Goal: Task Accomplishment & Management: Use online tool/utility

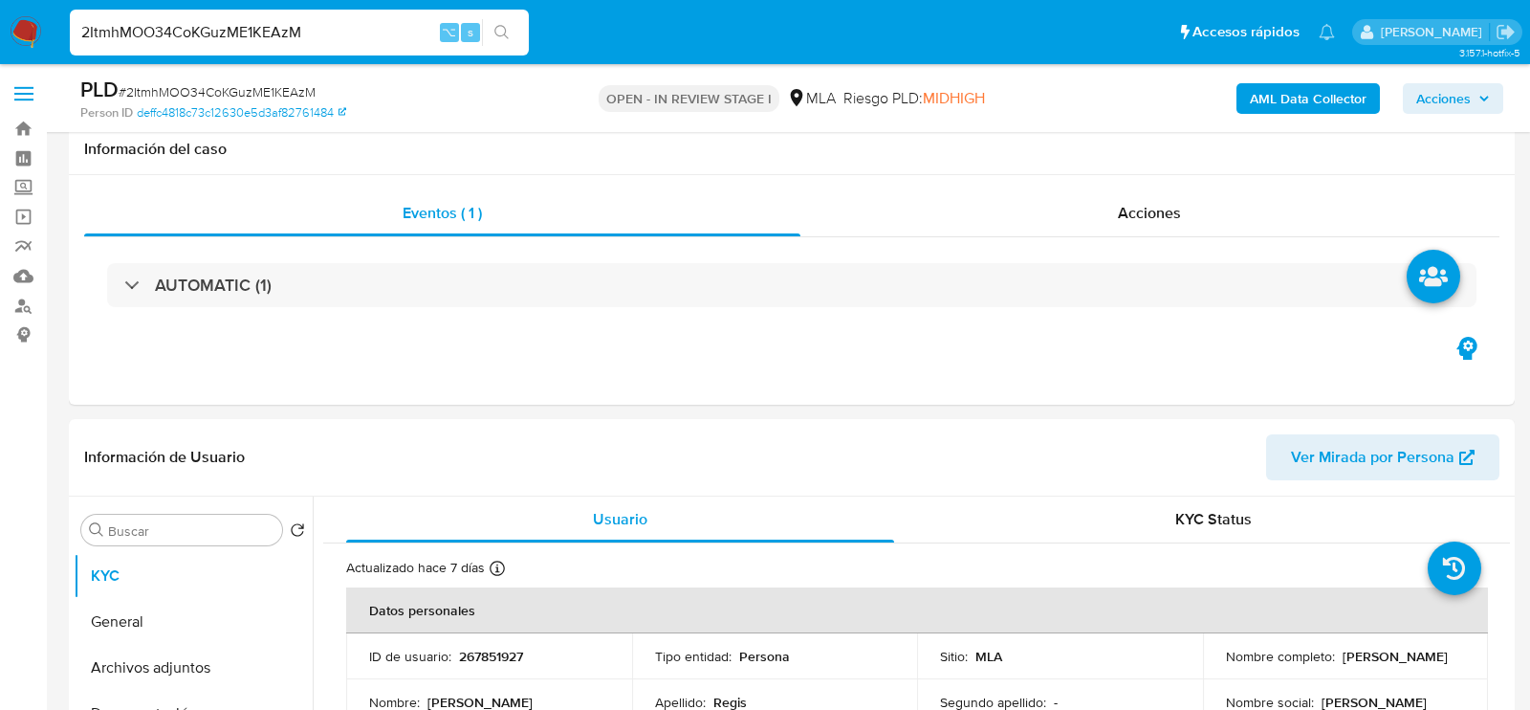
select select "10"
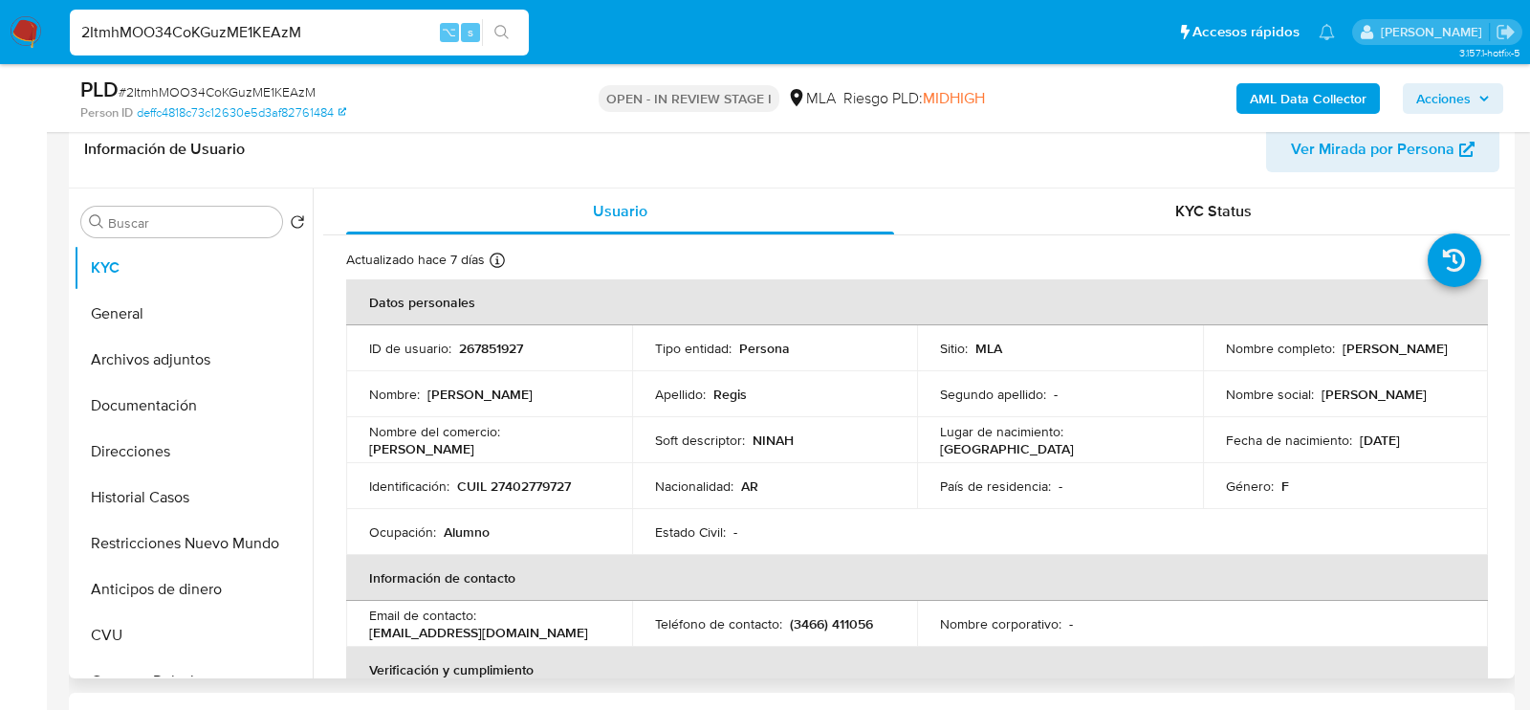
drag, startPoint x: 1216, startPoint y: 359, endPoint x: 1363, endPoint y: 360, distance: 147.3
click at [1363, 360] on td "Nombre completo : [PERSON_NAME]" at bounding box center [1346, 348] width 286 height 46
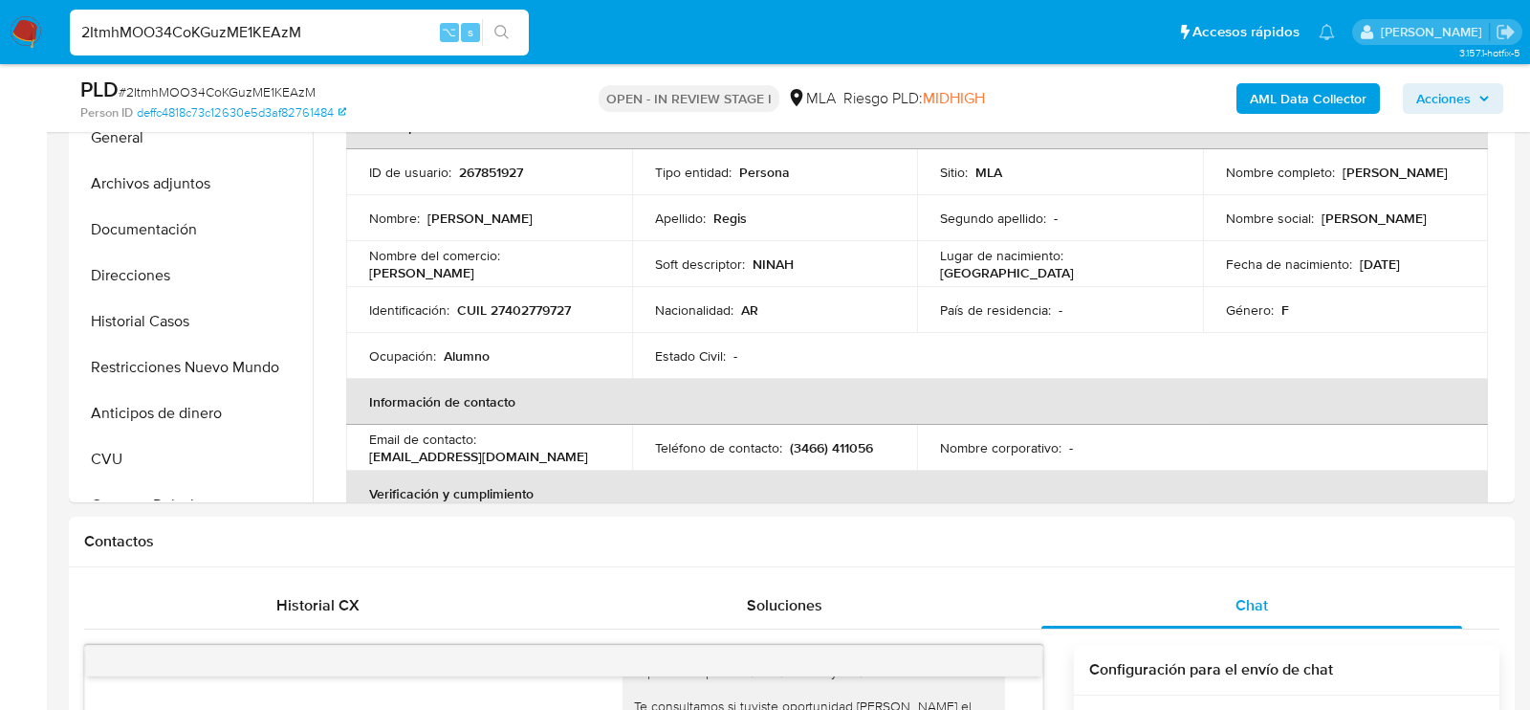
scroll to position [465, 0]
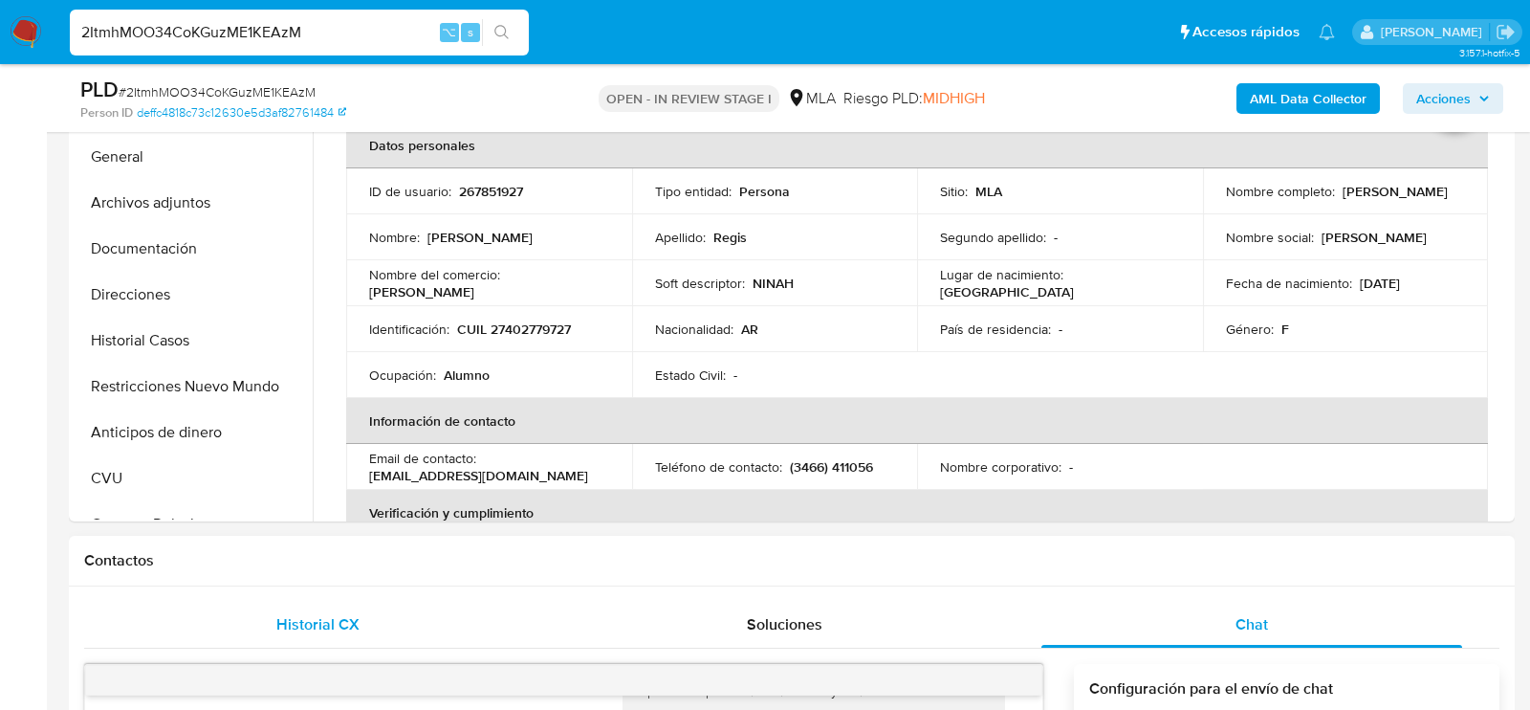
click at [309, 640] on div "Historial CX" at bounding box center [317, 625] width 421 height 46
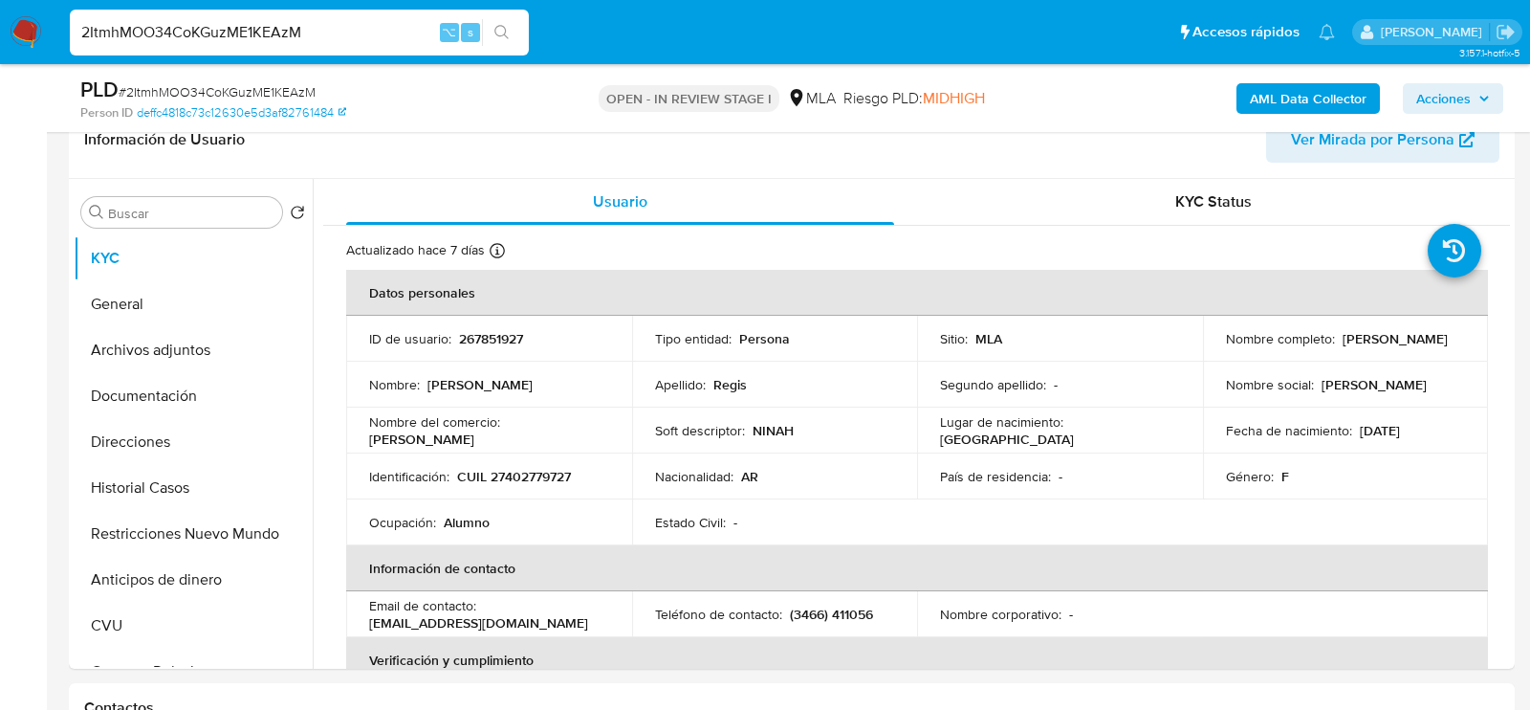
scroll to position [317, 0]
click at [159, 423] on button "Direcciones" at bounding box center [186, 443] width 224 height 46
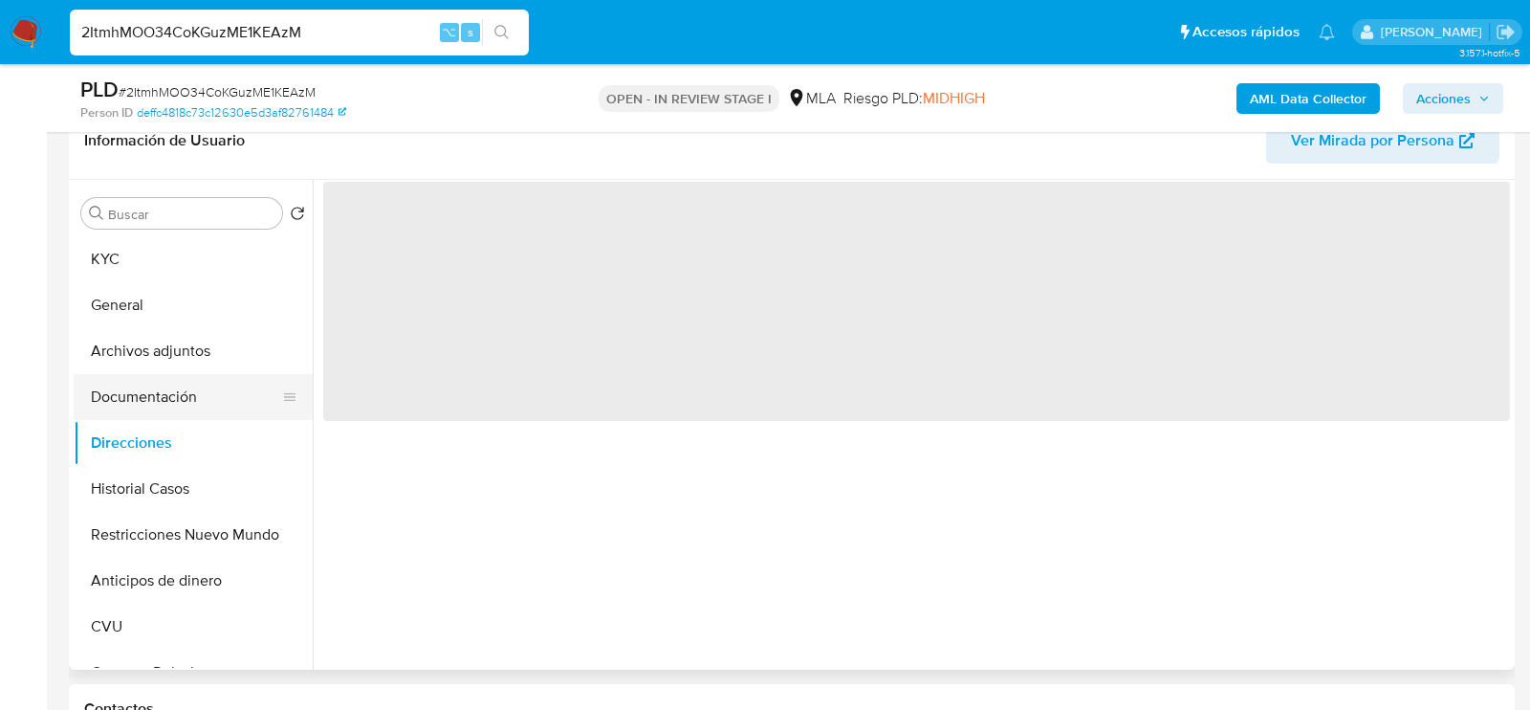
click at [147, 386] on button "Documentación" at bounding box center [186, 397] width 224 height 46
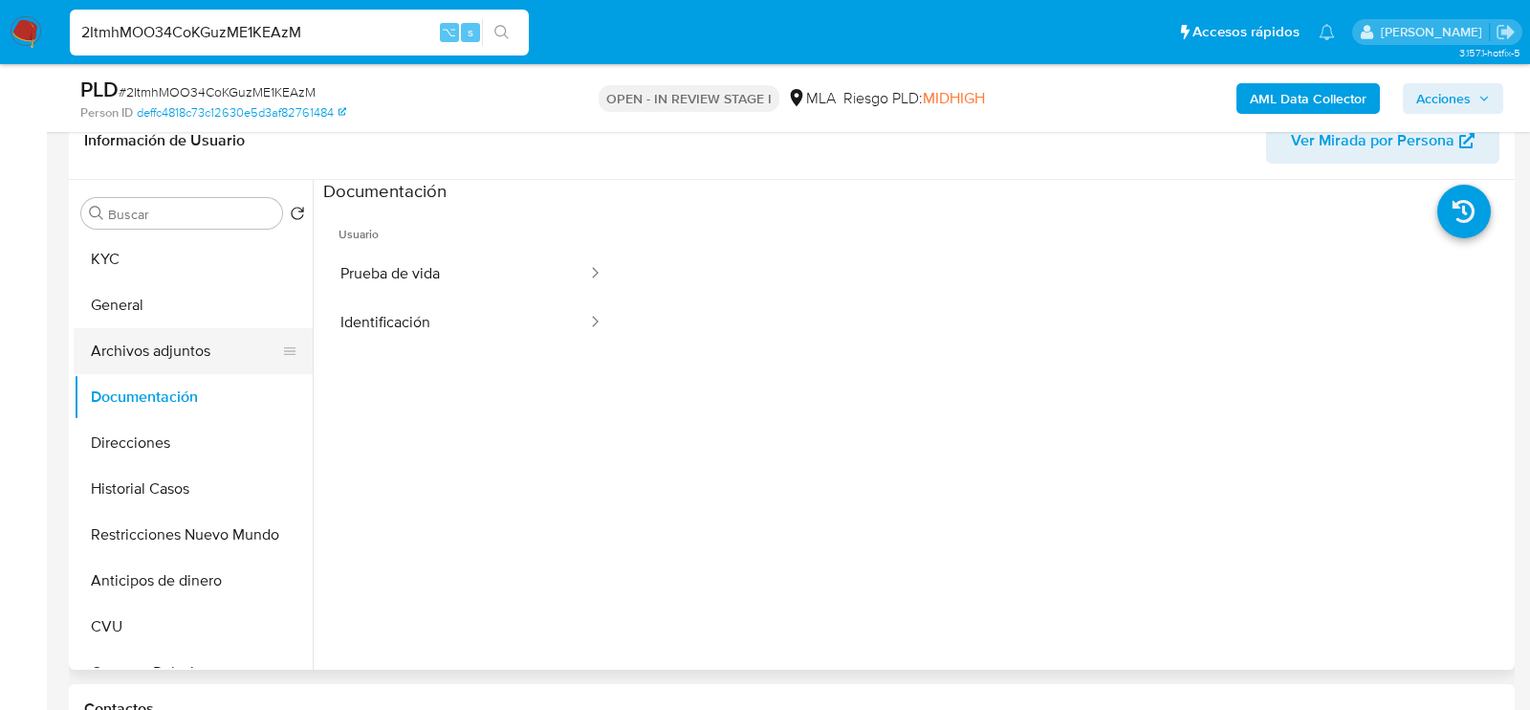
click at [162, 331] on button "Archivos adjuntos" at bounding box center [186, 351] width 224 height 46
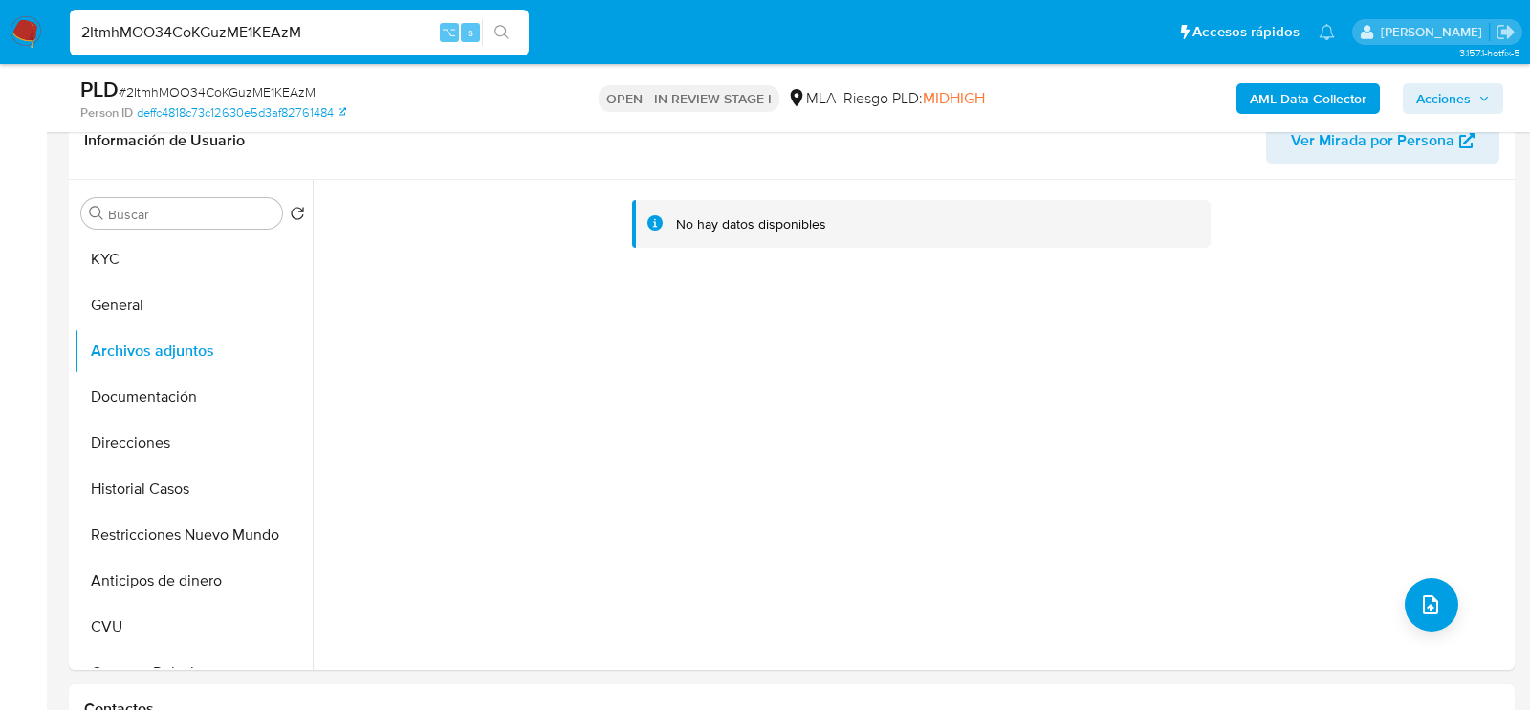
click at [1255, 89] on b "AML Data Collector" at bounding box center [1308, 98] width 117 height 31
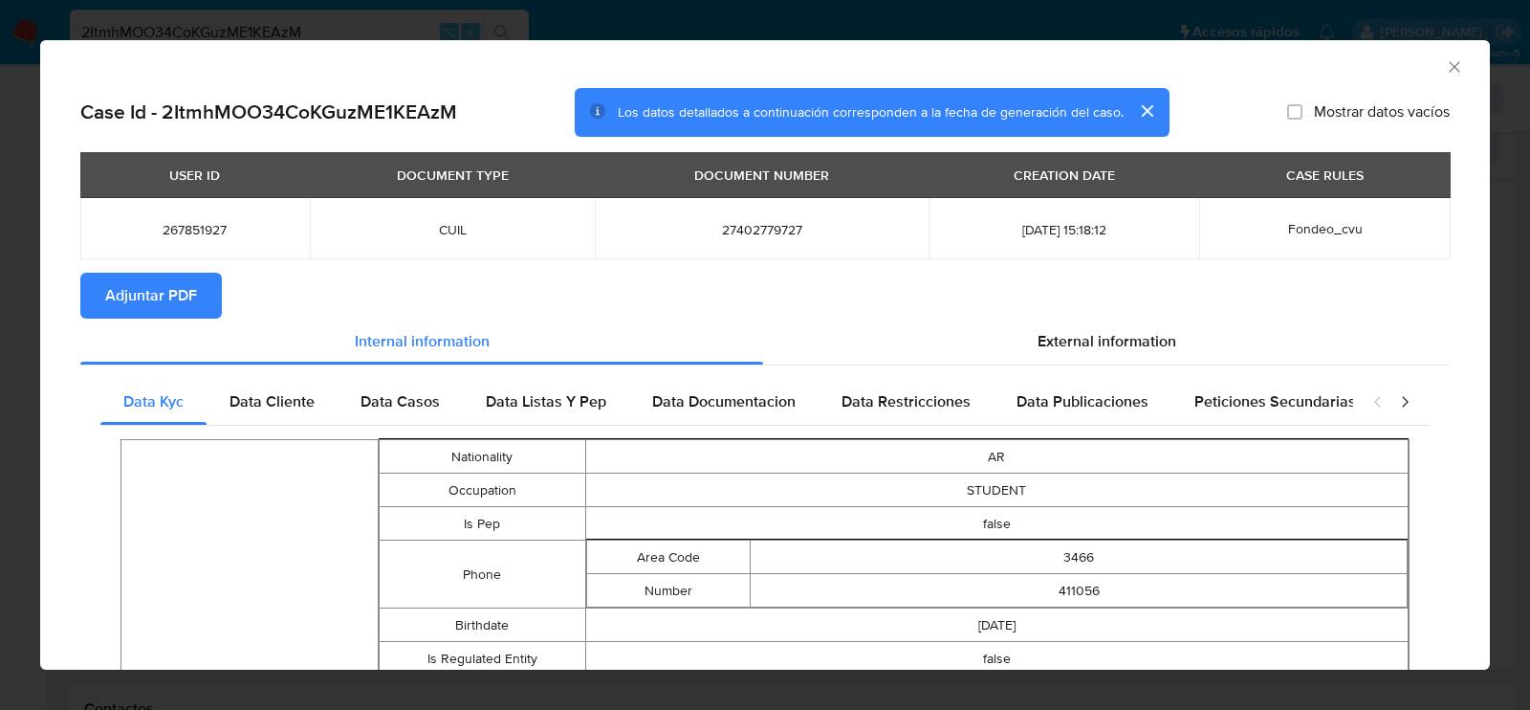
click at [1457, 69] on icon "Cerrar ventana" at bounding box center [1454, 66] width 19 height 19
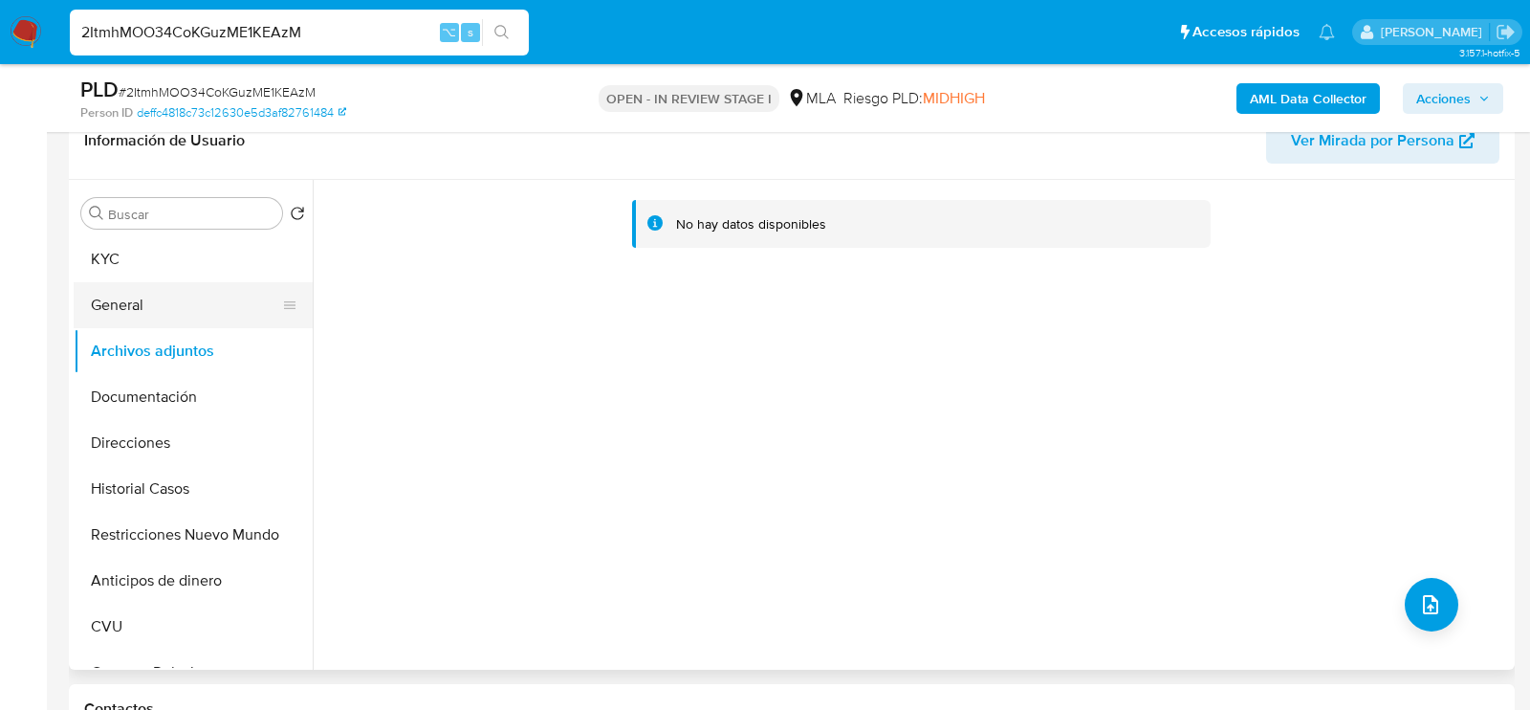
click at [144, 314] on button "General" at bounding box center [186, 305] width 224 height 46
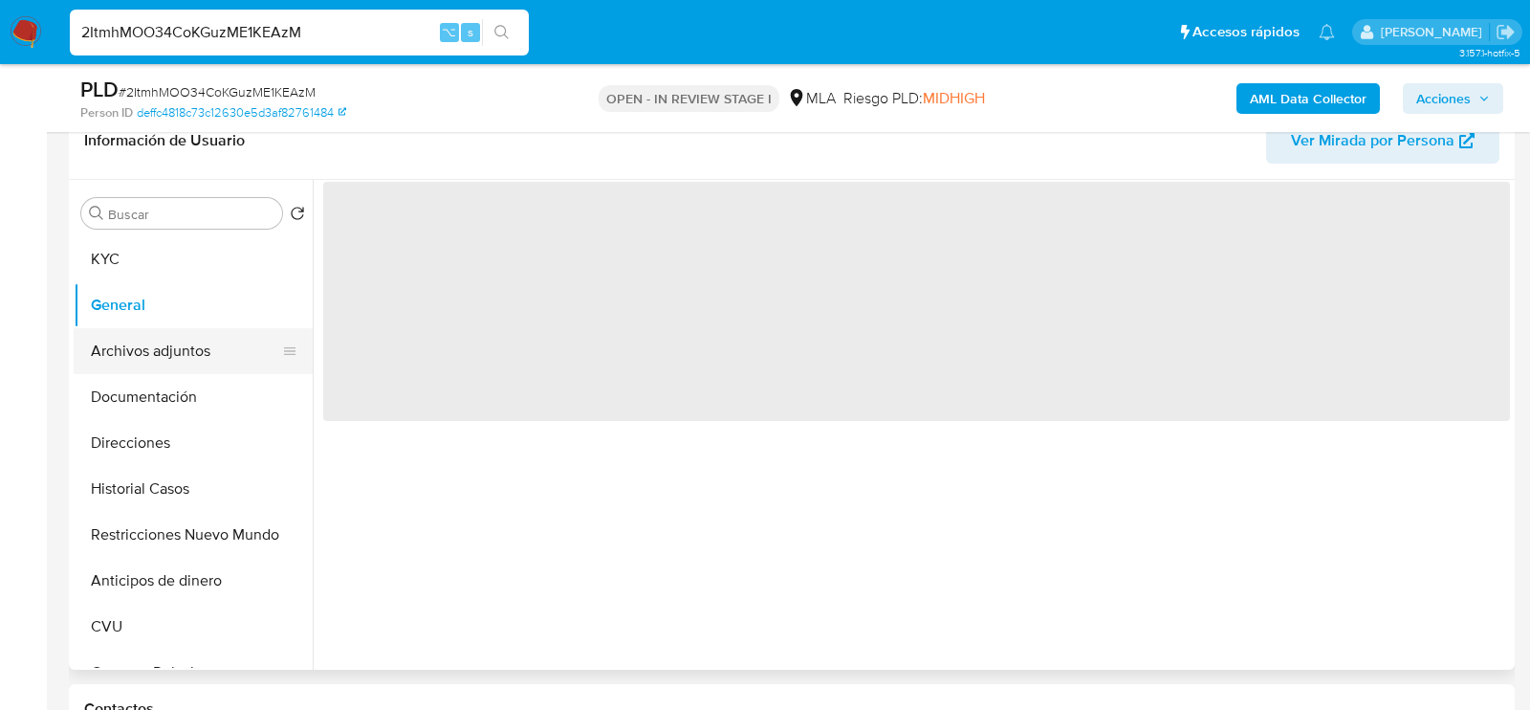
click at [144, 358] on button "Archivos adjuntos" at bounding box center [186, 351] width 224 height 46
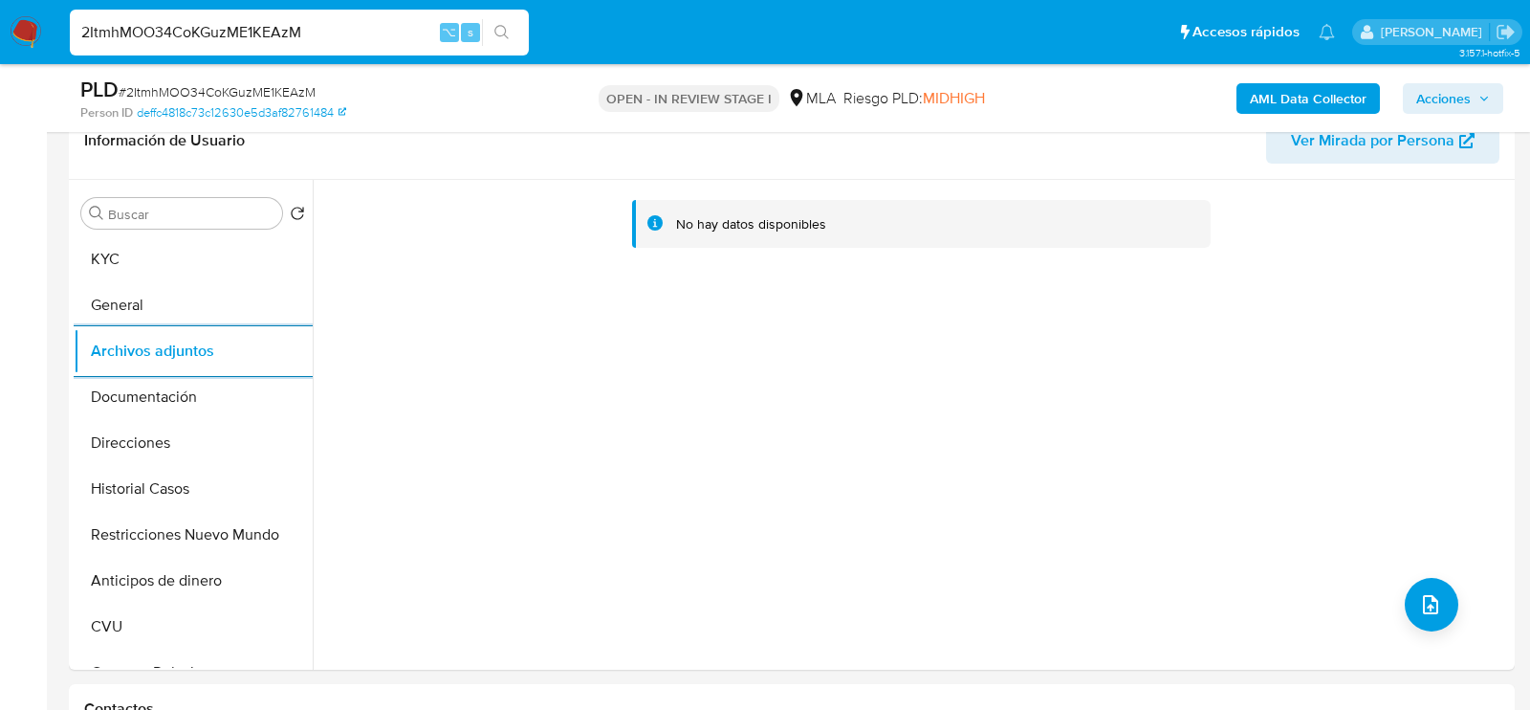
click at [1290, 110] on b "AML Data Collector" at bounding box center [1308, 98] width 117 height 31
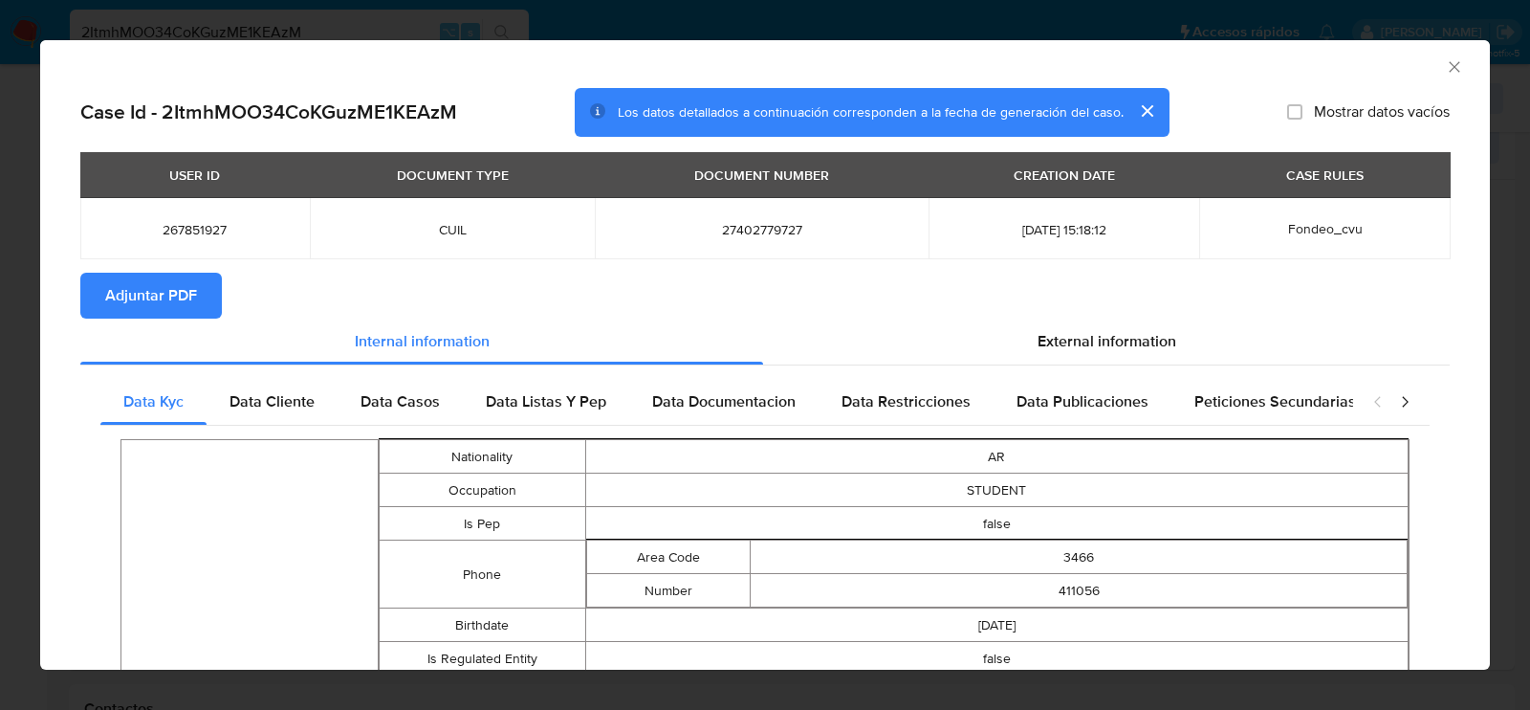
click at [187, 289] on span "Adjuntar PDF" at bounding box center [151, 296] width 92 height 42
click at [1454, 69] on icon "Cerrar ventana" at bounding box center [1454, 66] width 19 height 19
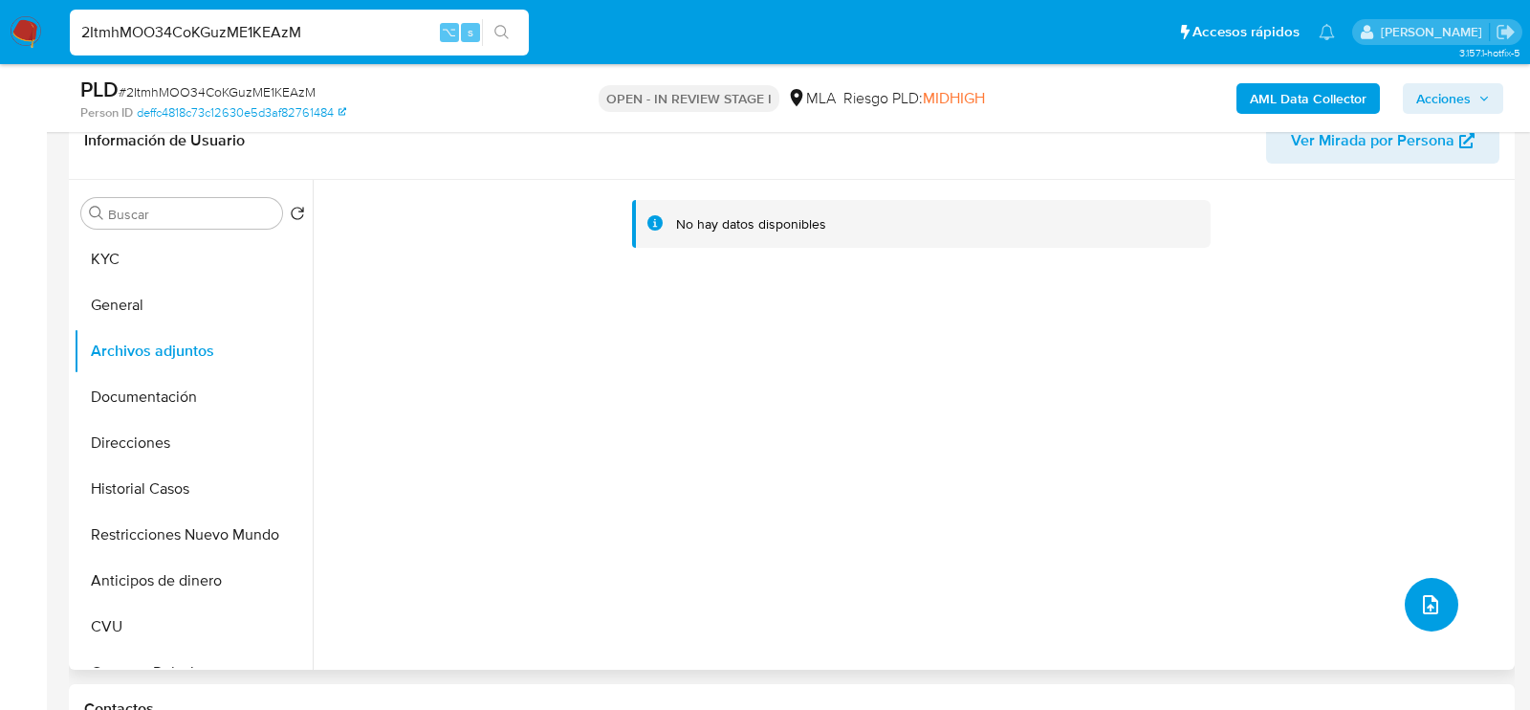
click at [1439, 620] on button "upload-file" at bounding box center [1432, 605] width 54 height 54
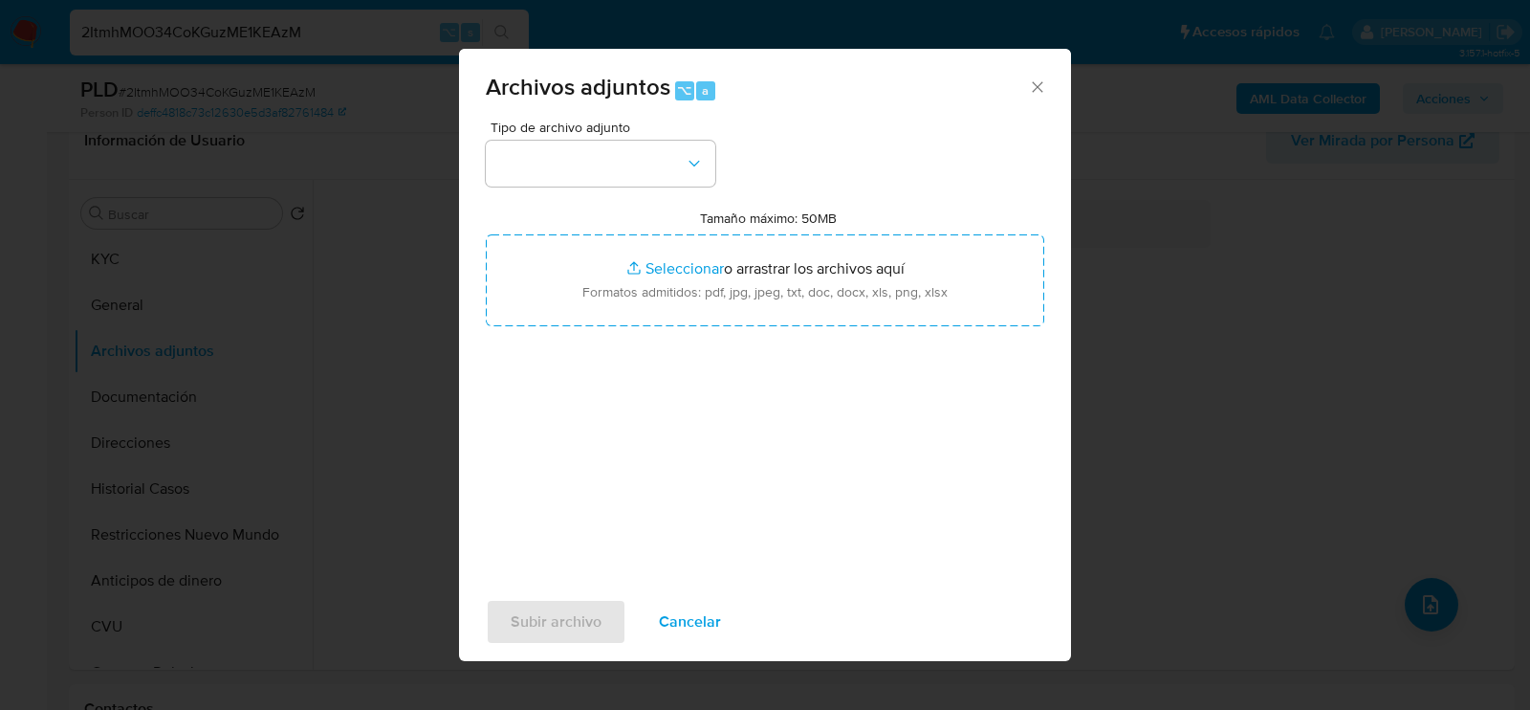
click at [573, 190] on div "Tipo de archivo adjunto Tamaño máximo: 50MB Seleccionar archivos Seleccionar o …" at bounding box center [765, 346] width 559 height 451
click at [573, 174] on button "button" at bounding box center [601, 164] width 230 height 46
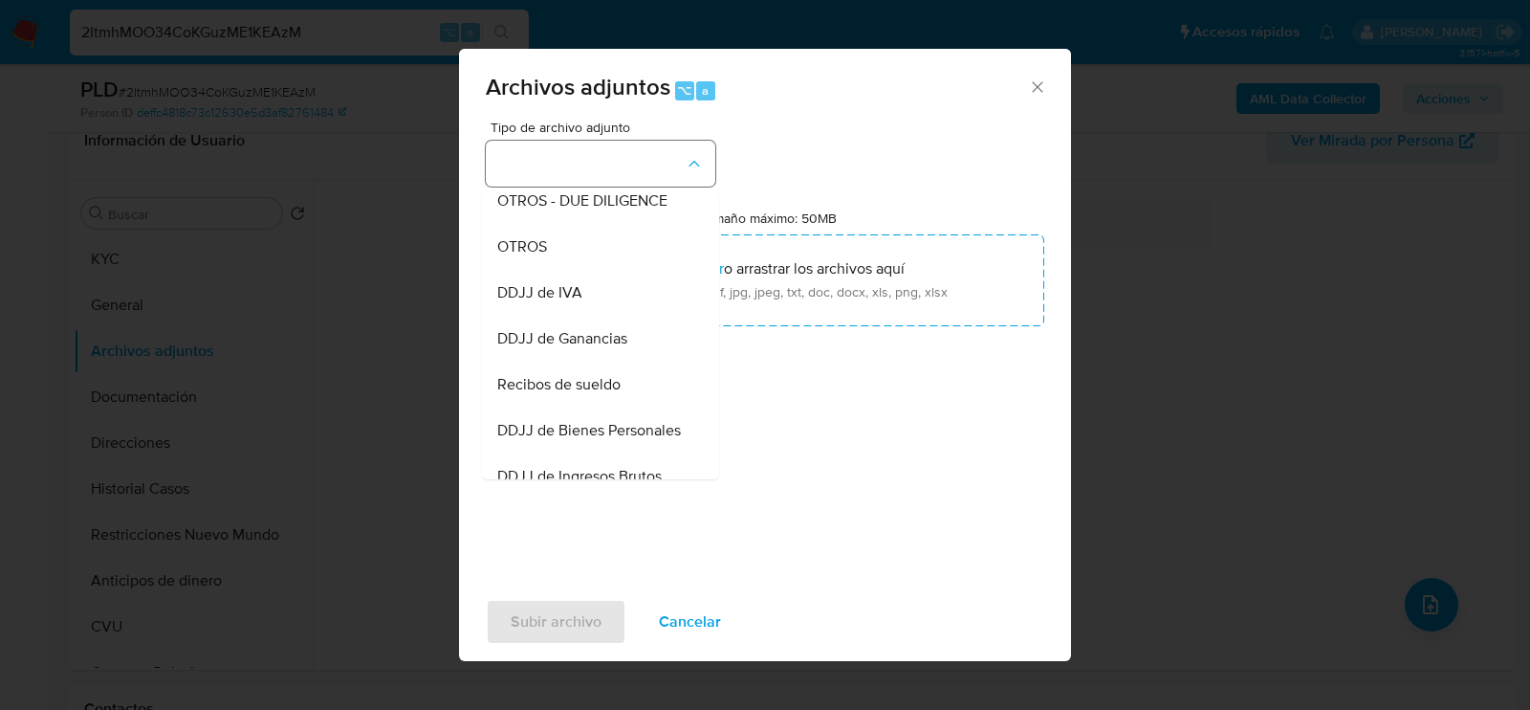
scroll to position [371, 0]
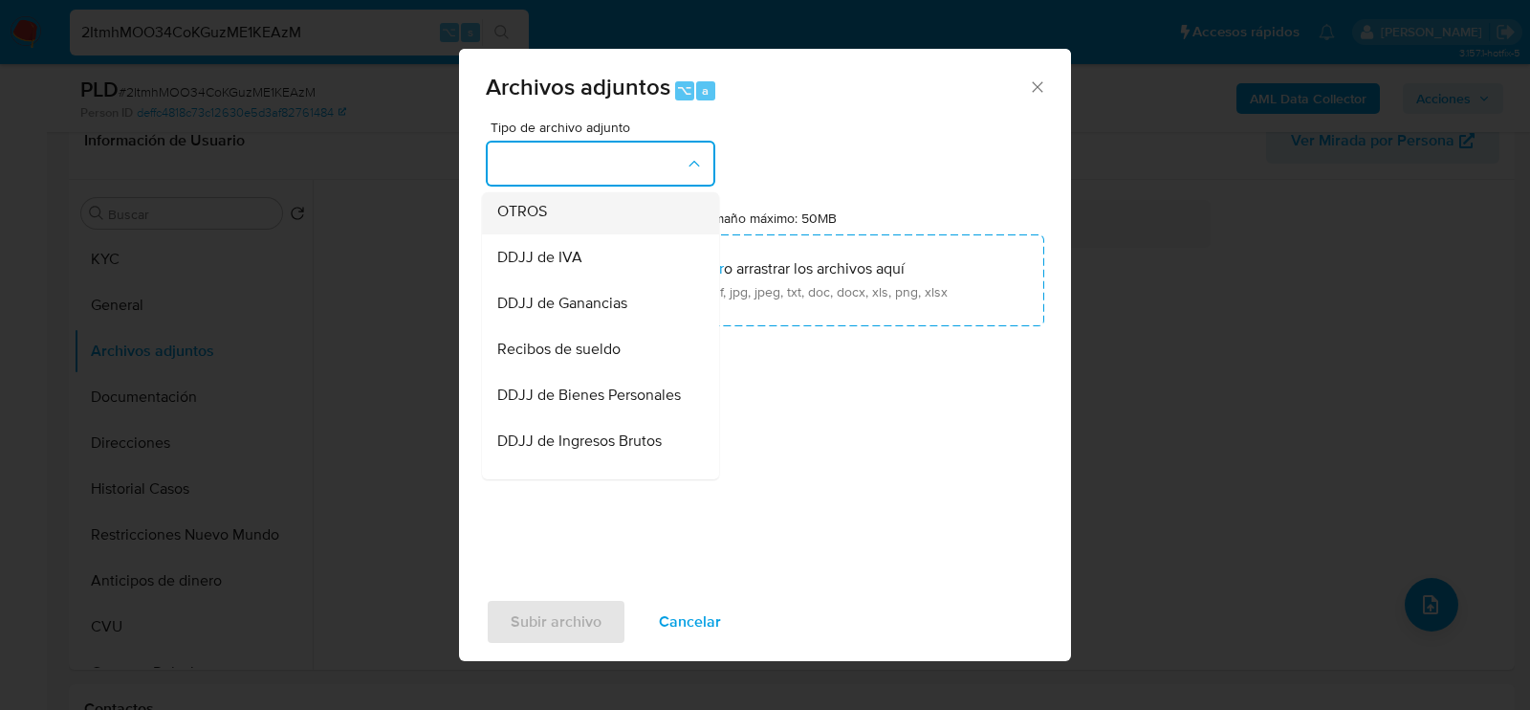
click at [555, 229] on div "OTROS" at bounding box center [594, 210] width 195 height 46
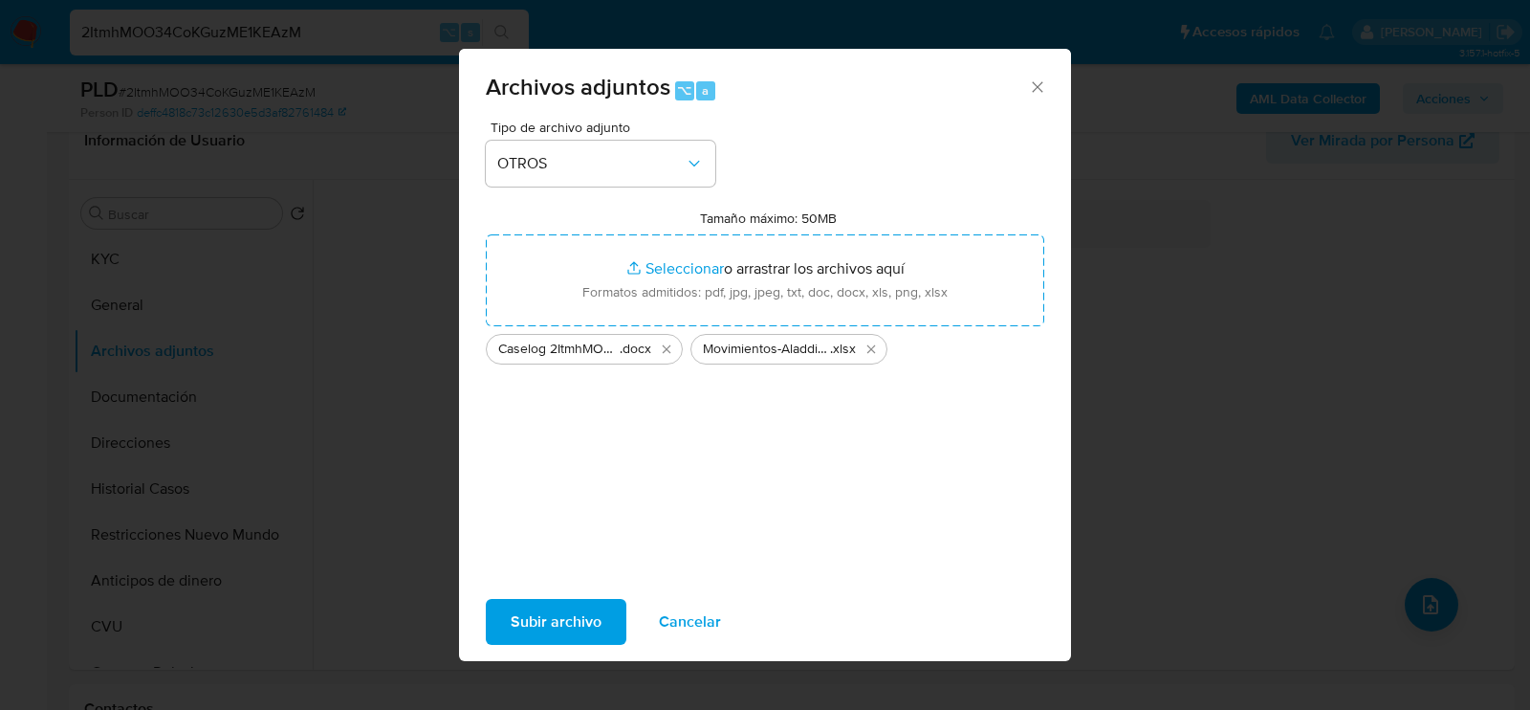
click at [570, 623] on span "Subir archivo" at bounding box center [556, 622] width 91 height 42
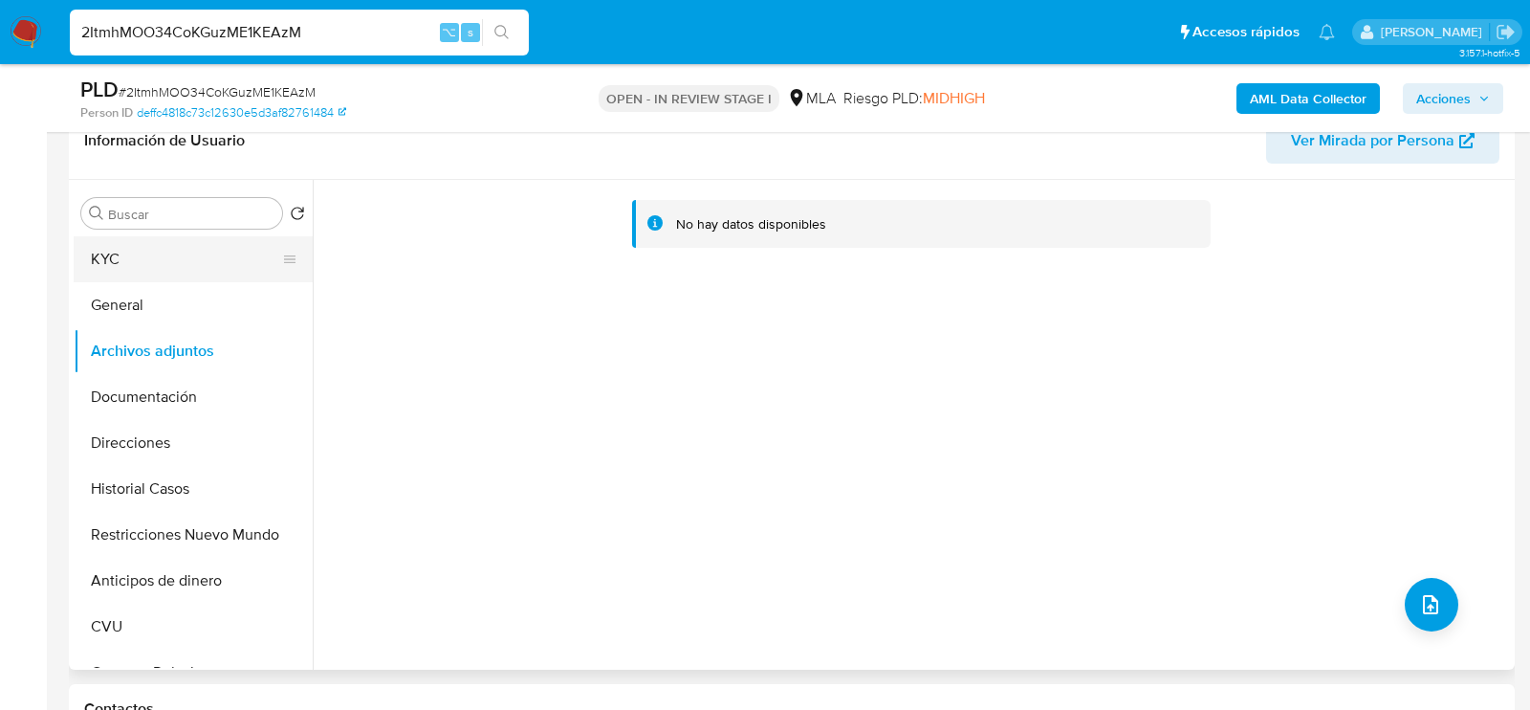
click at [137, 263] on button "KYC" at bounding box center [186, 259] width 224 height 46
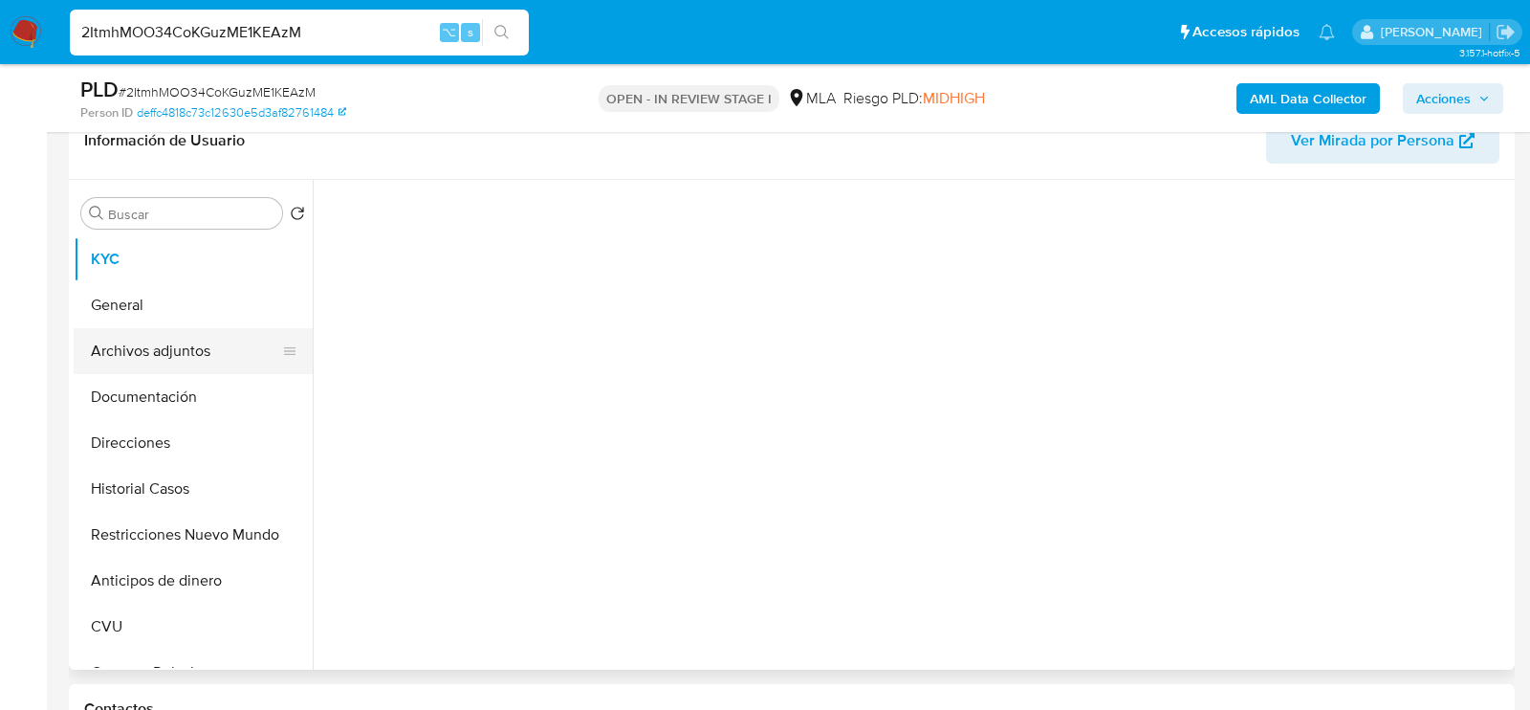
click at [135, 355] on button "Archivos adjuntos" at bounding box center [186, 351] width 224 height 46
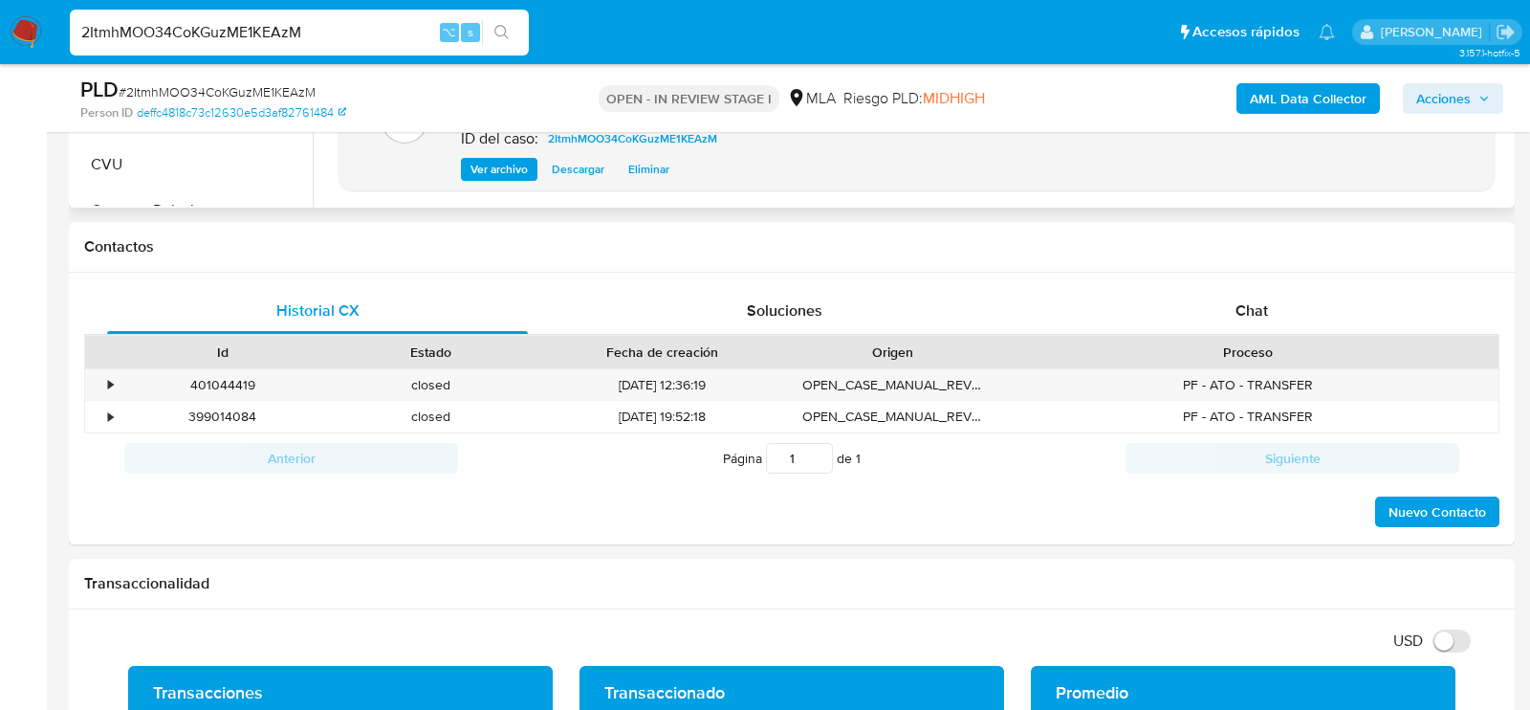
scroll to position [785, 0]
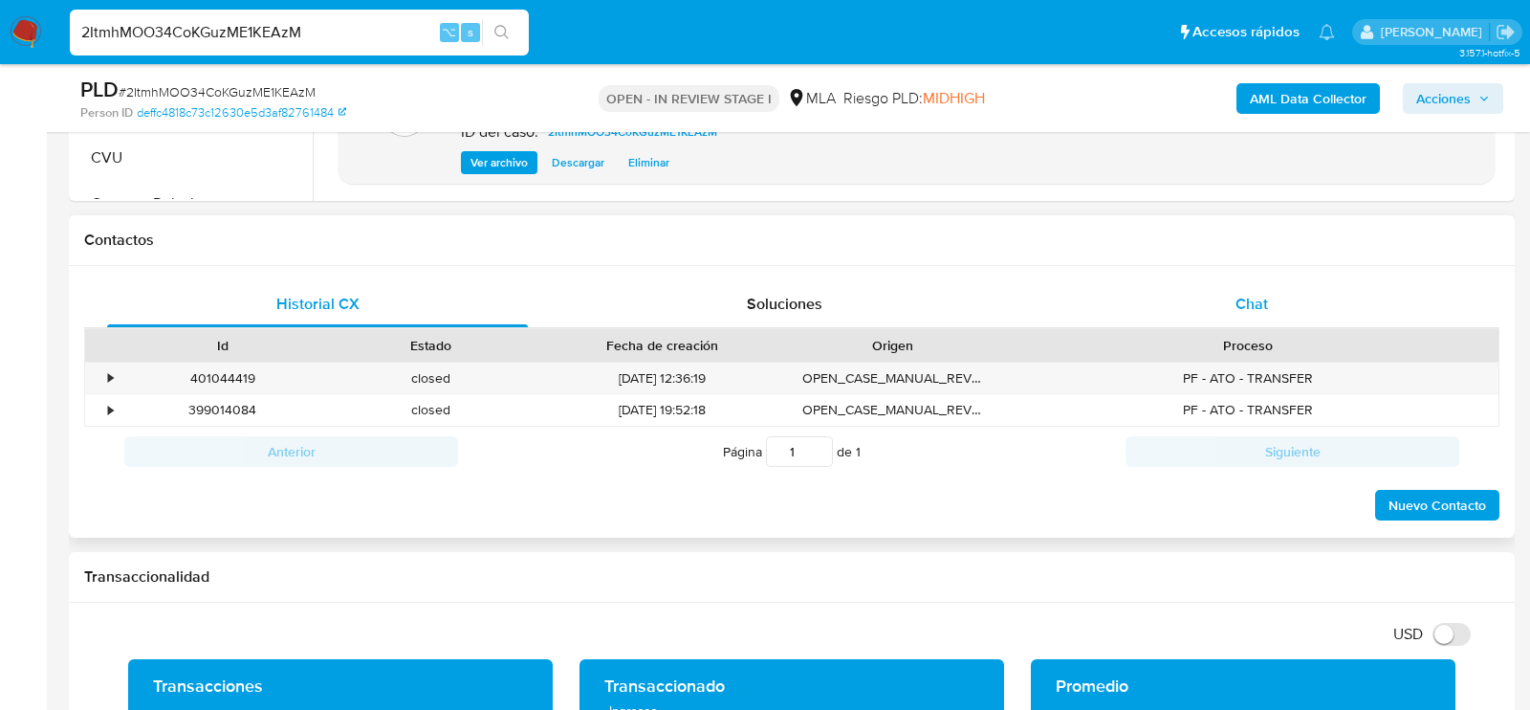
click at [1261, 285] on div "Chat" at bounding box center [1252, 304] width 421 height 46
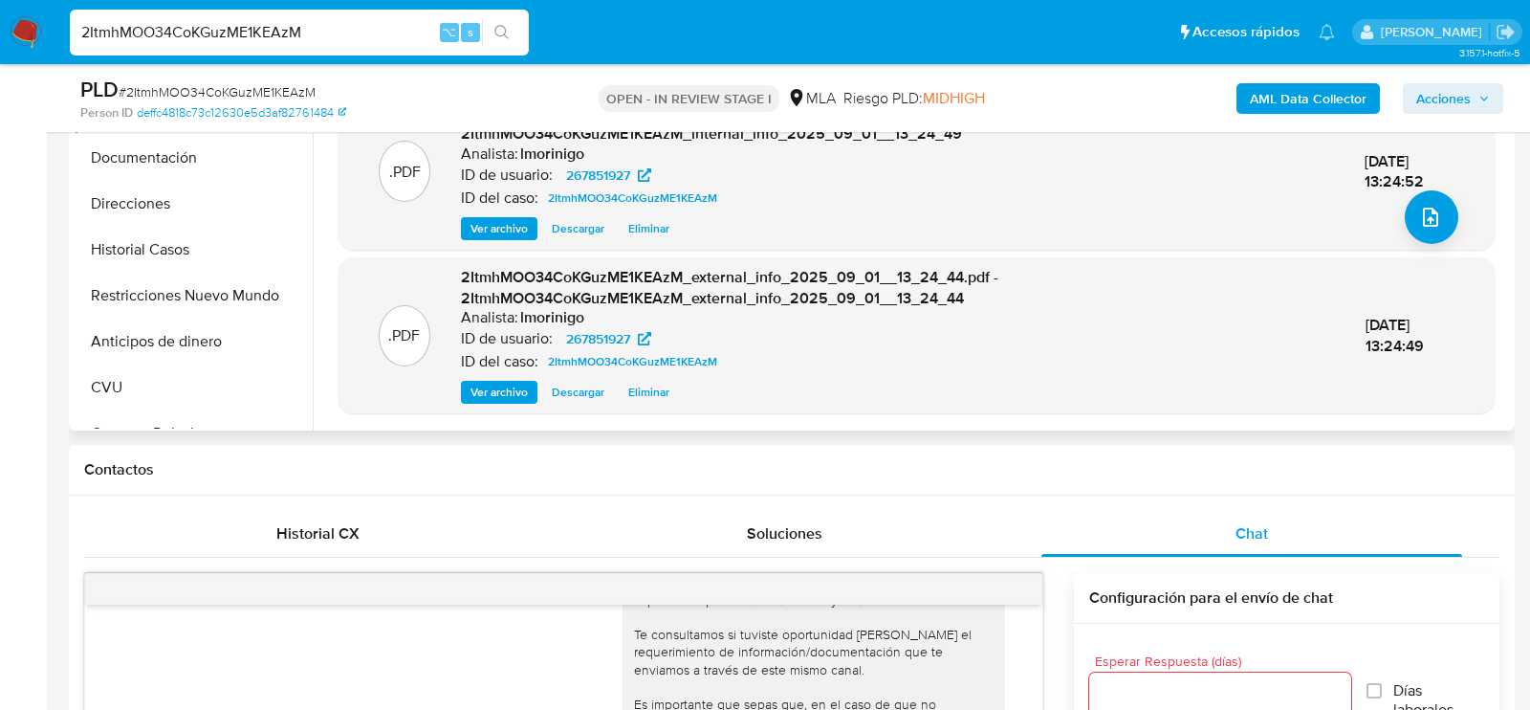
scroll to position [529, 0]
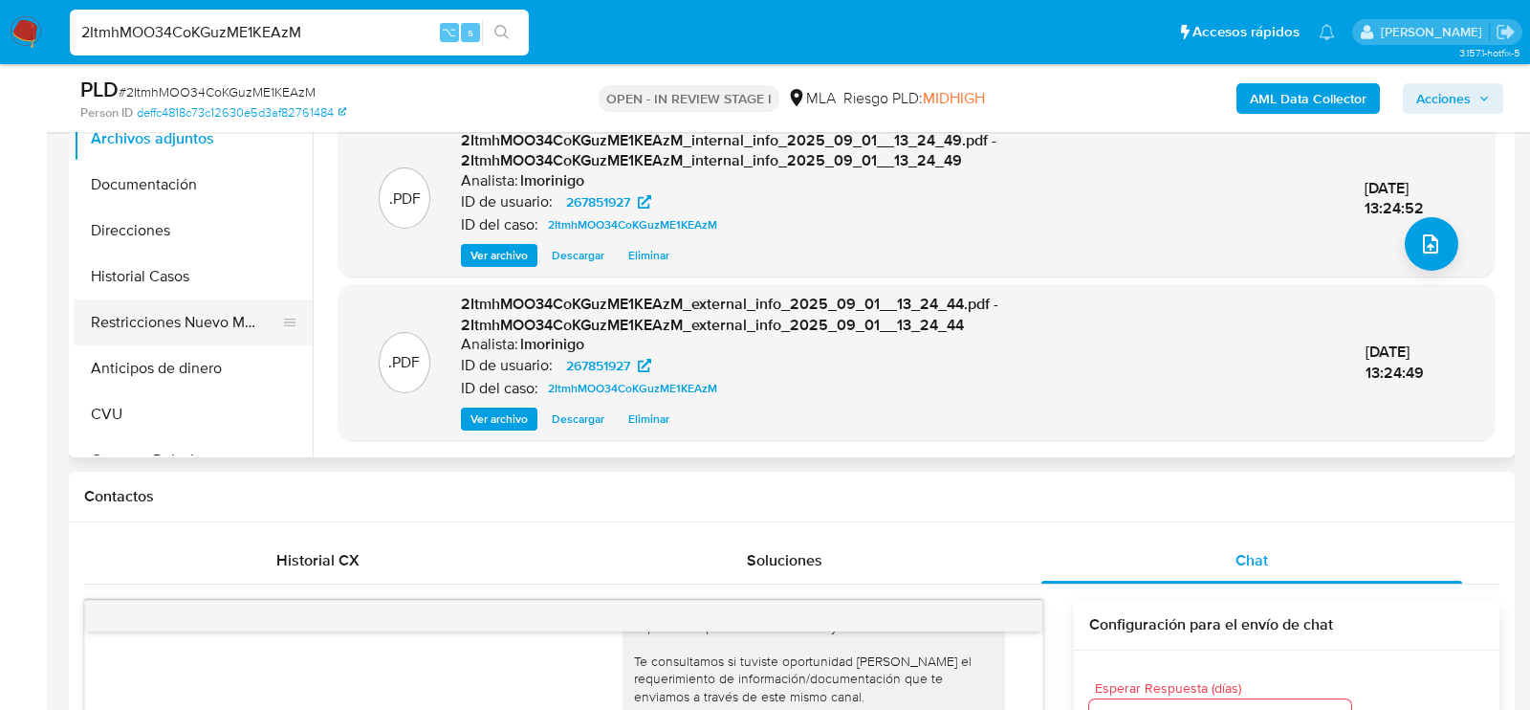
click at [160, 333] on button "Restricciones Nuevo Mundo" at bounding box center [186, 322] width 224 height 46
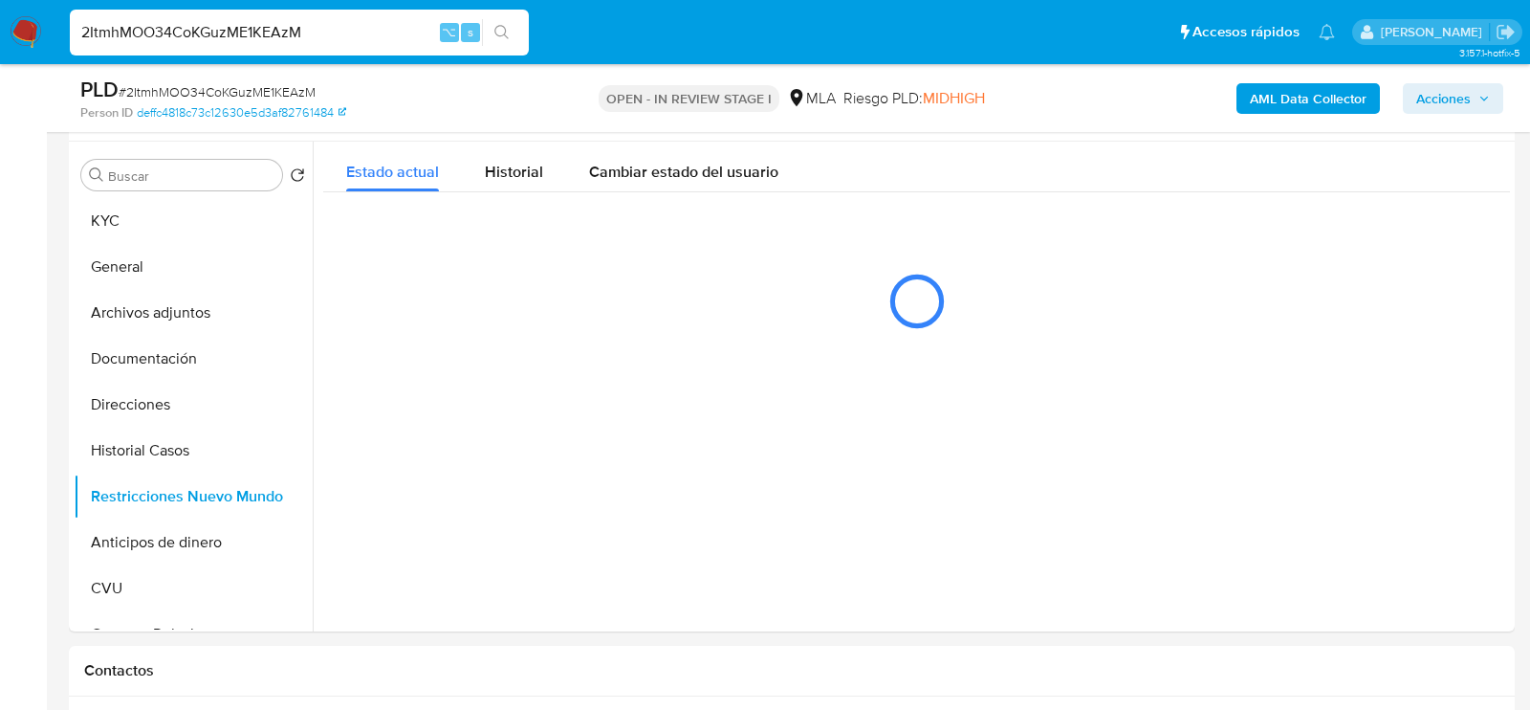
scroll to position [352, 0]
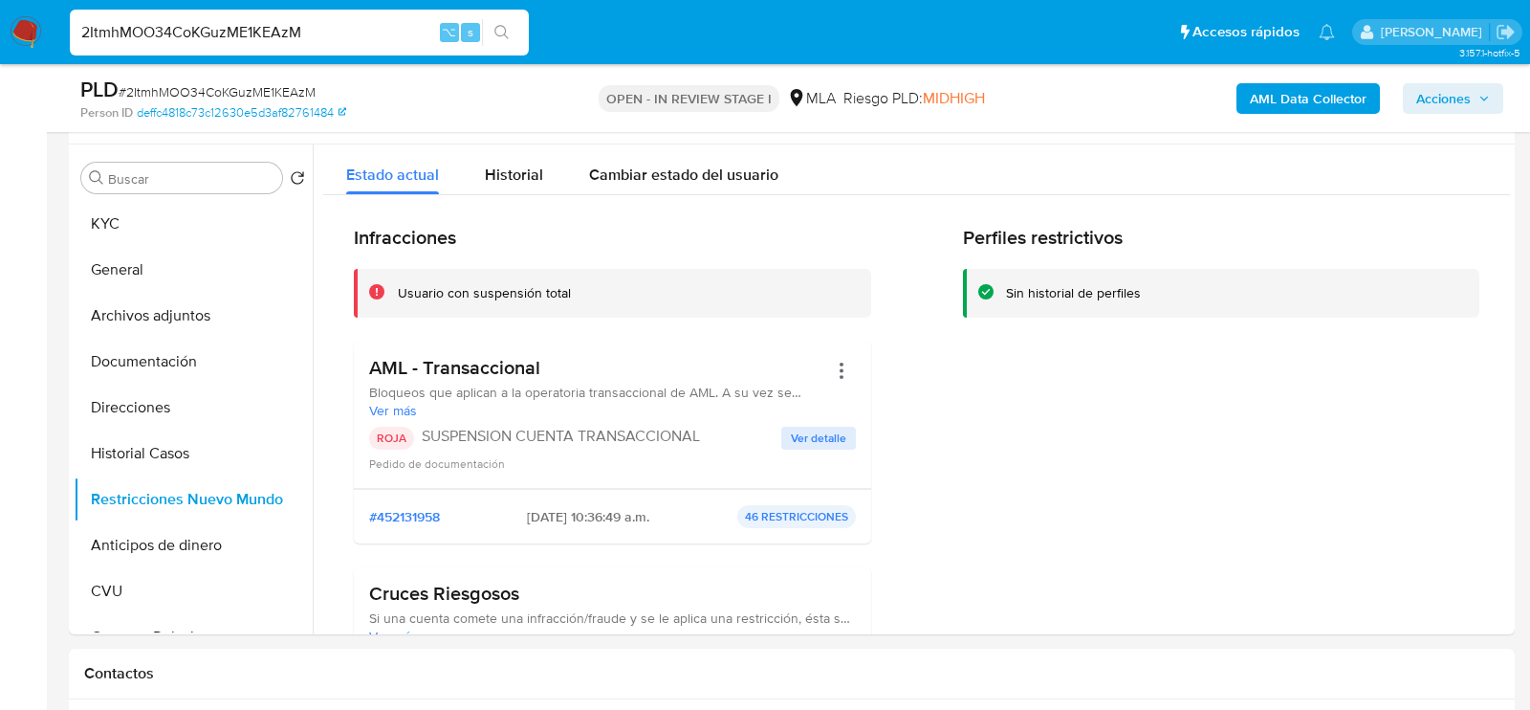
click at [1463, 87] on span "Acciones" at bounding box center [1444, 98] width 55 height 31
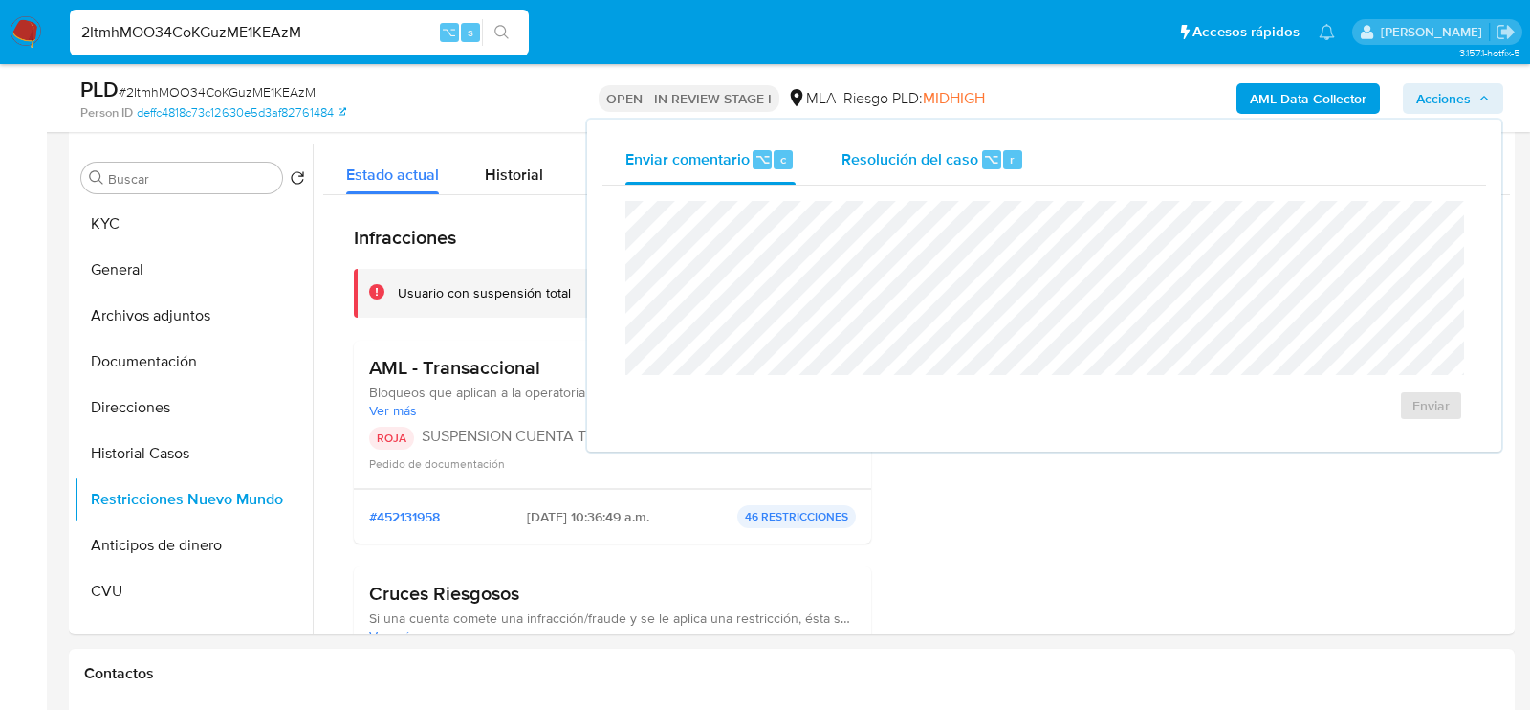
click at [944, 167] on span "Resolución del caso" at bounding box center [910, 158] width 137 height 22
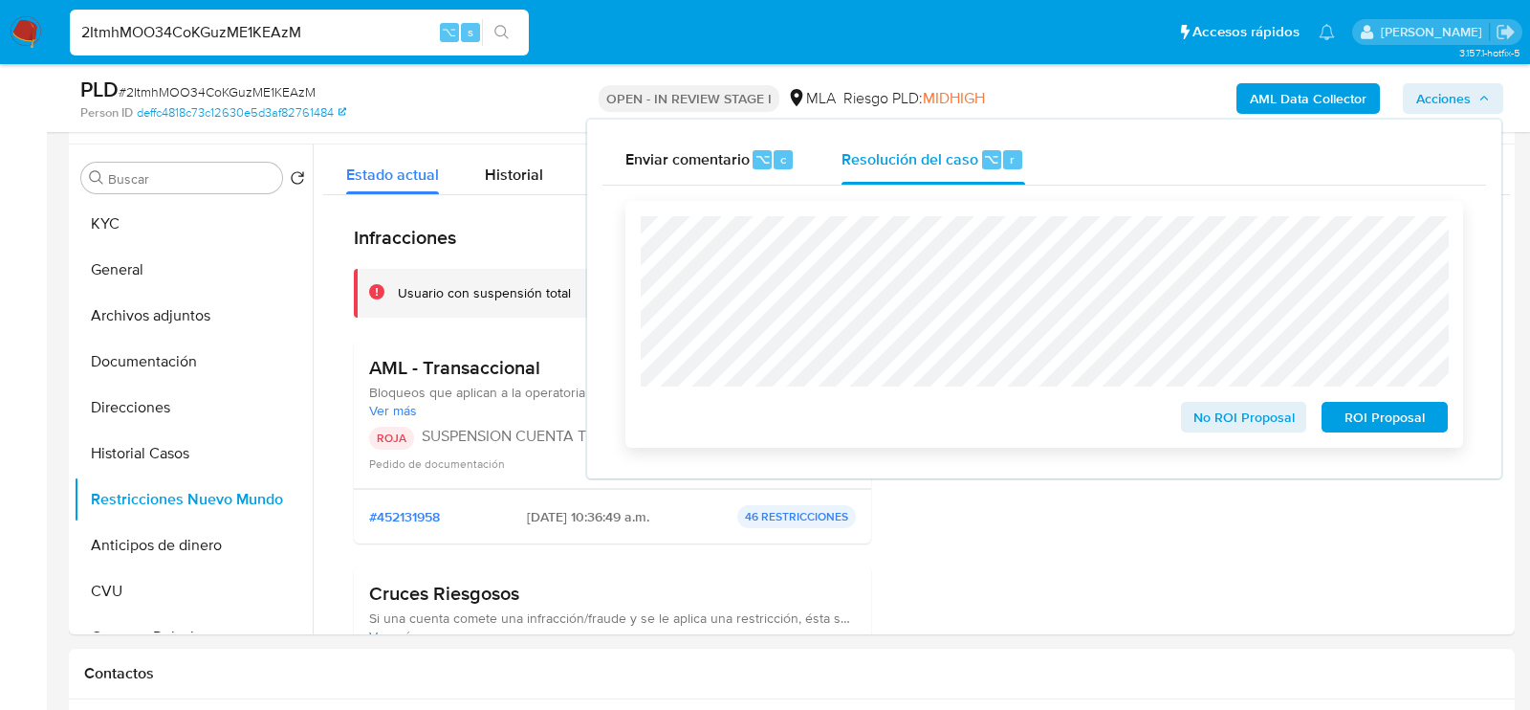
click at [1393, 430] on span "ROI Proposal" at bounding box center [1384, 417] width 99 height 27
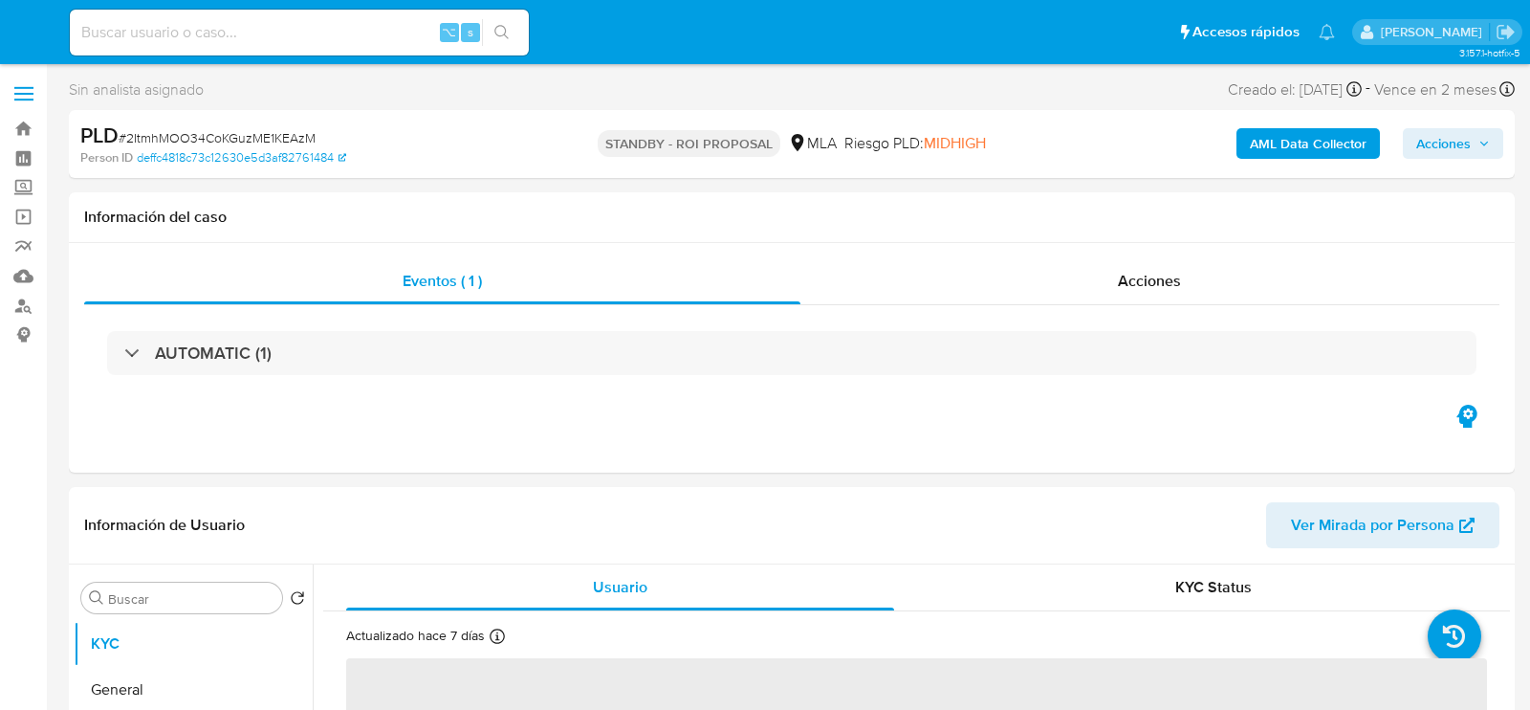
select select "10"
click at [265, 30] on input at bounding box center [299, 32] width 459 height 25
paste input "3B9lXa6Ty3gNRptjnW1xABGi"
type input "3B9lXa6Ty3gNRptjnW1xABGi"
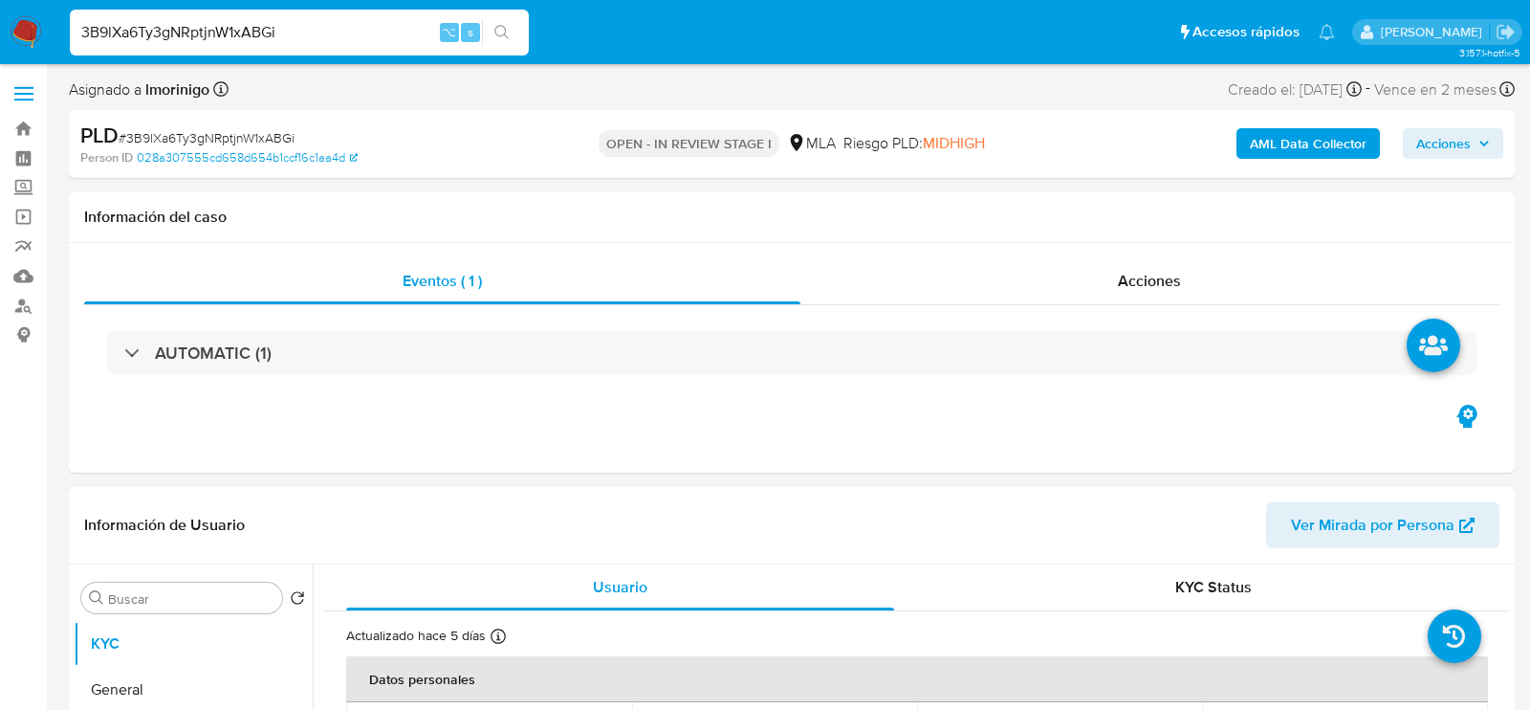
select select "10"
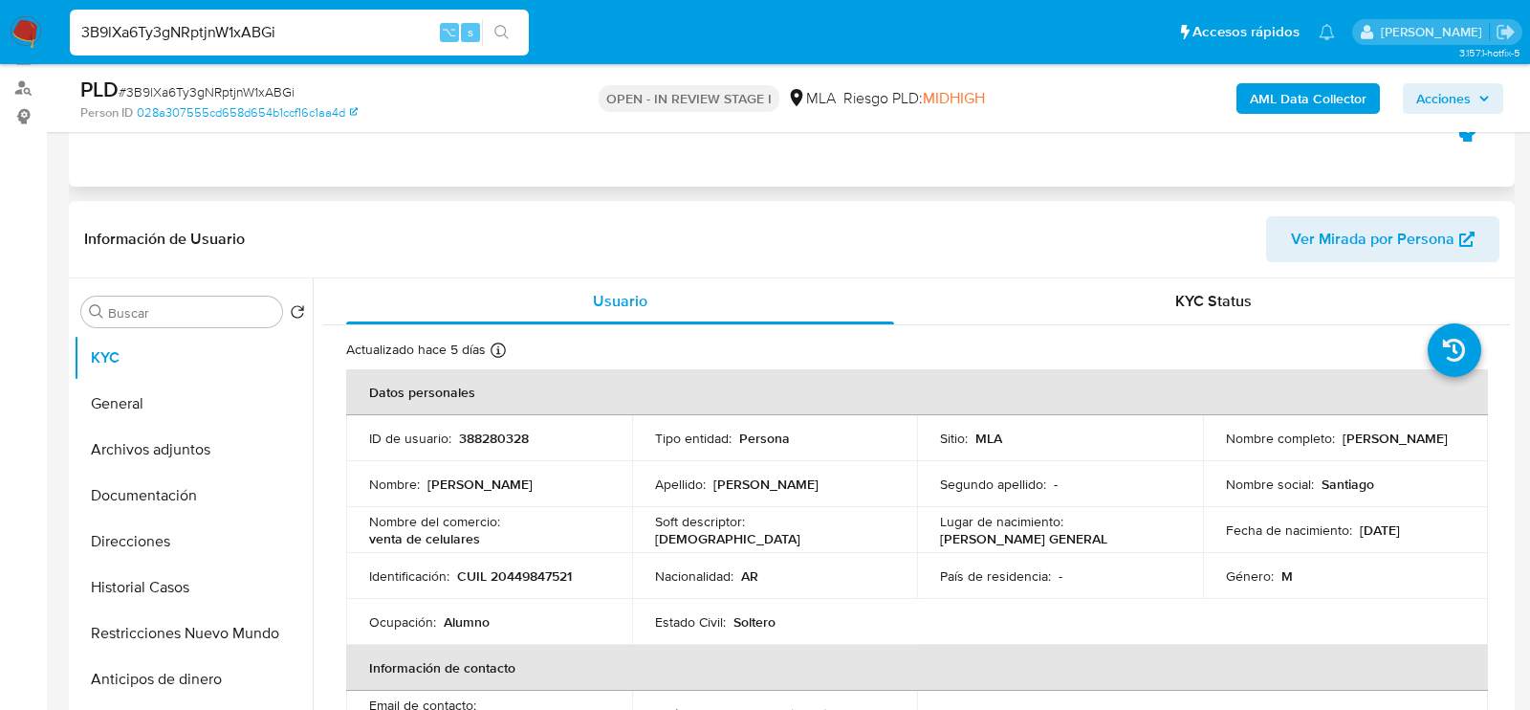
scroll to position [273, 0]
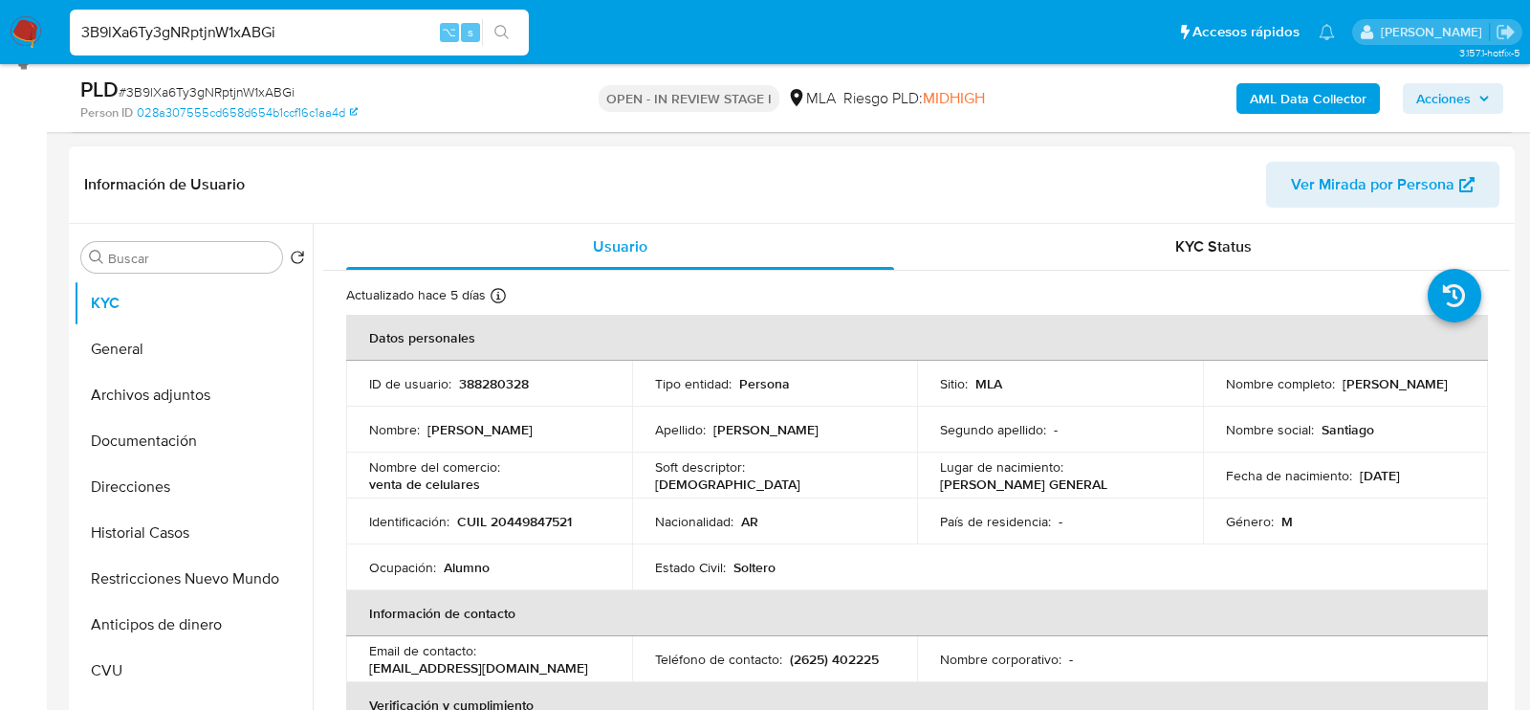
click at [516, 513] on p "CUIL 20449847521" at bounding box center [514, 521] width 115 height 17
copy p "20449847521"
click at [116, 476] on button "Direcciones" at bounding box center [186, 487] width 224 height 46
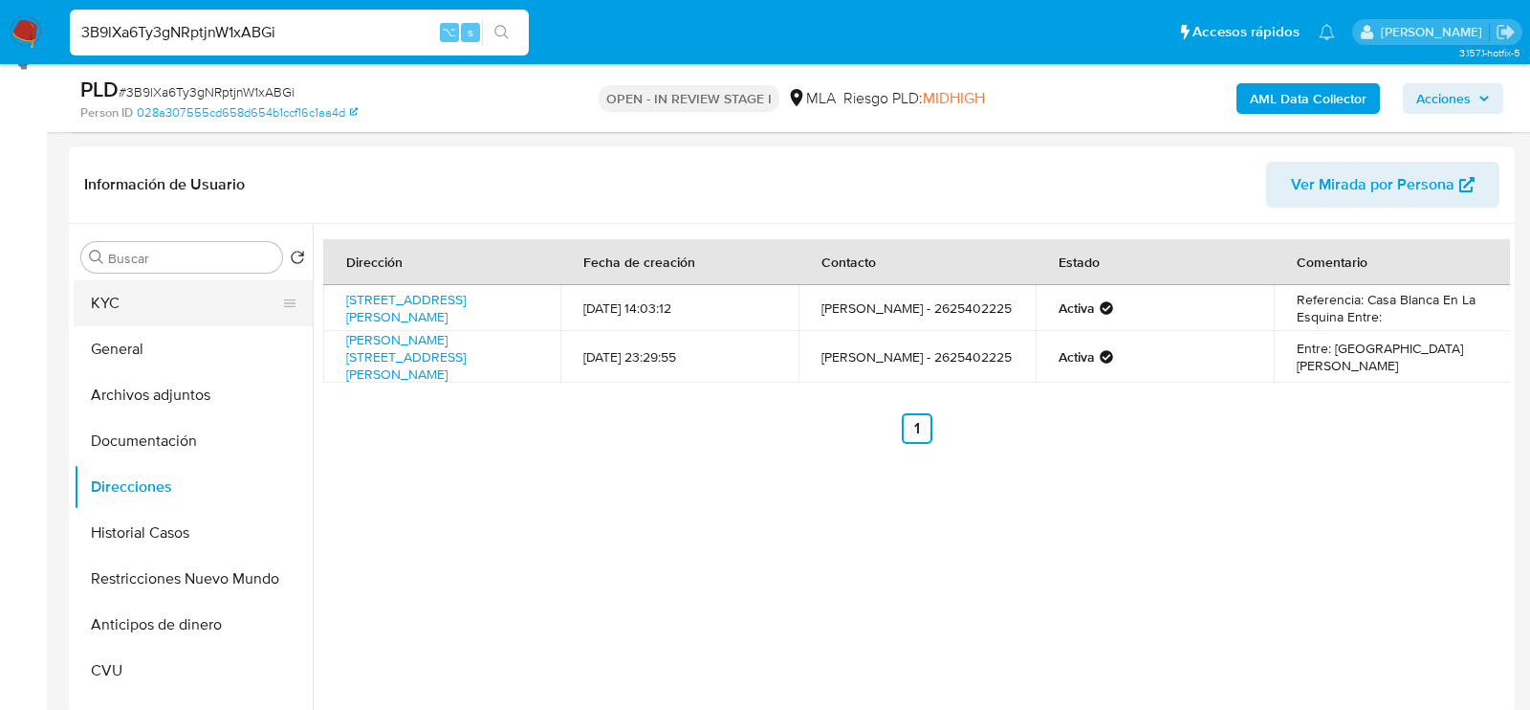
click at [156, 281] on button "KYC" at bounding box center [186, 303] width 224 height 46
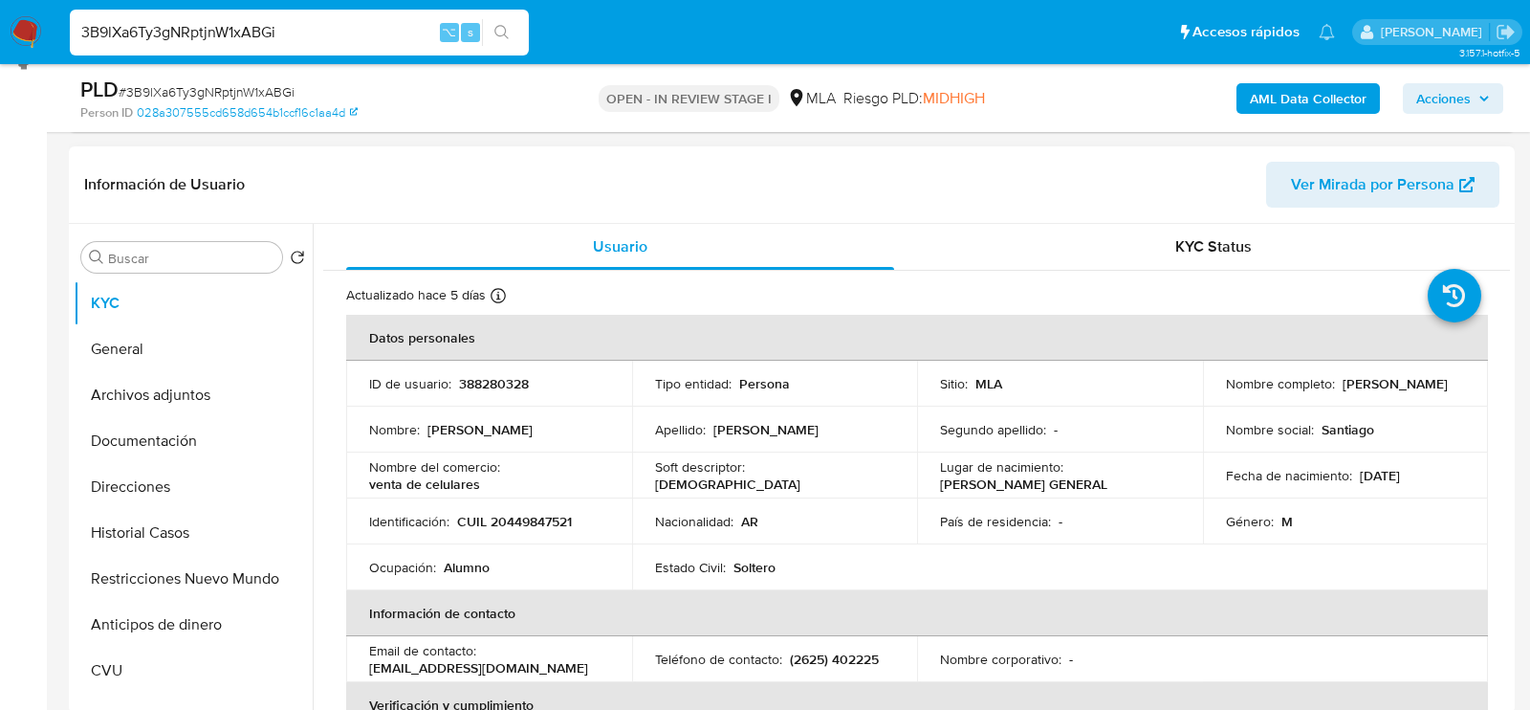
drag, startPoint x: 1222, startPoint y: 392, endPoint x: 1383, endPoint y: 393, distance: 160.7
click at [1383, 392] on p "Santiago Agustin Miscovich" at bounding box center [1395, 383] width 105 height 17
click at [119, 407] on button "Archivos adjuntos" at bounding box center [186, 395] width 224 height 46
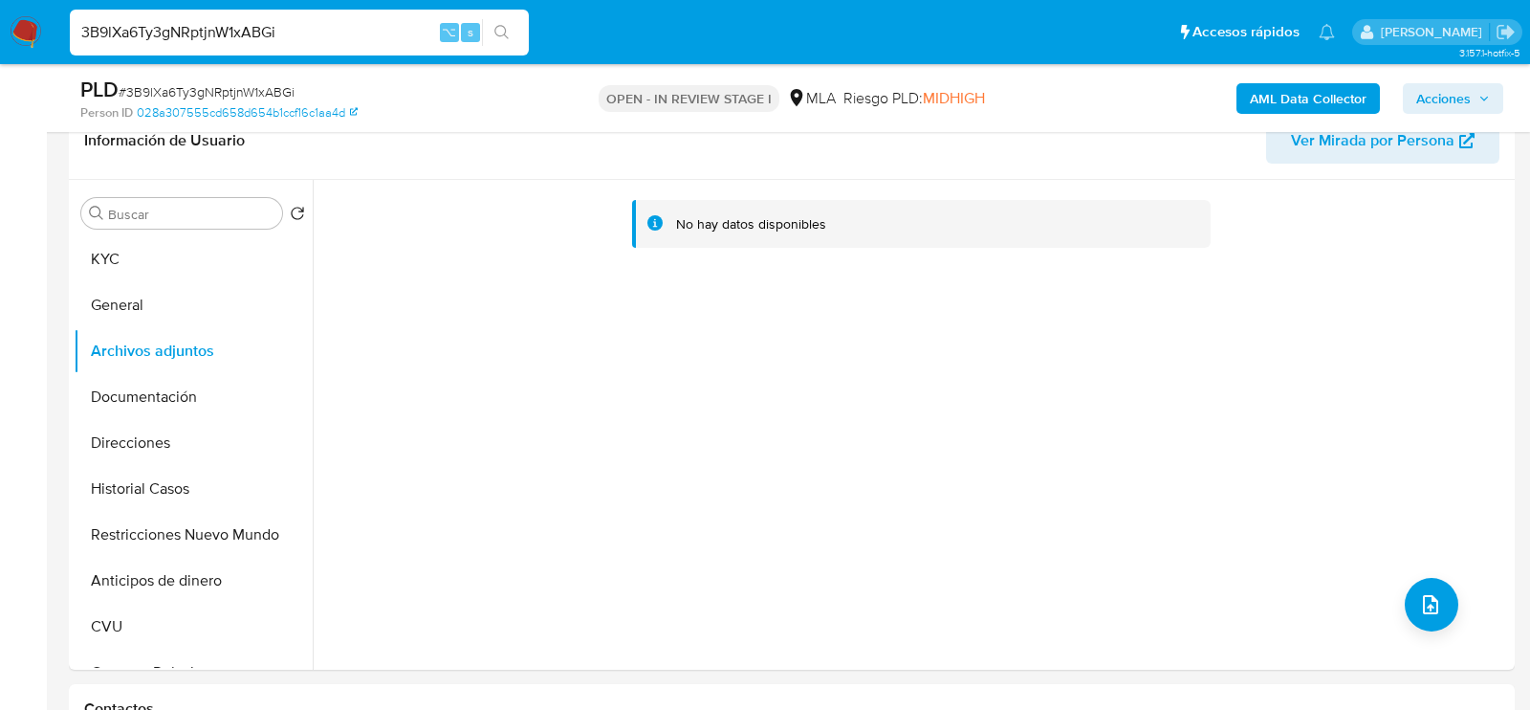
scroll to position [327, 0]
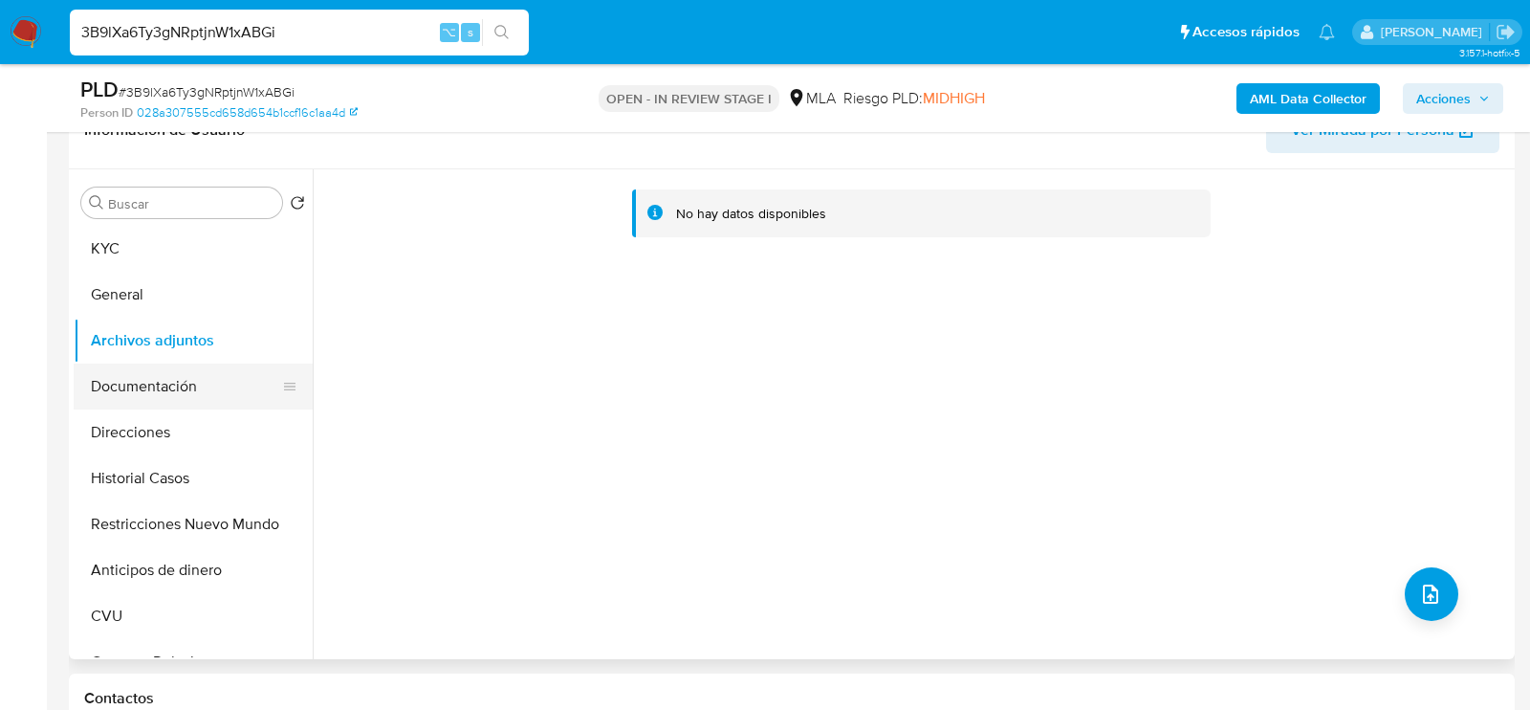
click at [102, 397] on button "Documentación" at bounding box center [186, 386] width 224 height 46
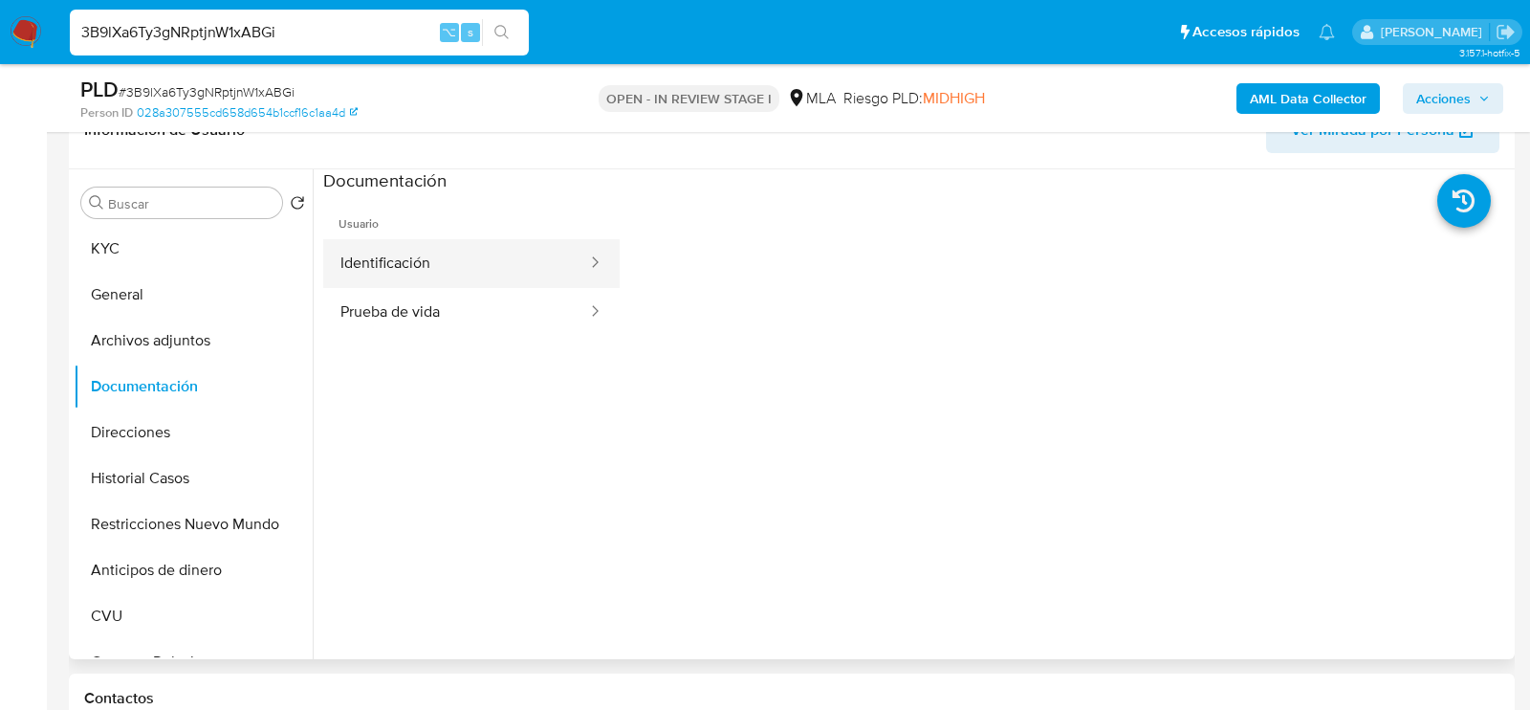
click at [417, 264] on button "Identificación" at bounding box center [456, 263] width 266 height 49
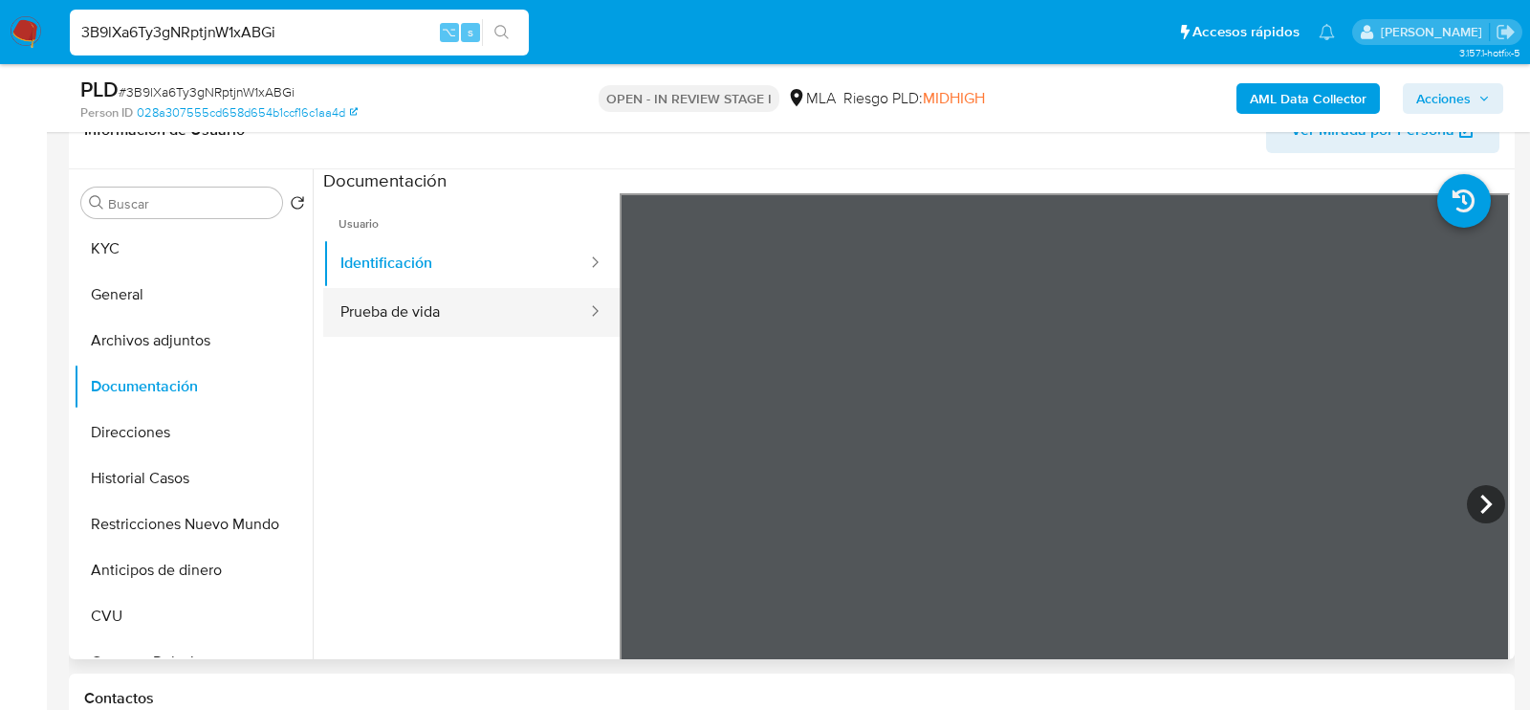
click at [496, 317] on button "Prueba de vida" at bounding box center [456, 312] width 266 height 49
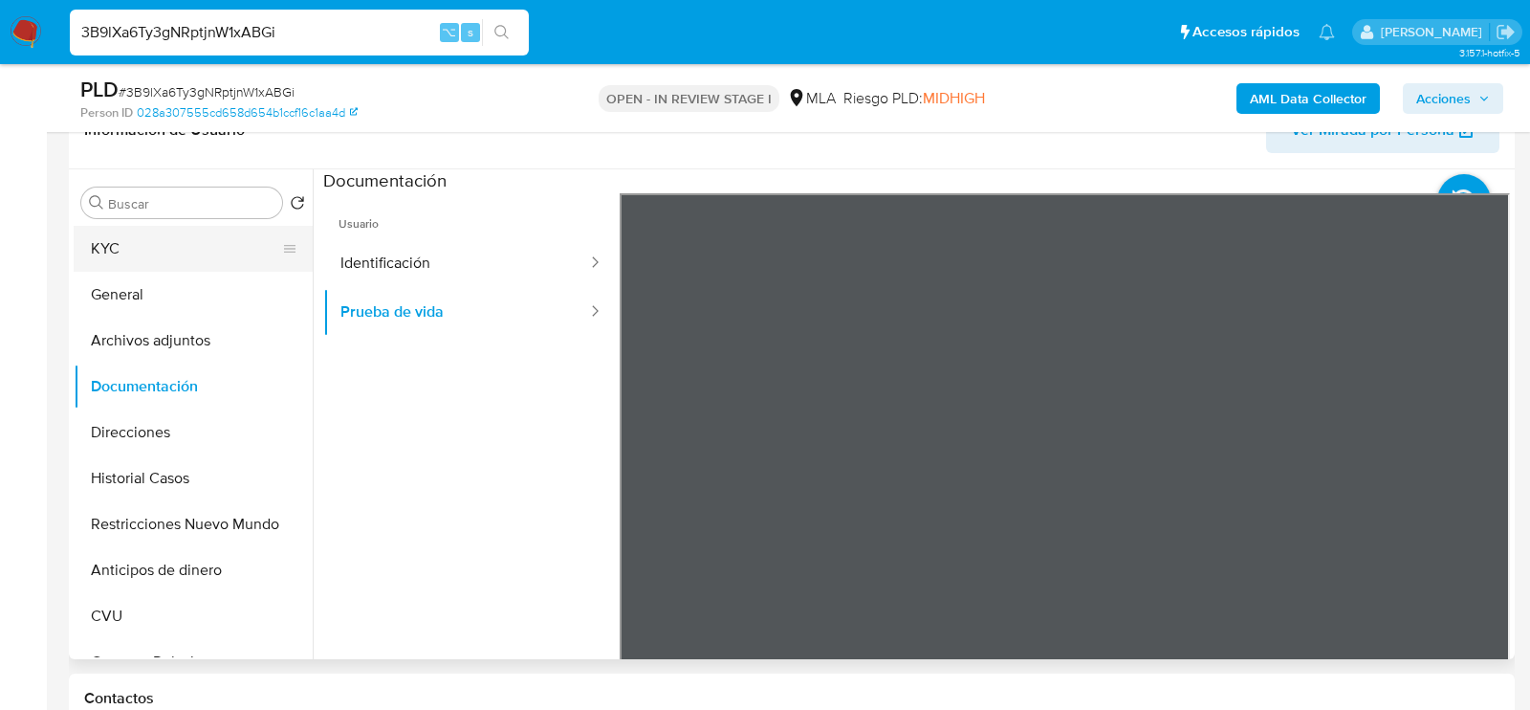
click at [184, 256] on button "KYC" at bounding box center [186, 249] width 224 height 46
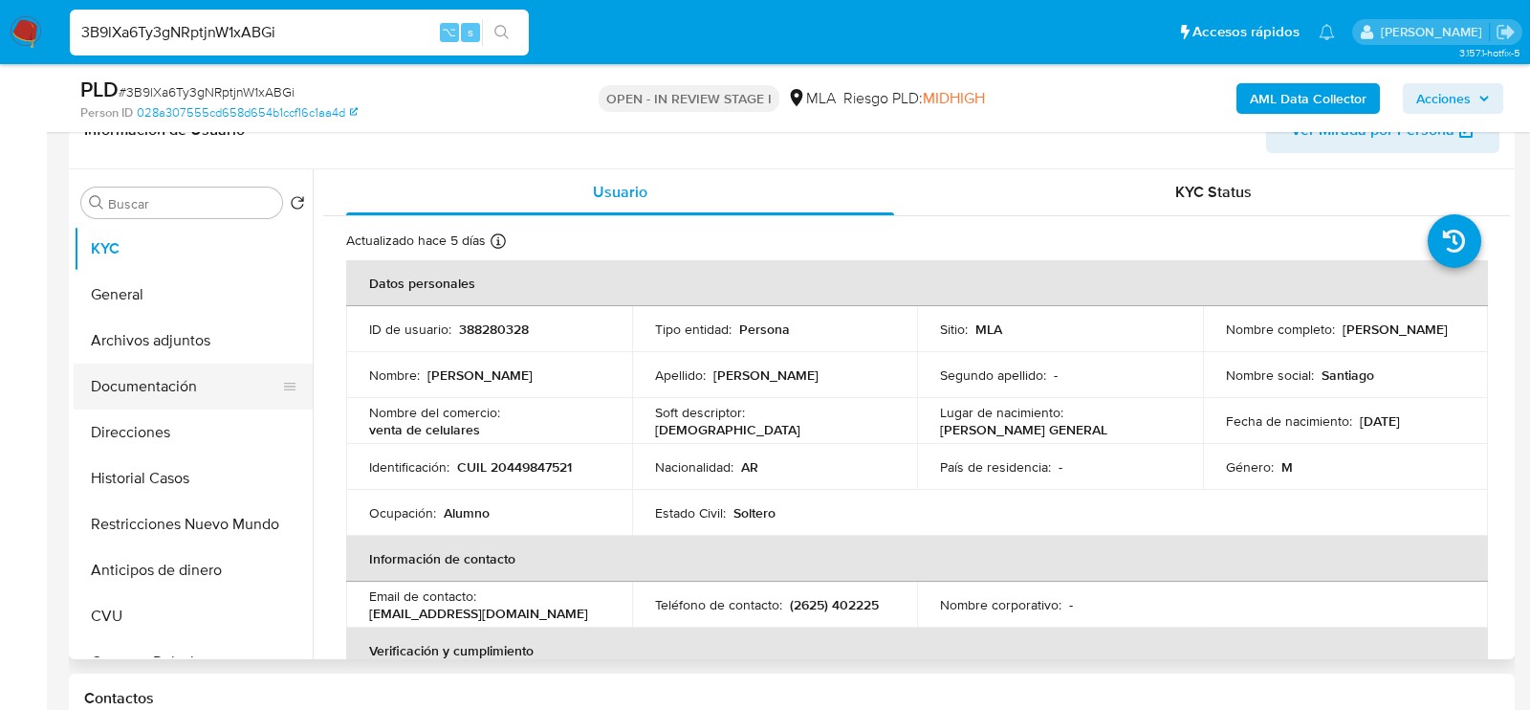
click at [100, 371] on button "Documentación" at bounding box center [186, 386] width 224 height 46
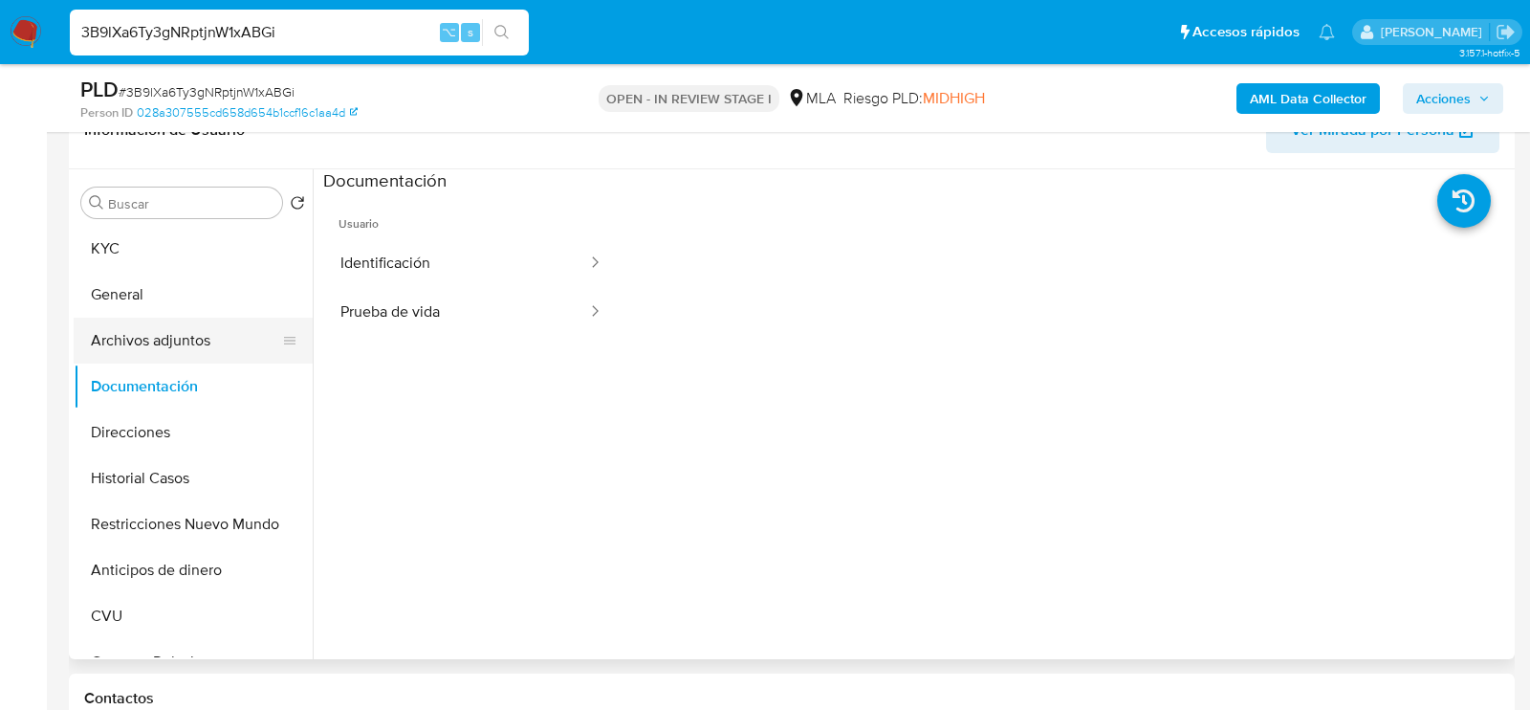
click at [109, 327] on button "Archivos adjuntos" at bounding box center [186, 341] width 224 height 46
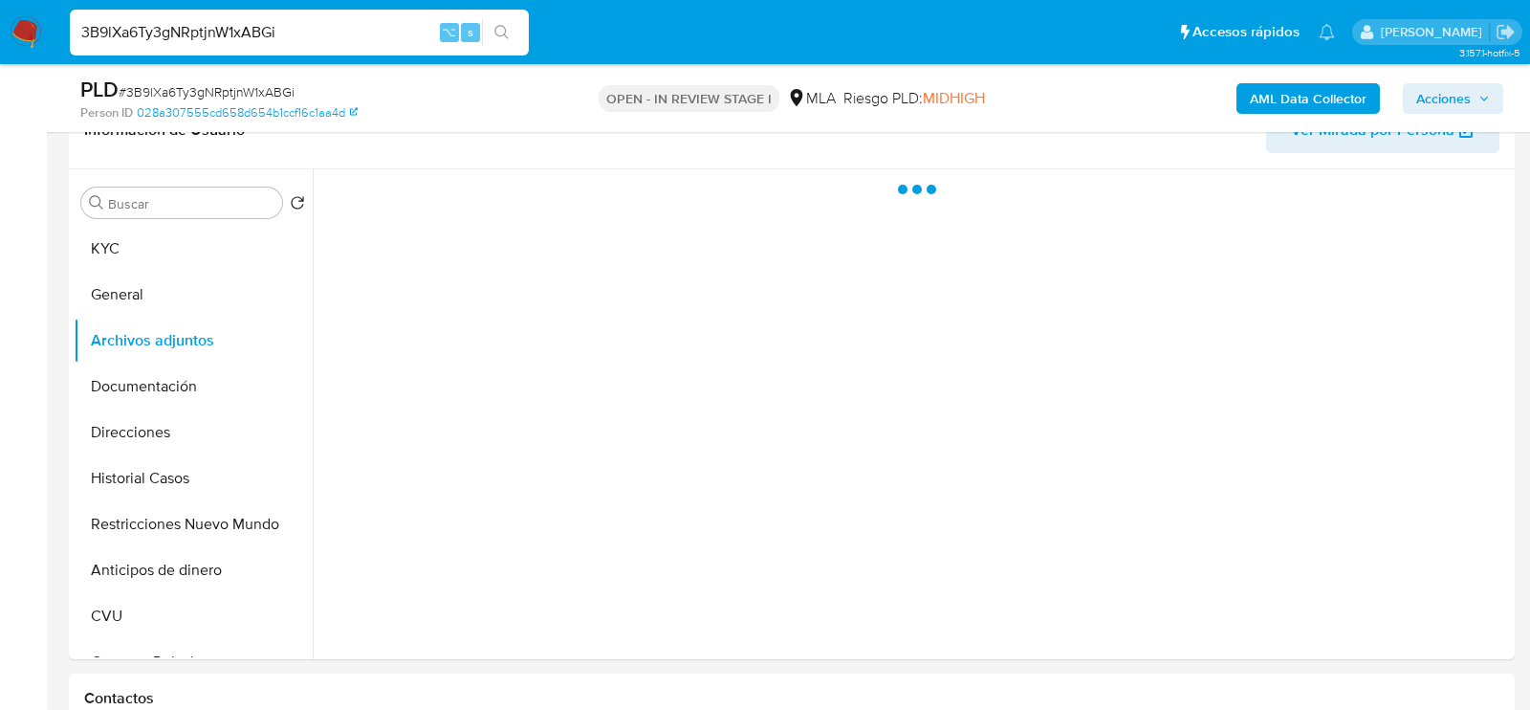
click at [1347, 97] on b "AML Data Collector" at bounding box center [1308, 98] width 117 height 31
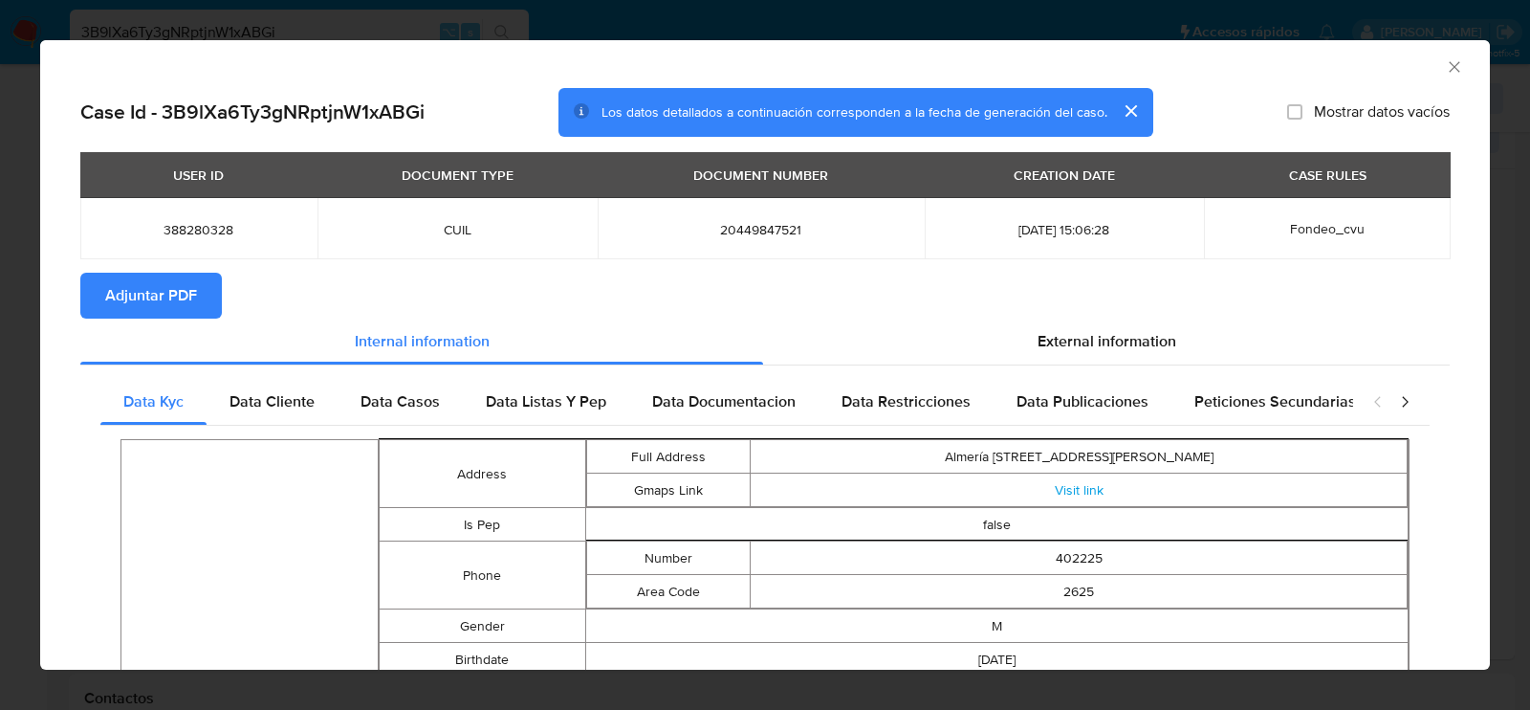
click at [224, 290] on section "Adjuntar PDF" at bounding box center [765, 296] width 1370 height 46
click at [202, 290] on button "Adjuntar PDF" at bounding box center [151, 296] width 142 height 46
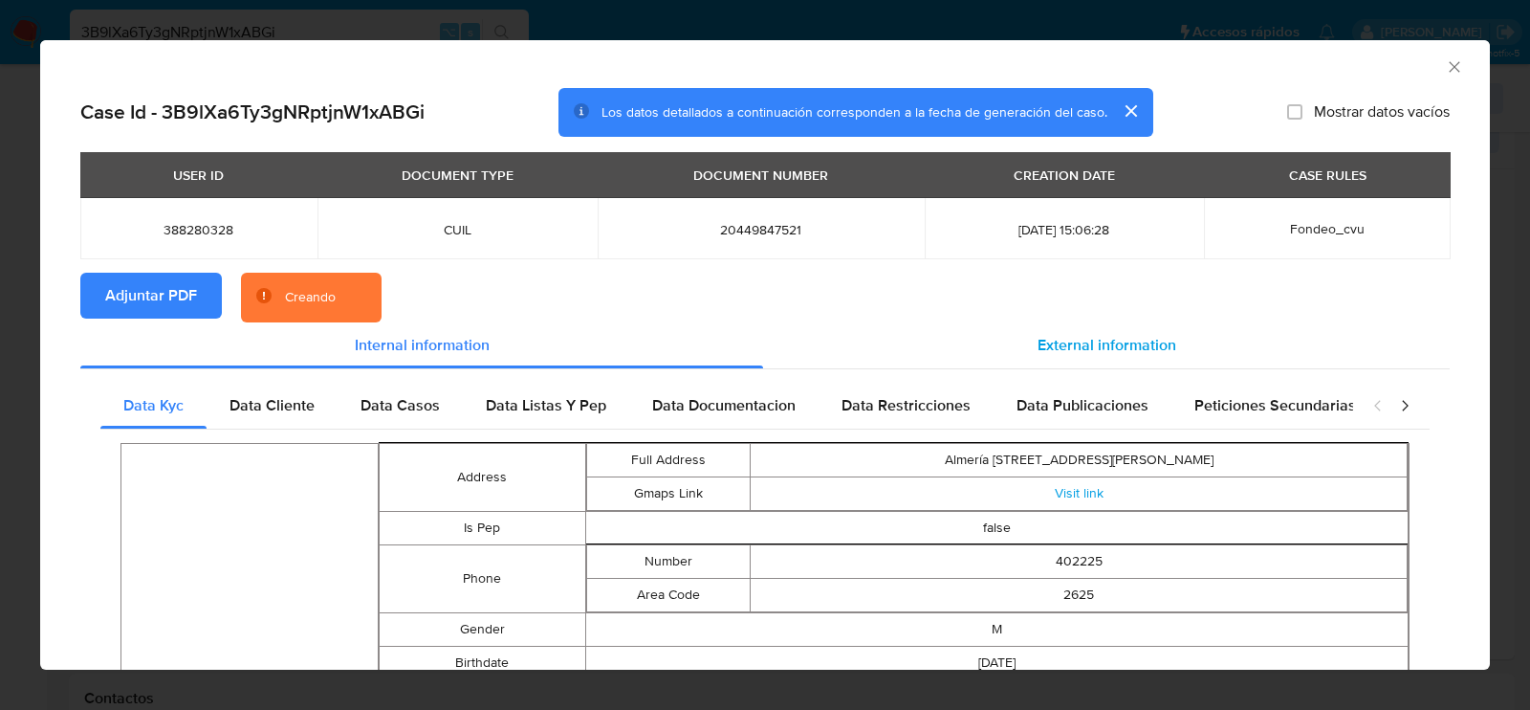
click at [1016, 336] on div "External information" at bounding box center [1106, 345] width 687 height 46
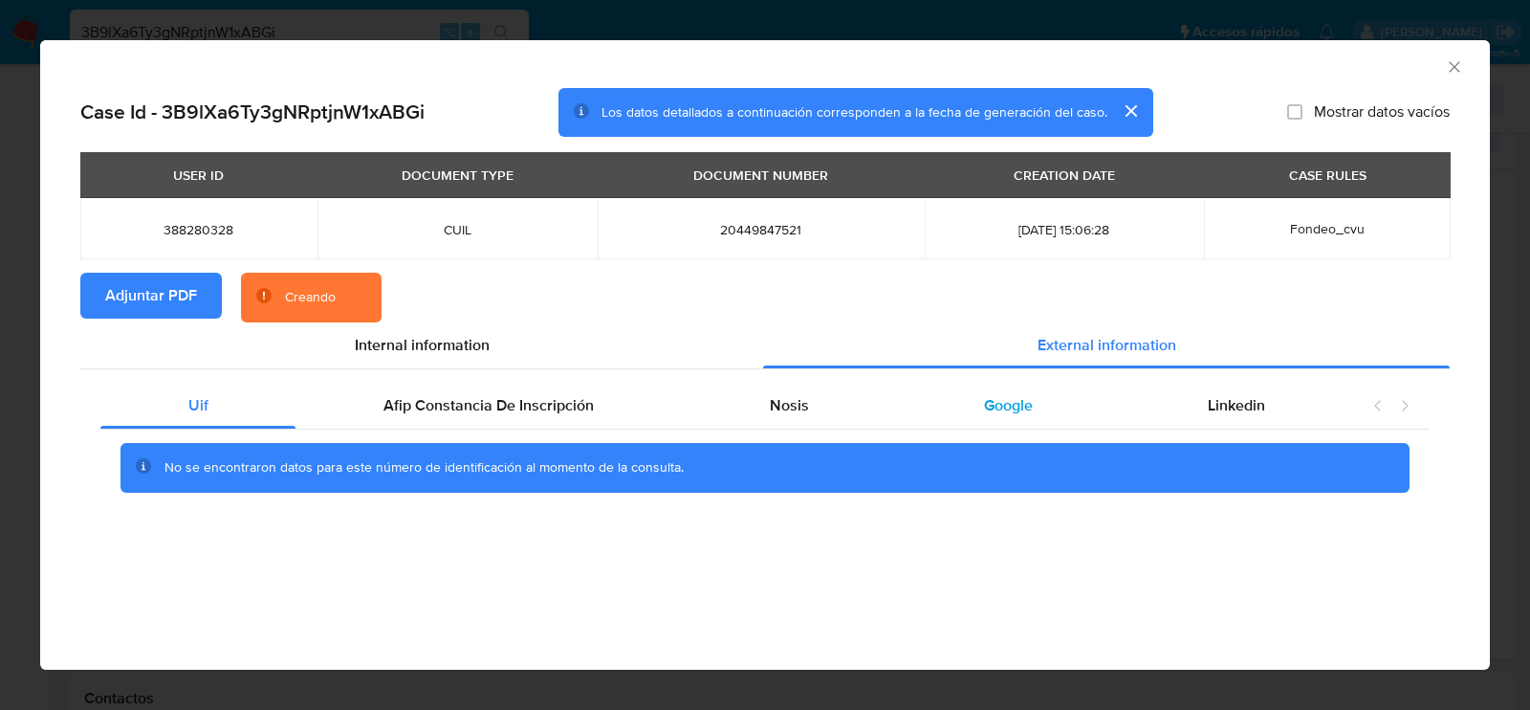
click at [1042, 405] on div "Google" at bounding box center [1008, 406] width 224 height 46
click at [828, 413] on div "Nosis" at bounding box center [789, 406] width 214 height 46
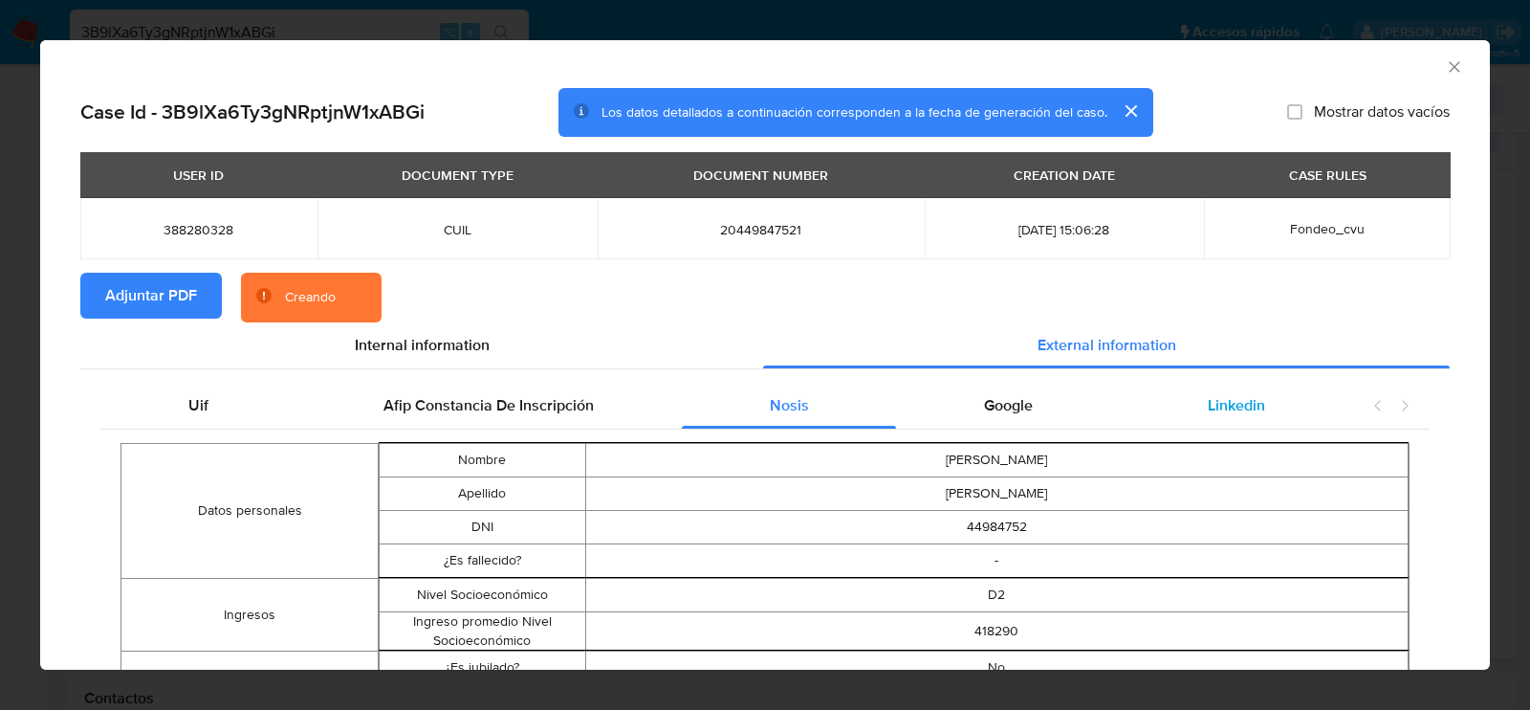
click at [1209, 395] on span "Linkedin" at bounding box center [1236, 405] width 57 height 22
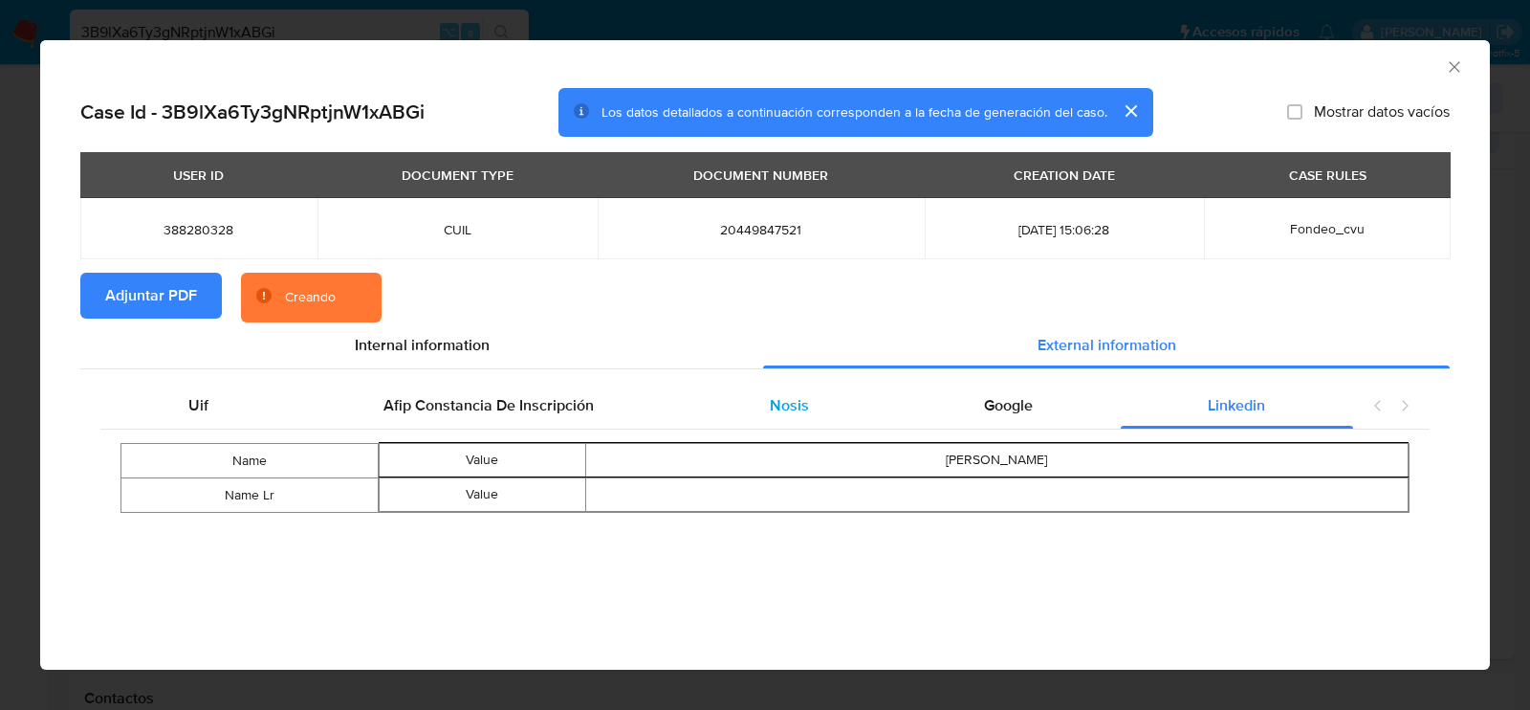
click at [764, 422] on div "Nosis" at bounding box center [789, 406] width 214 height 46
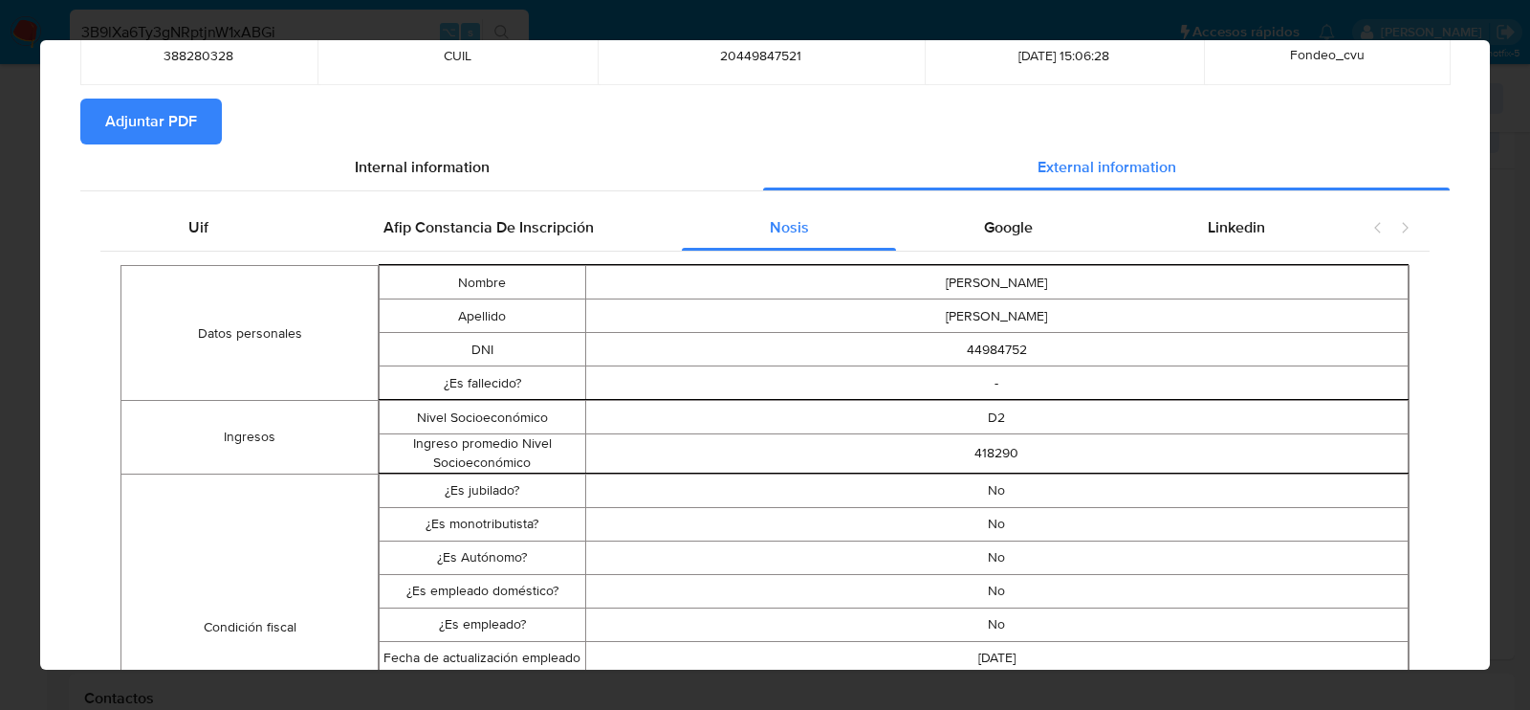
scroll to position [0, 0]
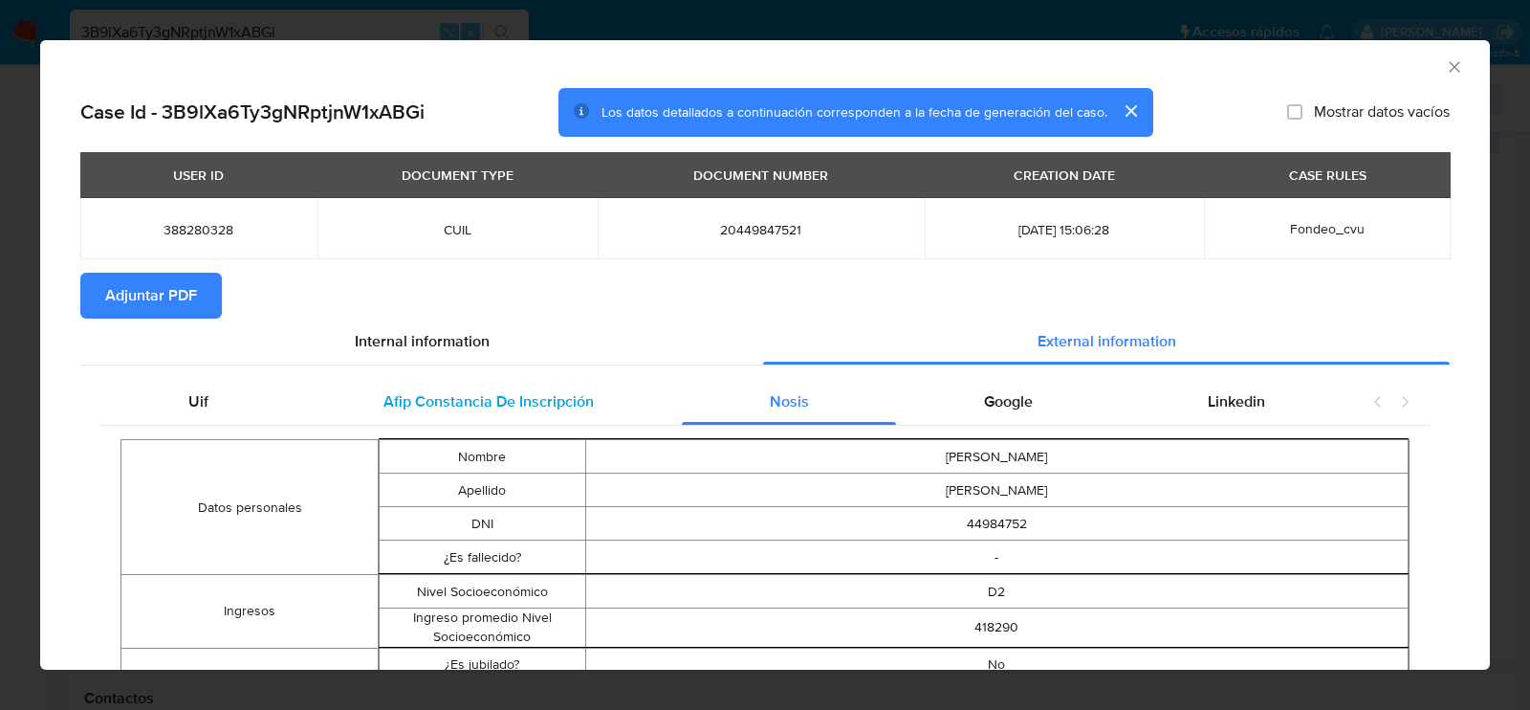
click at [502, 392] on span "Afip Constancia De Inscripción" at bounding box center [489, 401] width 210 height 22
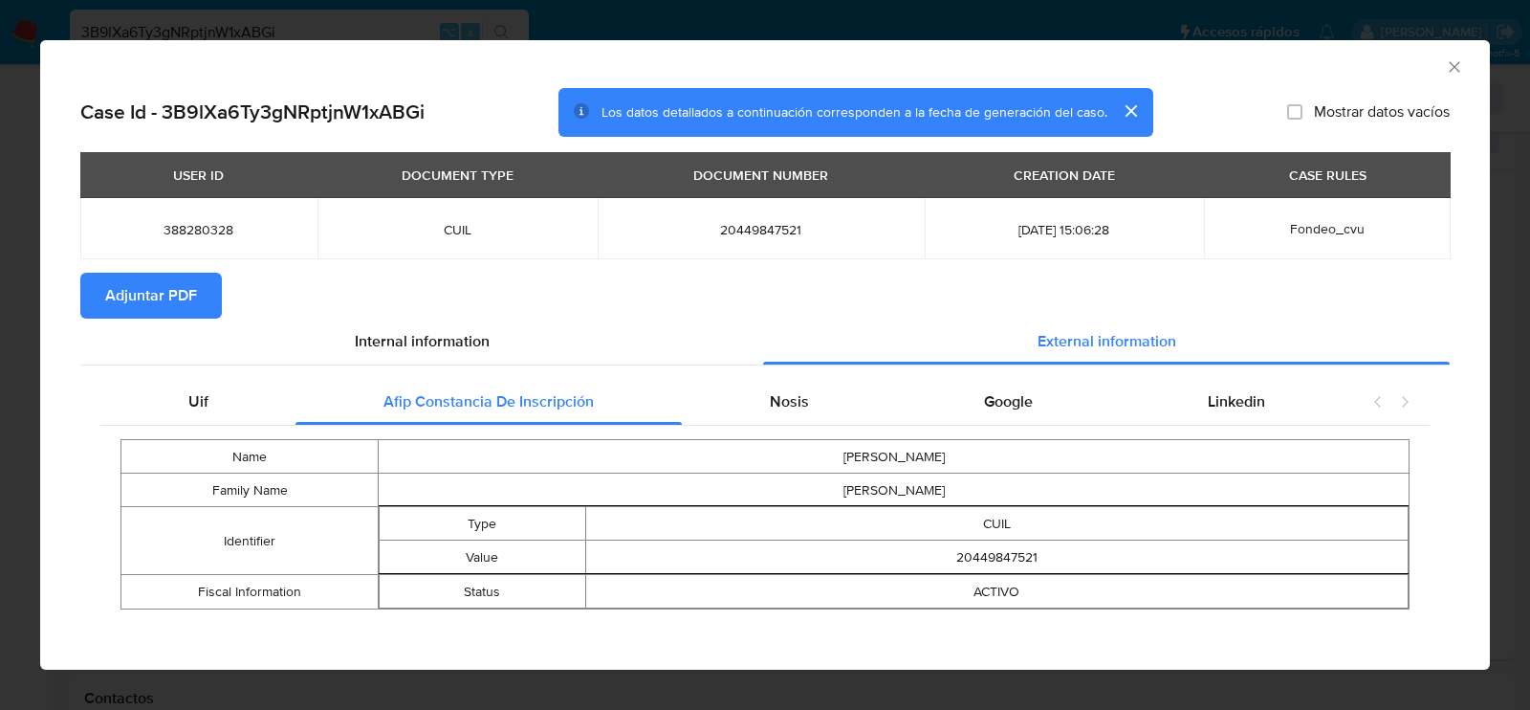
click at [1458, 70] on icon "Cerrar ventana" at bounding box center [1454, 66] width 11 height 11
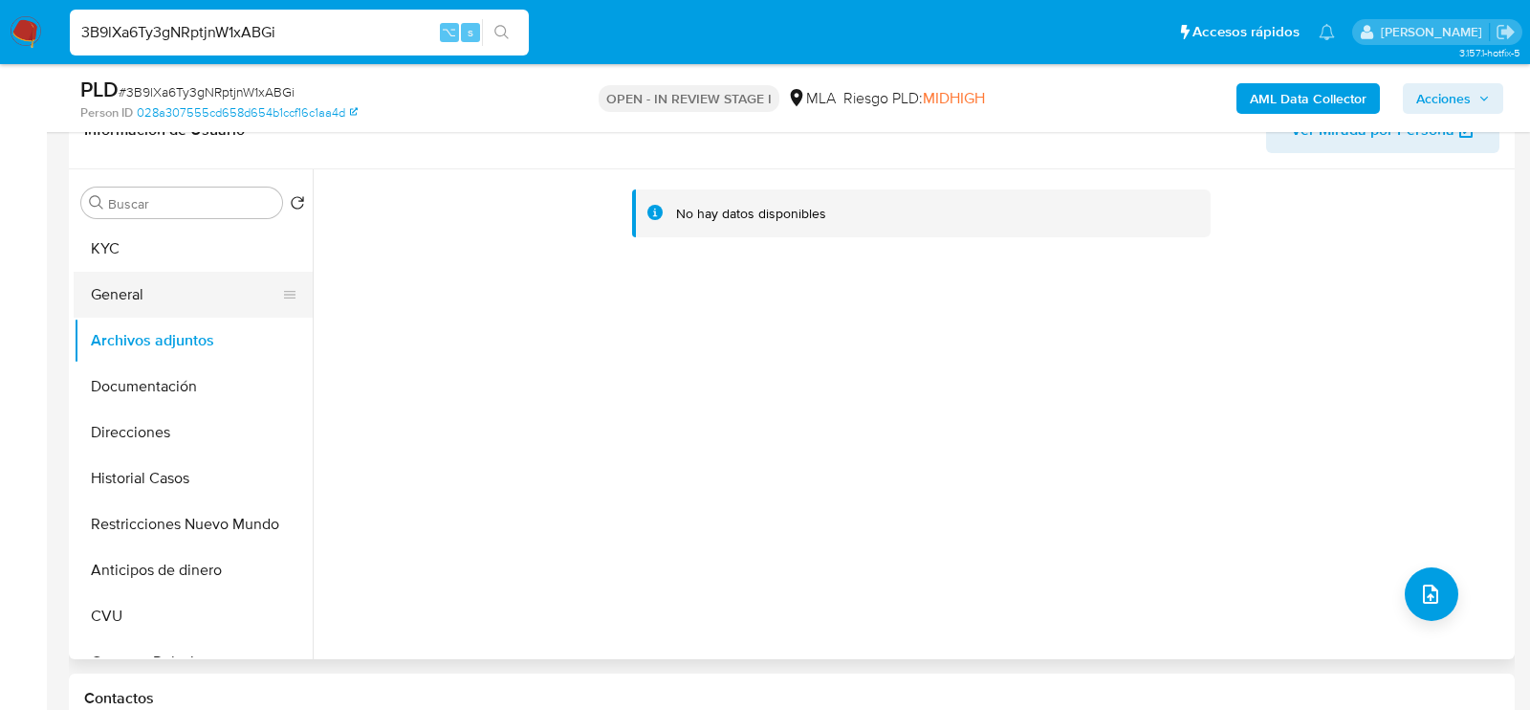
click at [133, 309] on button "General" at bounding box center [186, 295] width 224 height 46
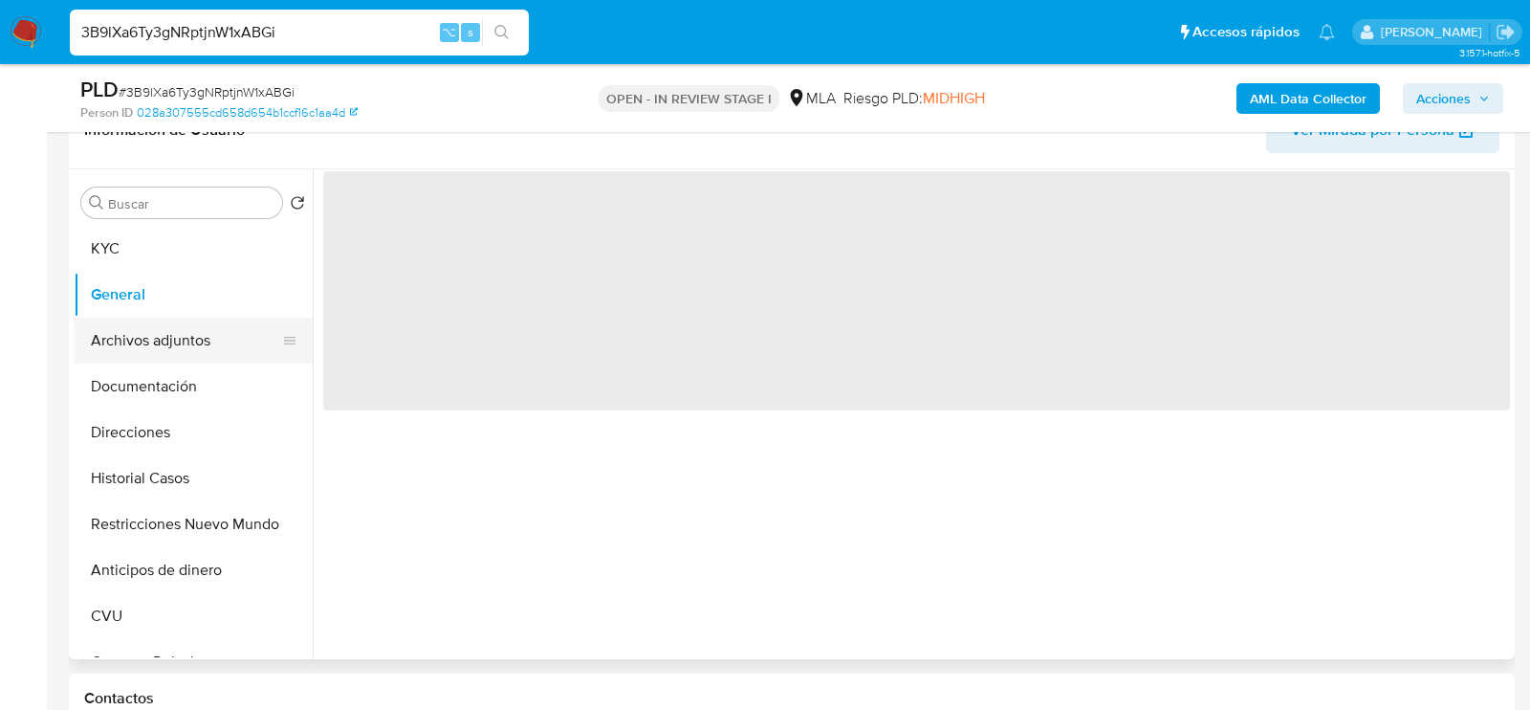
click at [134, 351] on button "Archivos adjuntos" at bounding box center [186, 341] width 224 height 46
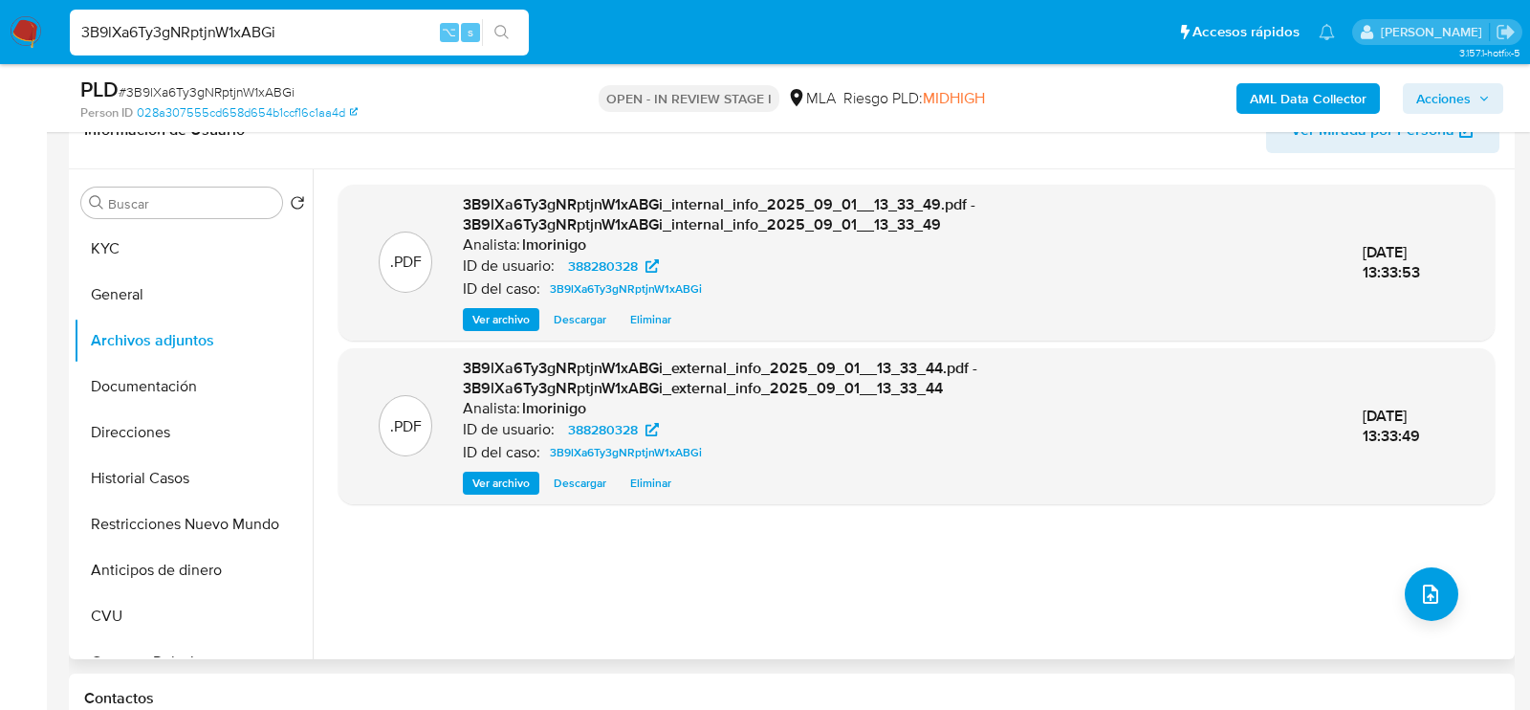
click at [1449, 608] on div ".PDF 3B9lXa6Ty3gNRptjnW1xABGi_internal_info_2025_09_01__13_33_49.pdf - 3B9lXa6T…" at bounding box center [917, 414] width 1156 height 459
click at [1439, 599] on button "upload-file" at bounding box center [1432, 594] width 54 height 54
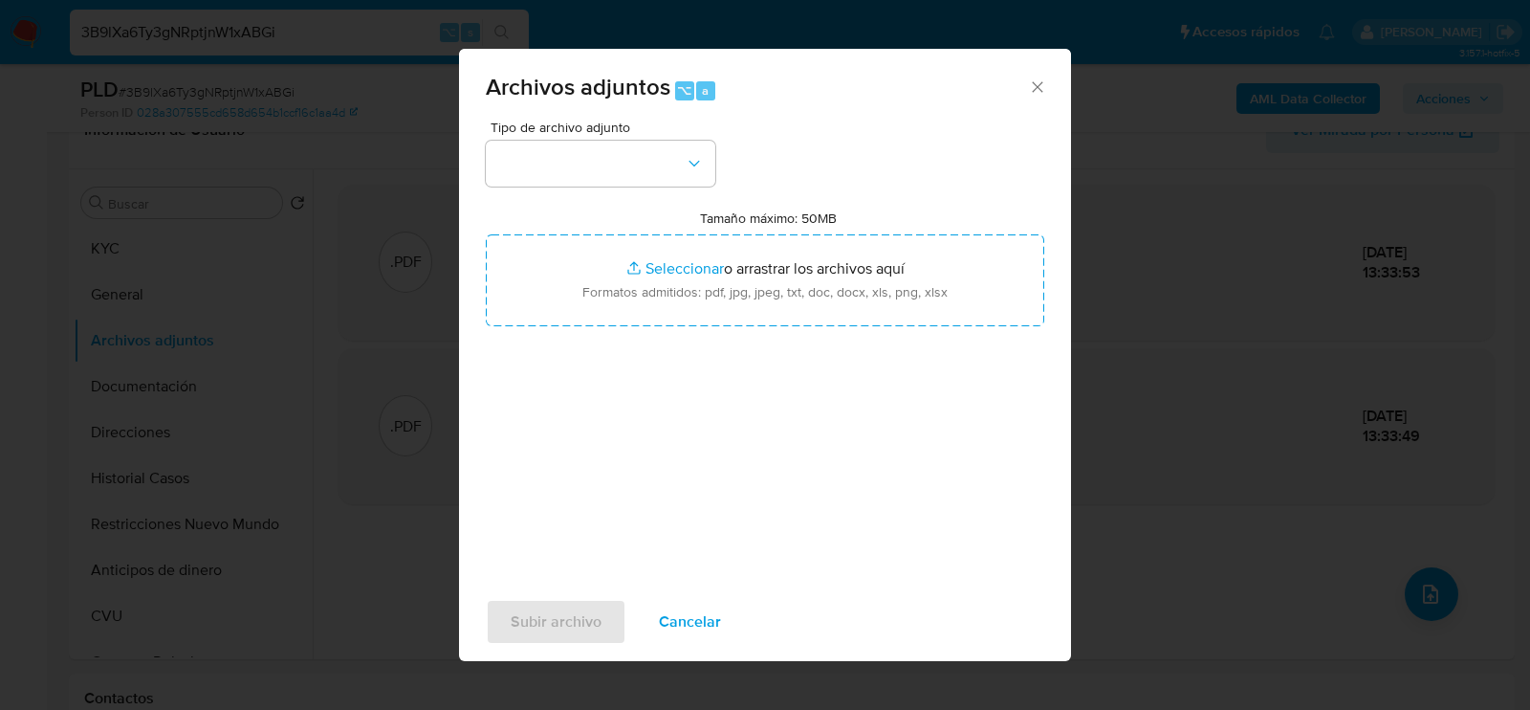
click at [572, 187] on div "Tipo de archivo adjunto Tamaño máximo: 50MB Seleccionar archivos Seleccionar o …" at bounding box center [765, 346] width 559 height 451
click at [573, 164] on button "button" at bounding box center [601, 164] width 230 height 46
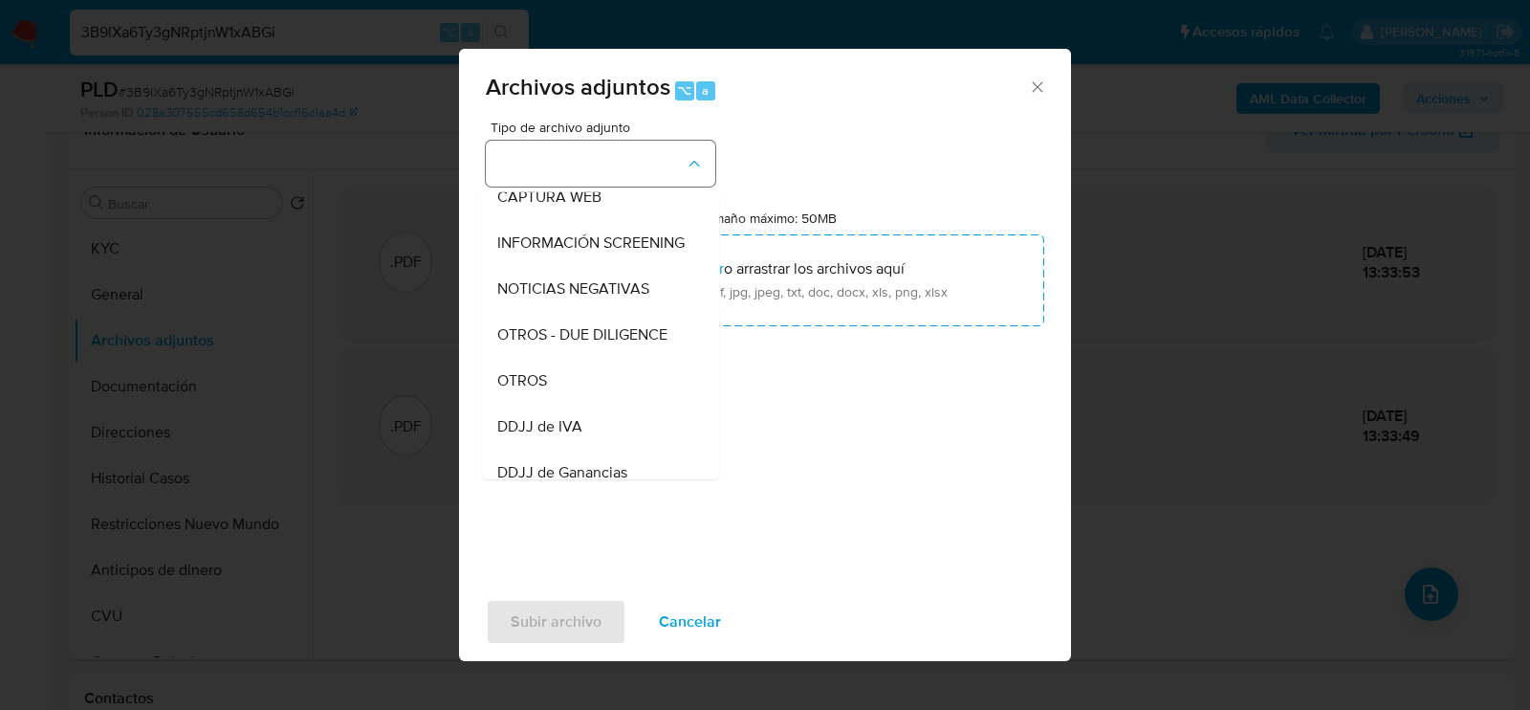
scroll to position [218, 0]
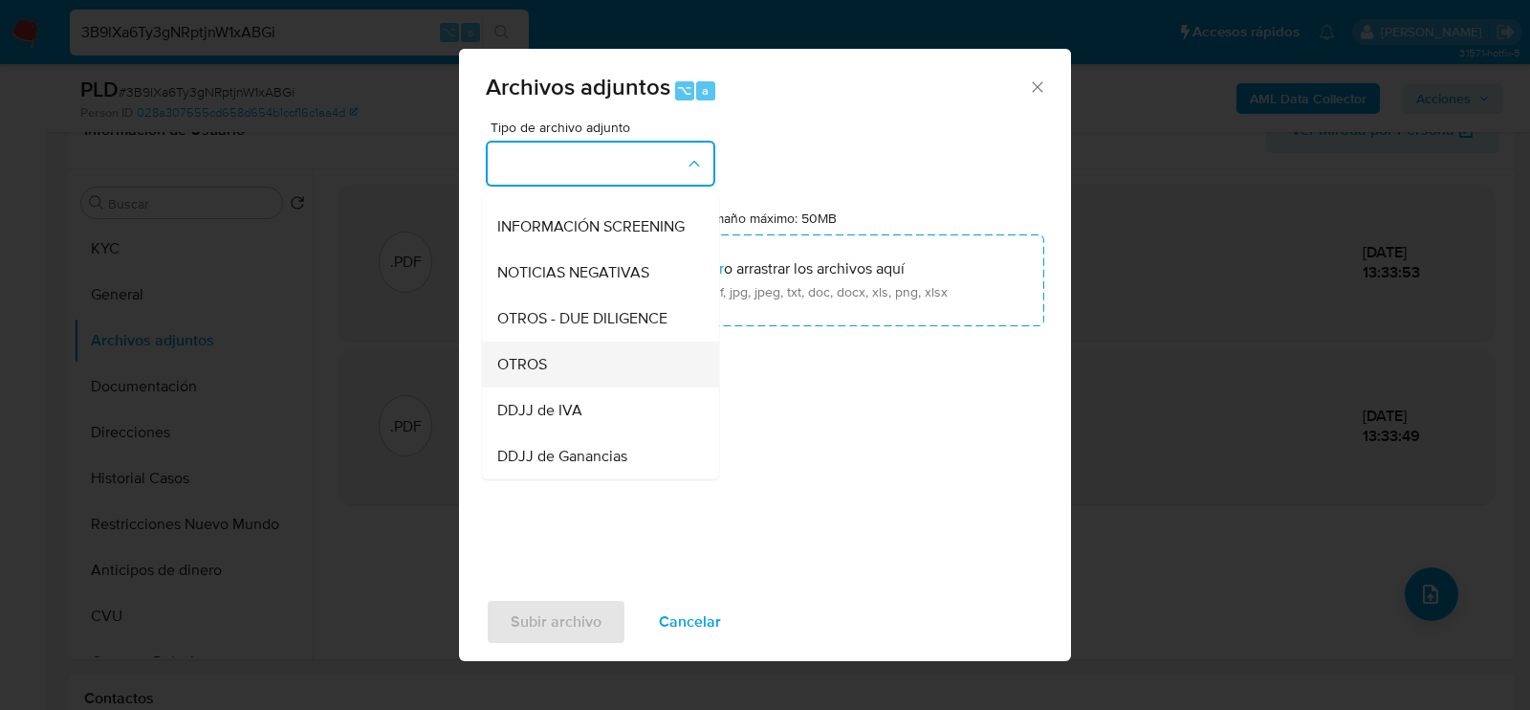
click at [558, 348] on div "OTROS" at bounding box center [594, 364] width 195 height 46
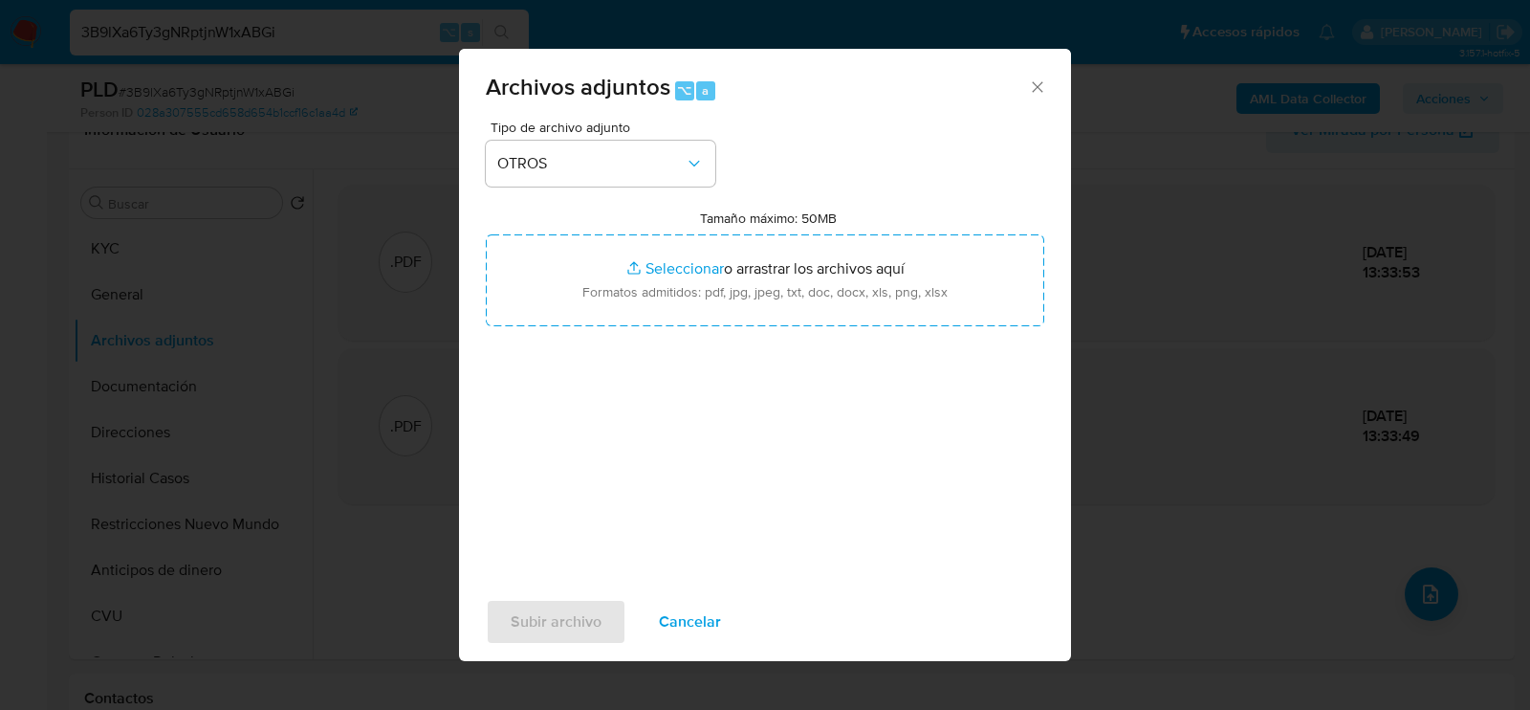
click at [594, 407] on div "Tipo de archivo adjunto OTROS Tamaño máximo: 50MB Seleccionar archivos Seleccio…" at bounding box center [765, 346] width 559 height 451
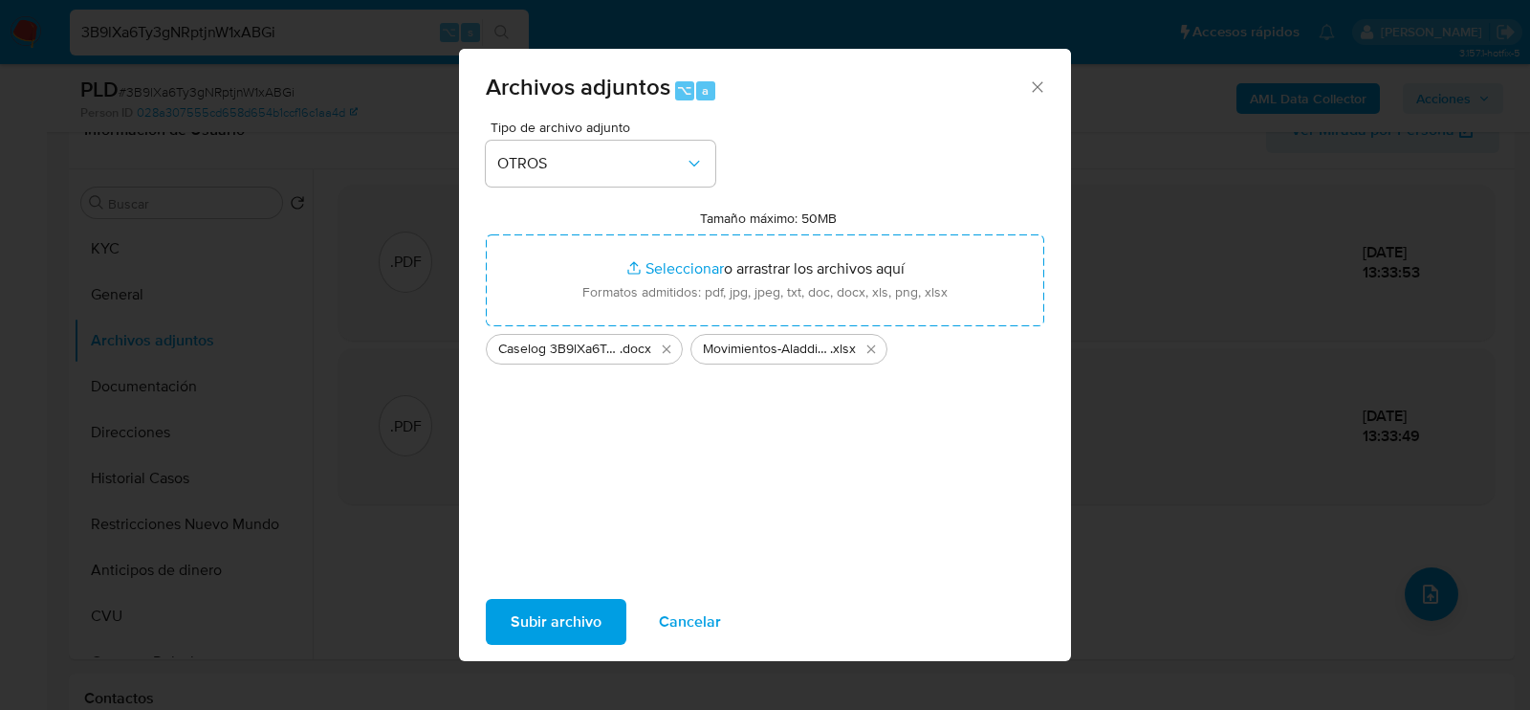
click at [542, 616] on span "Subir archivo" at bounding box center [556, 622] width 91 height 42
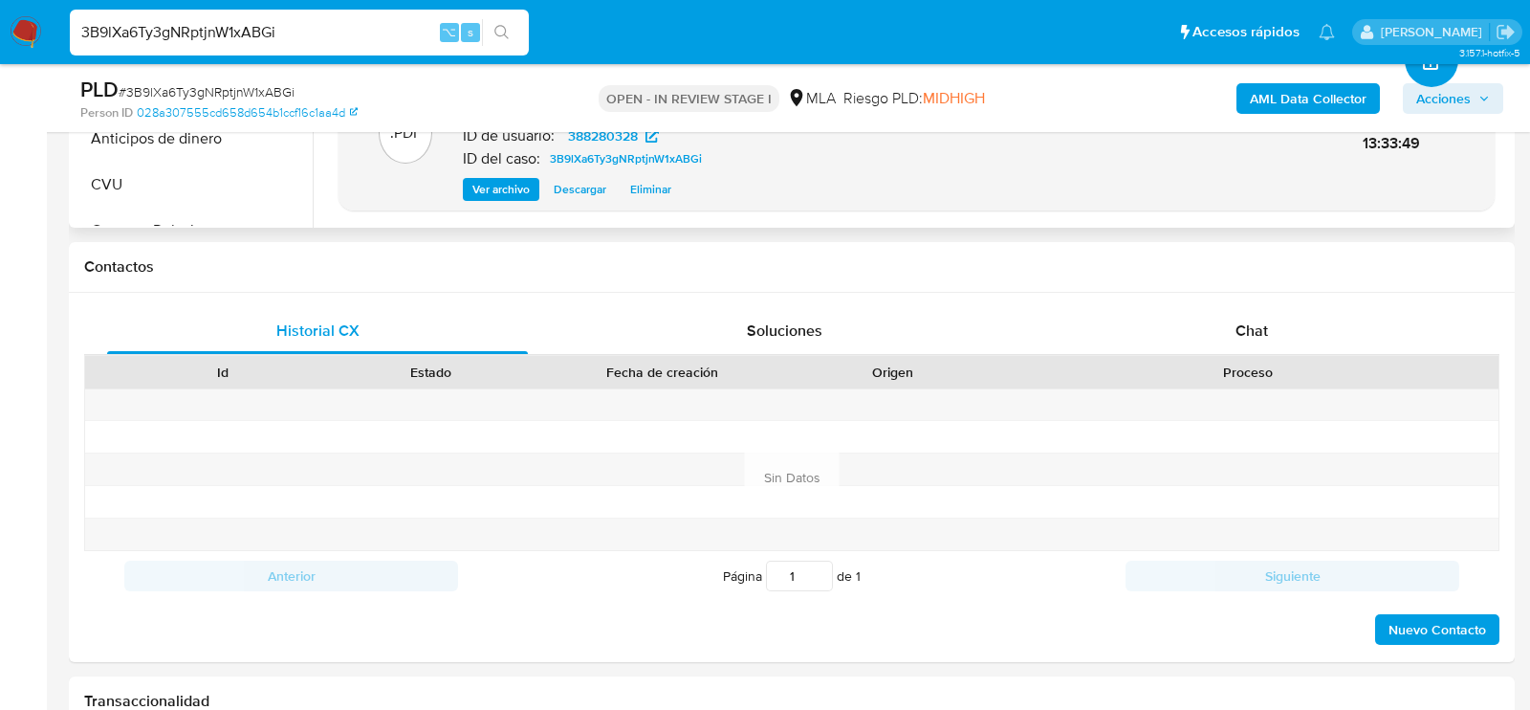
scroll to position [844, 0]
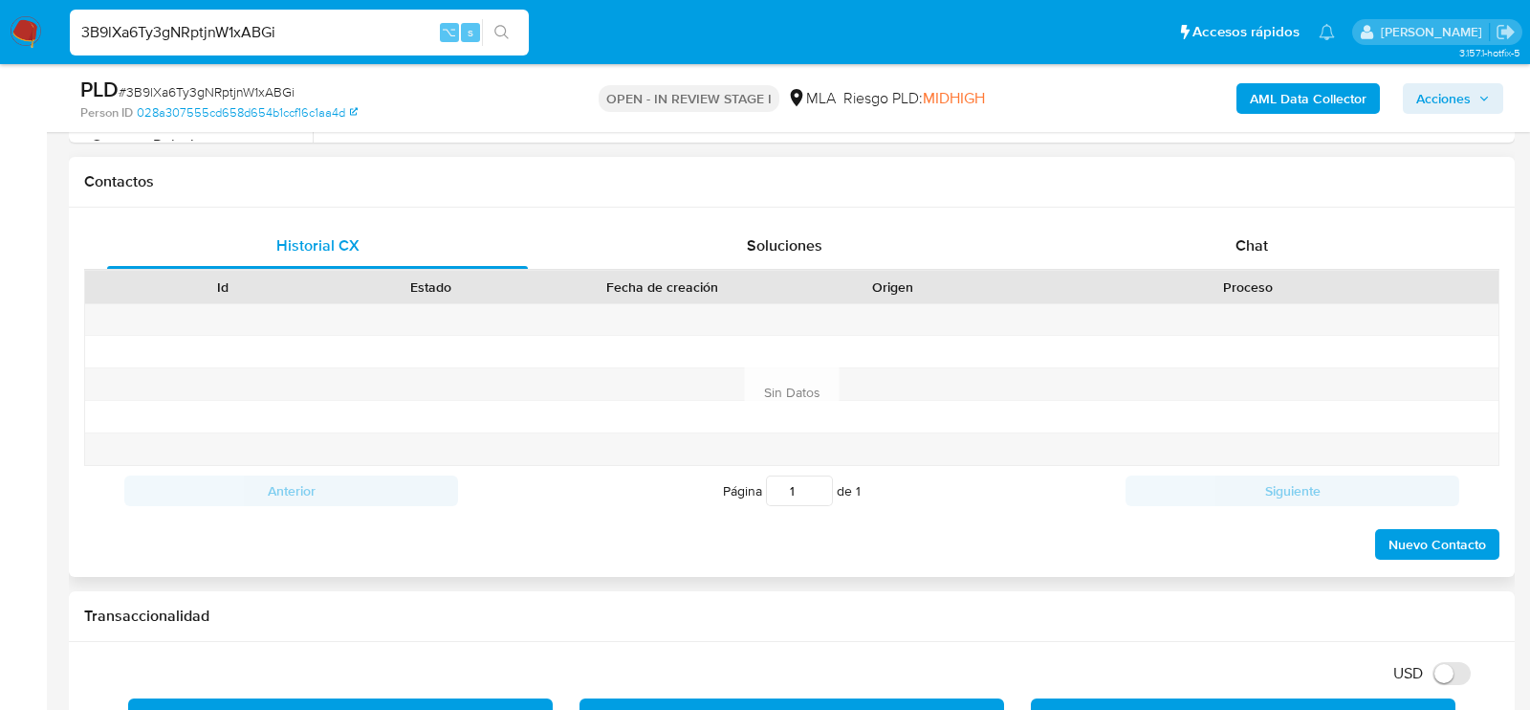
click at [1245, 279] on div "Proceso" at bounding box center [1248, 286] width 474 height 19
click at [1245, 254] on div "Chat" at bounding box center [1252, 246] width 421 height 46
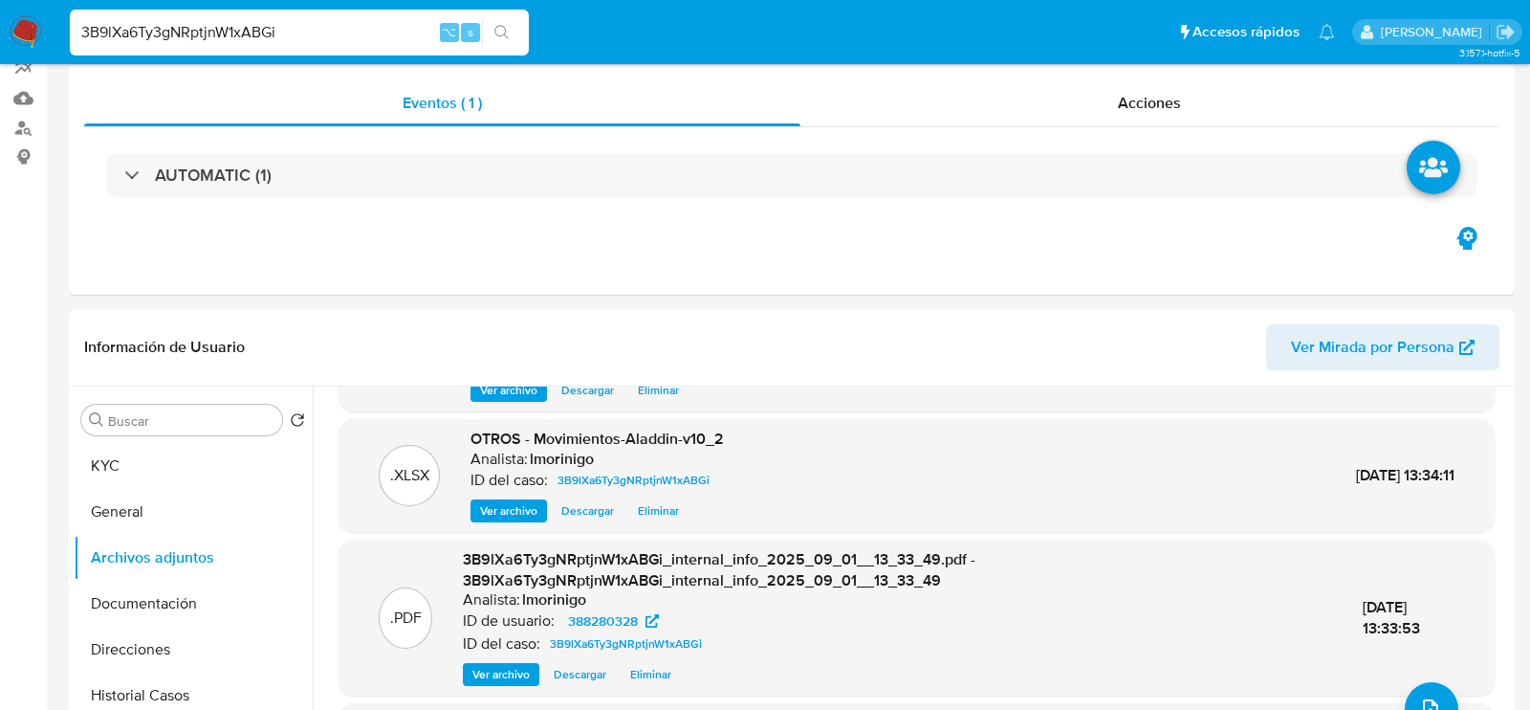
scroll to position [0, 0]
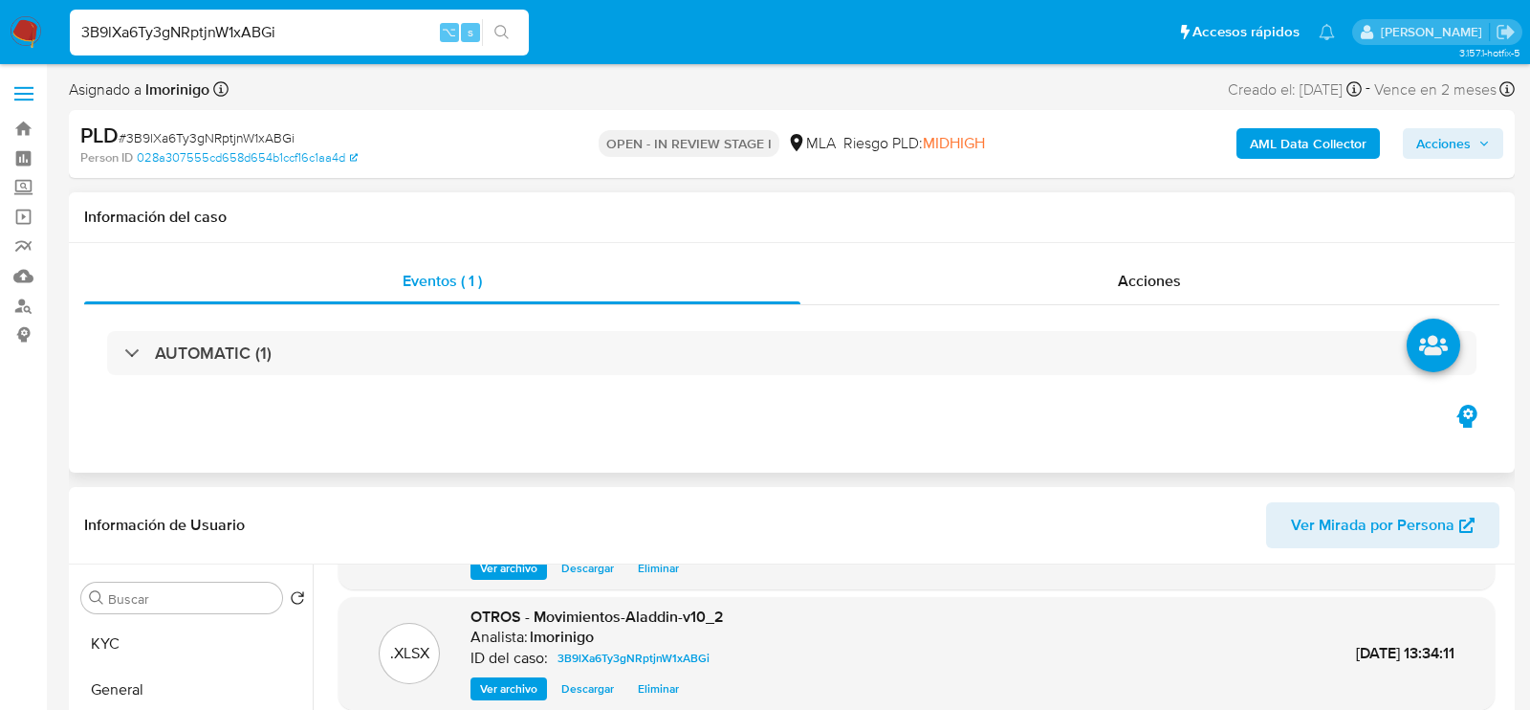
click at [1152, 249] on div "Eventos ( 1 ) Acciones AUTOMATIC (1)" at bounding box center [792, 358] width 1446 height 230
click at [1152, 262] on div "Acciones" at bounding box center [1151, 281] width 700 height 46
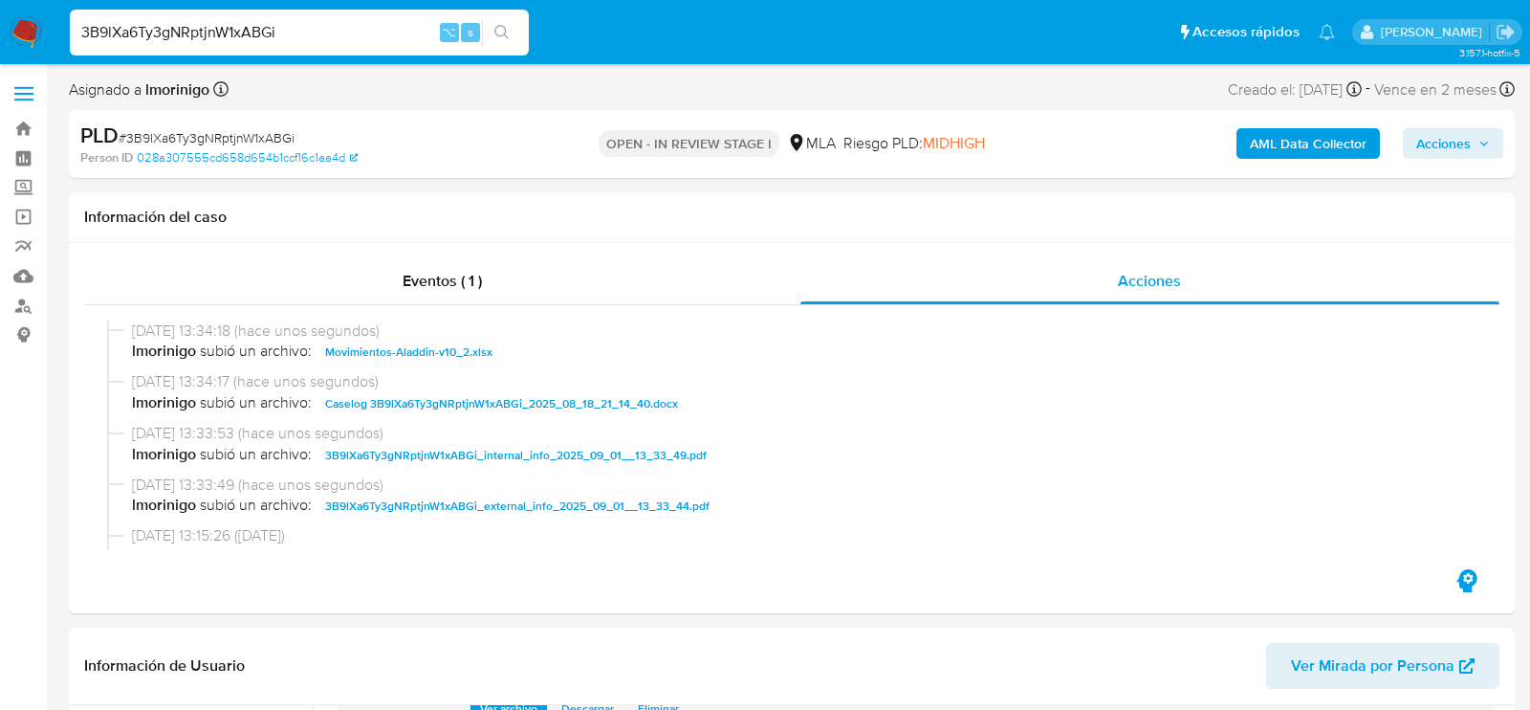
click at [1430, 148] on span "Acciones" at bounding box center [1444, 143] width 55 height 31
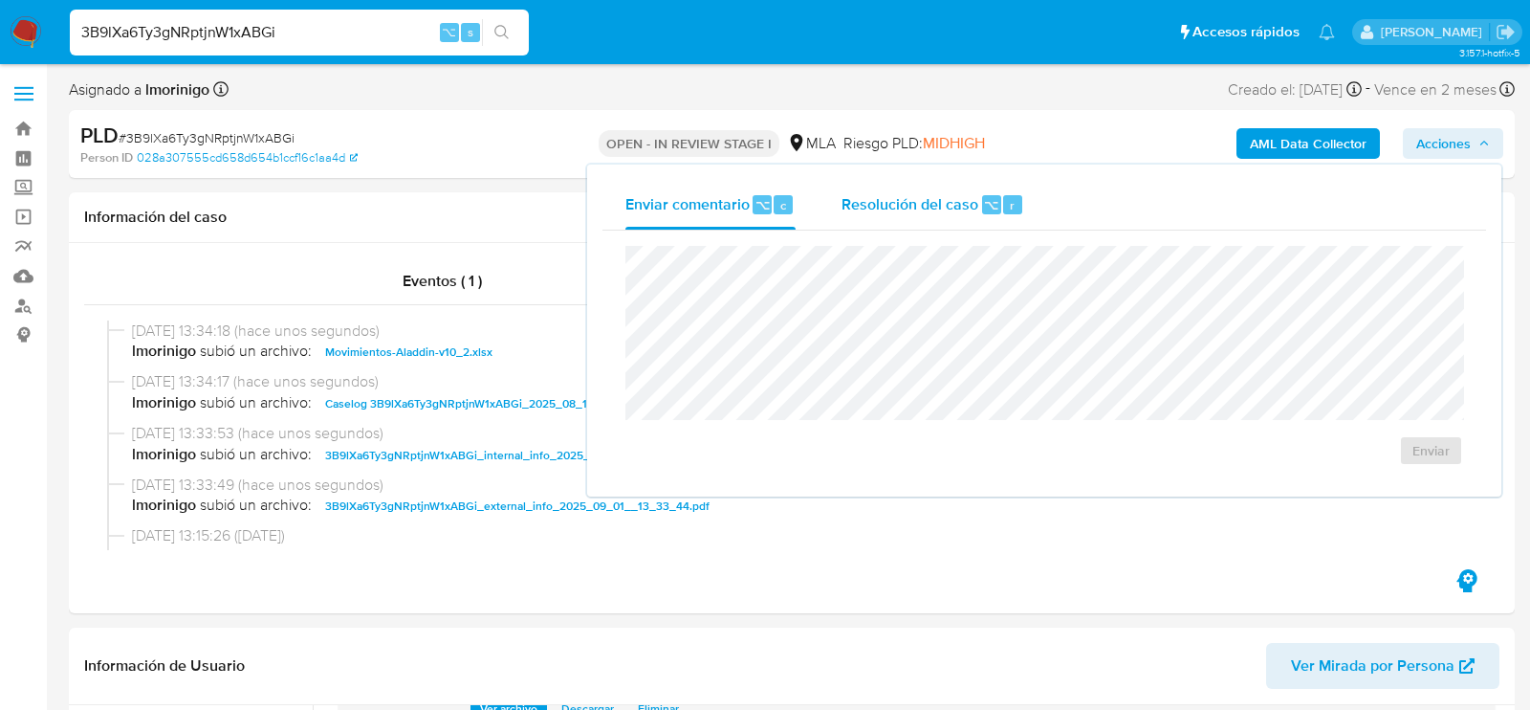
click at [997, 210] on div "⌥" at bounding box center [991, 204] width 19 height 19
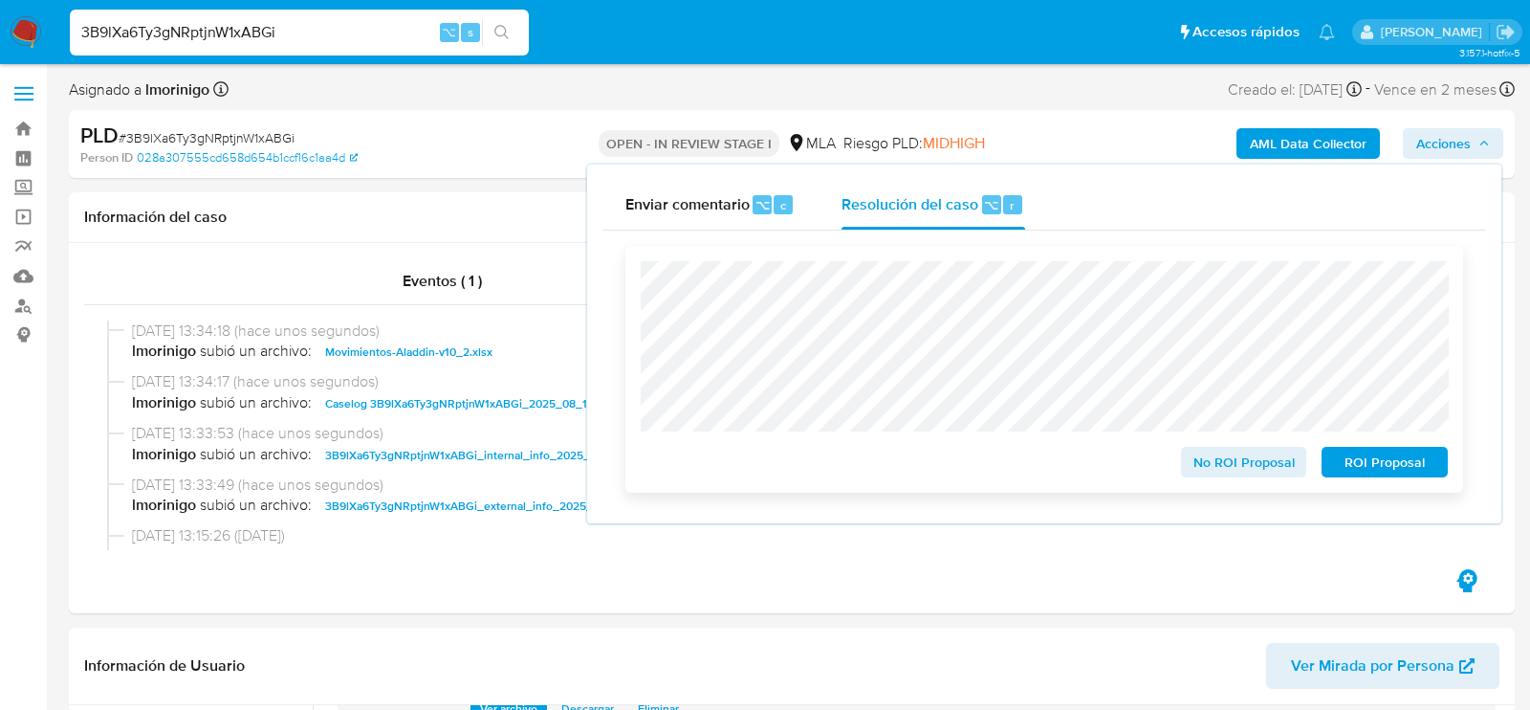
click at [1373, 469] on span "ROI Proposal" at bounding box center [1384, 462] width 99 height 27
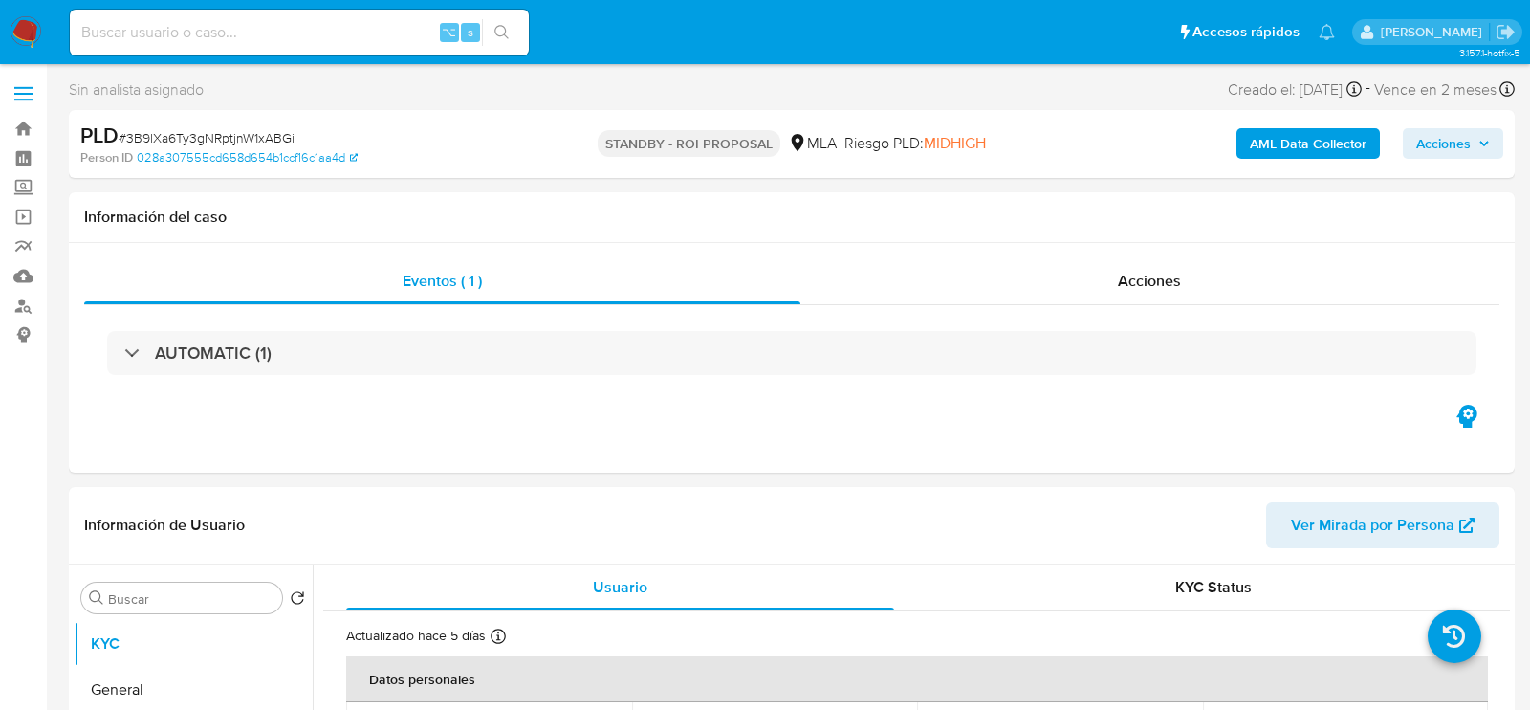
select select "10"
